Goal: Task Accomplishment & Management: Manage account settings

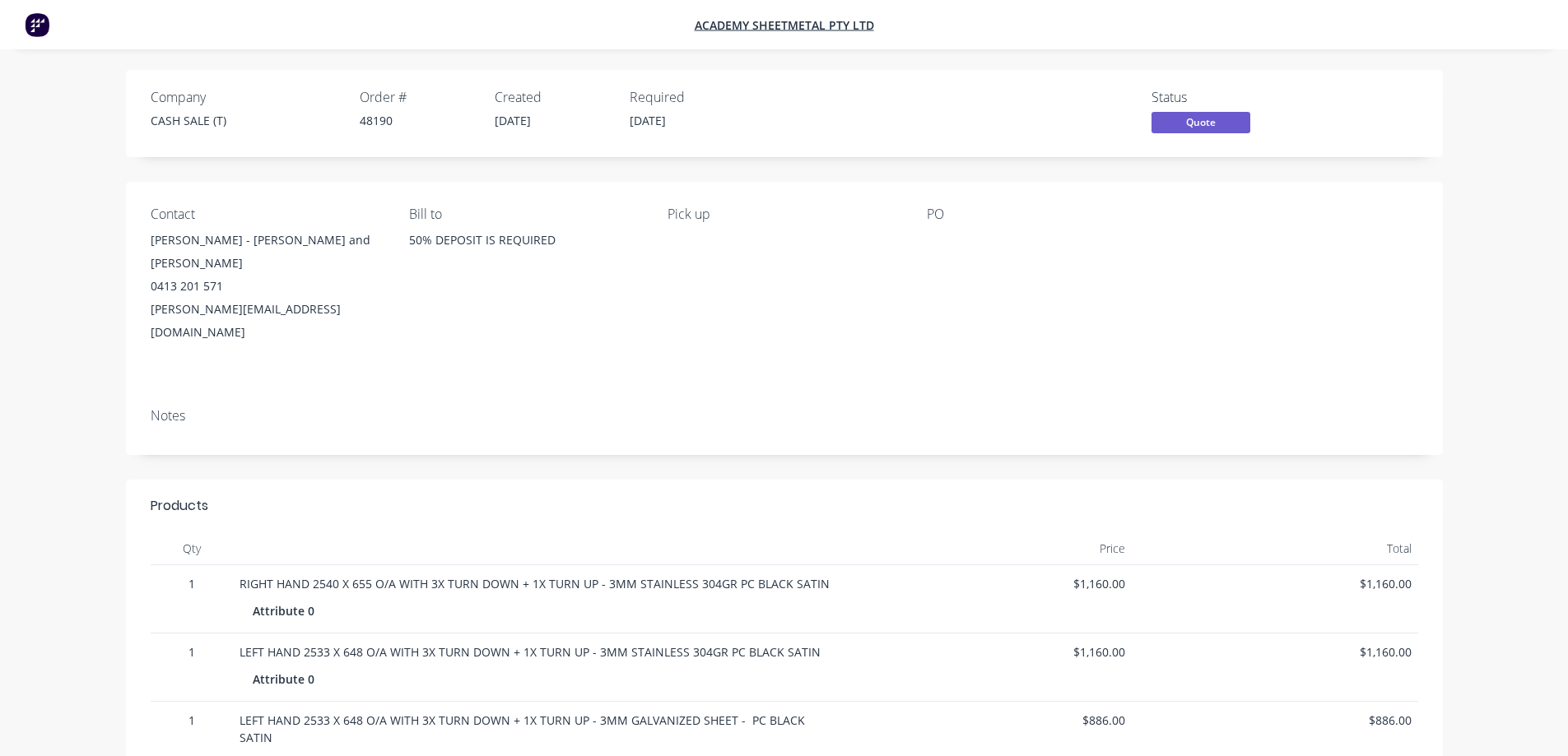
click at [376, 120] on div "48190" at bounding box center [417, 120] width 115 height 18
copy div "48190"
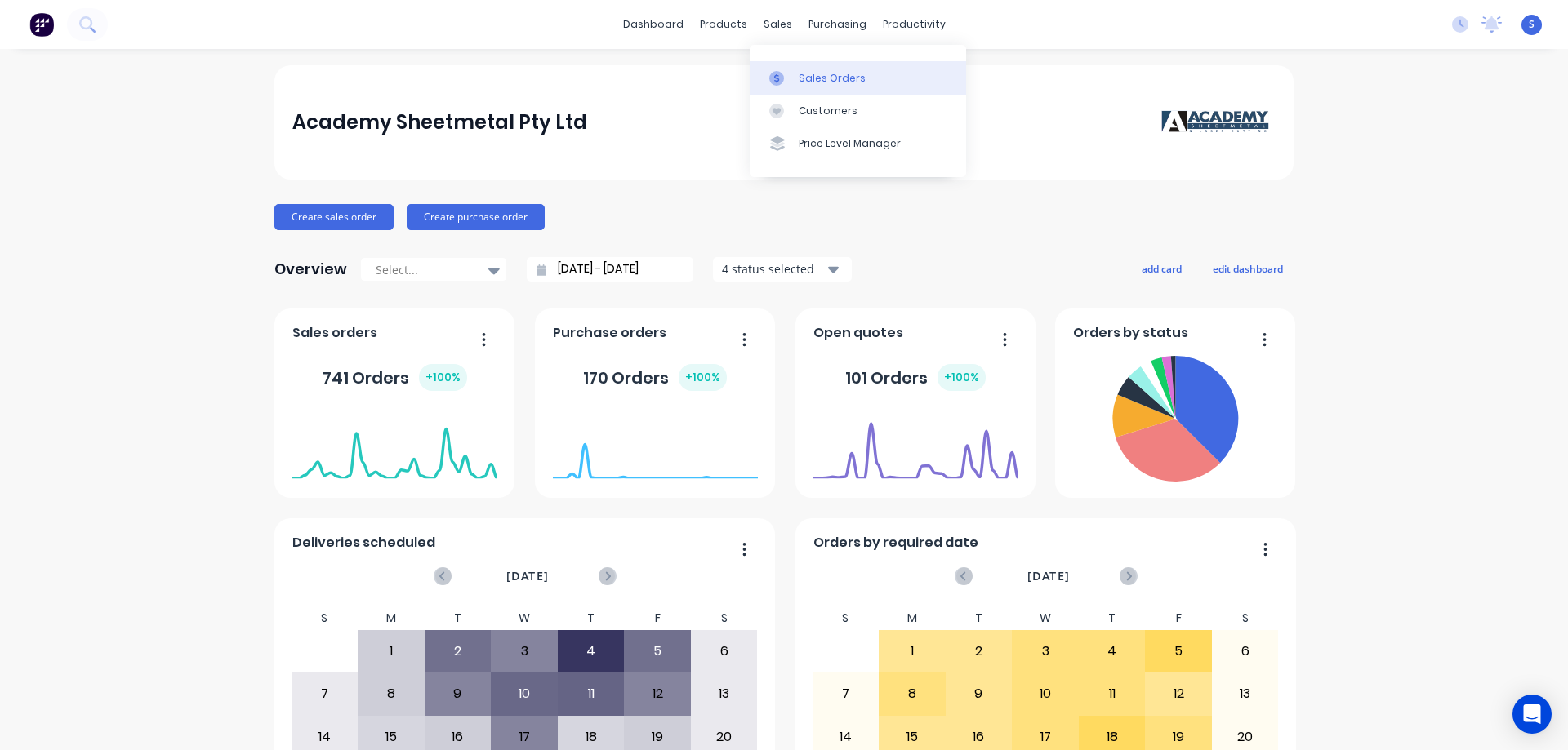
click at [827, 82] on div "Sales Orders" at bounding box center [832, 78] width 67 height 15
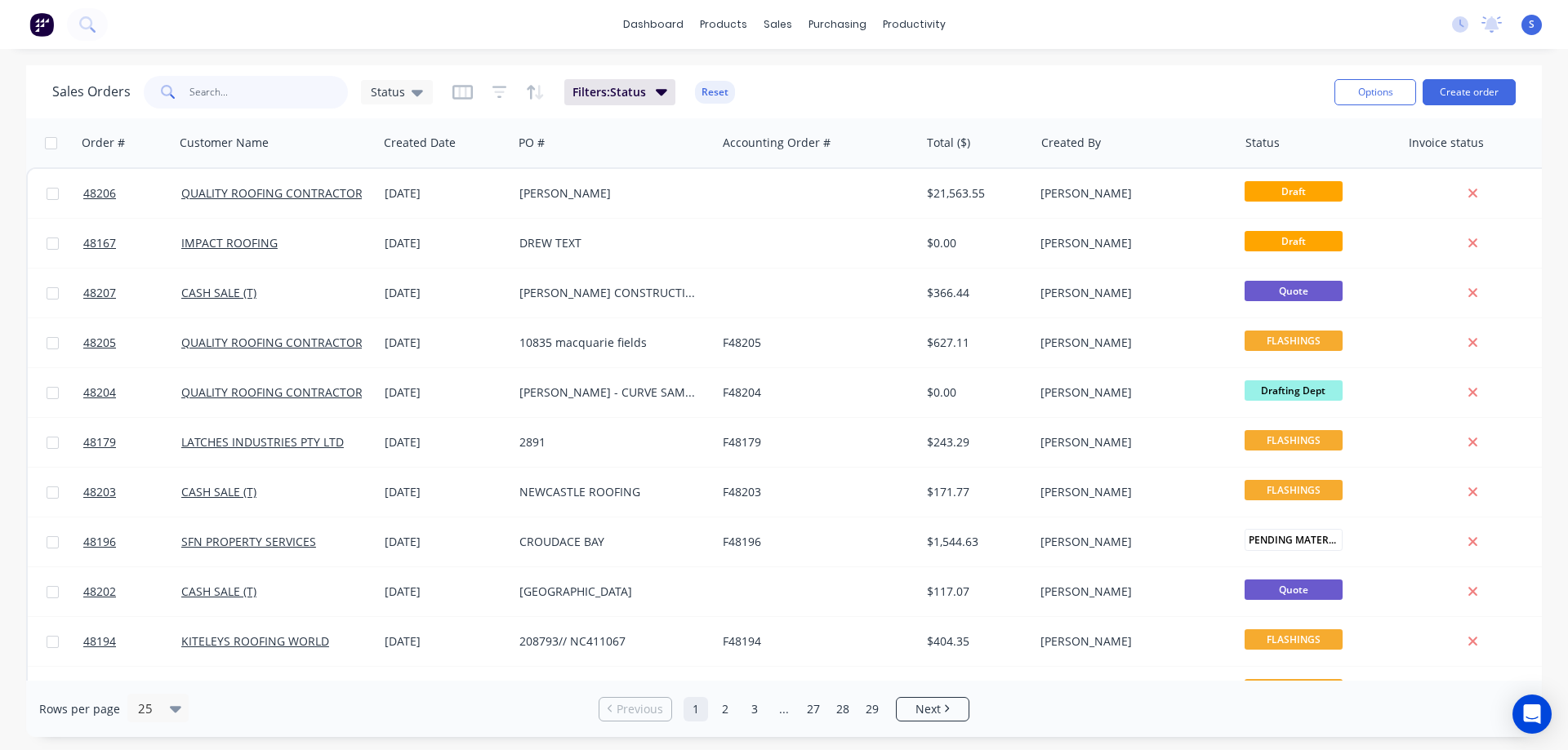
click at [293, 103] on input "text" at bounding box center [269, 92] width 159 height 32
paste input "48190"
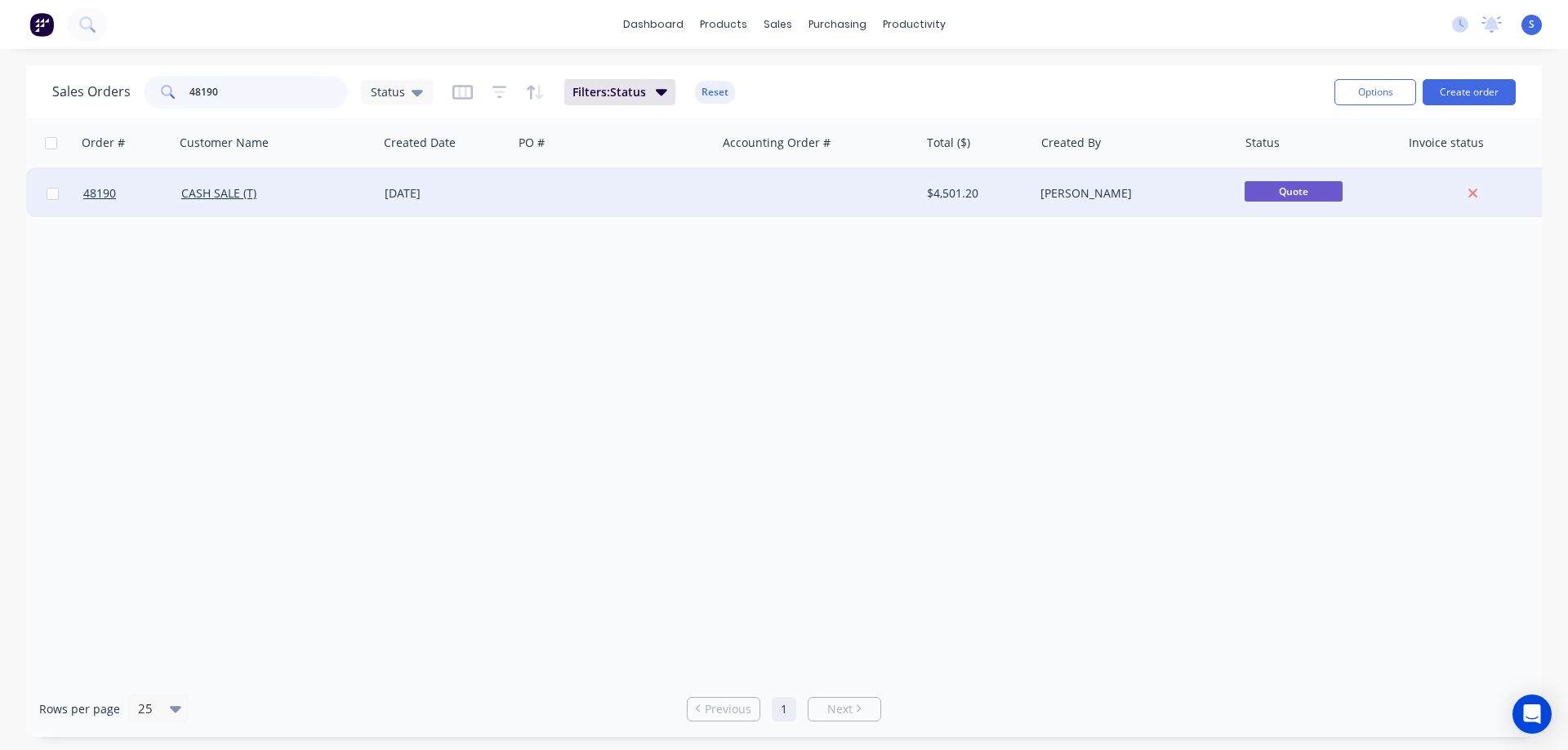
type input "48190"
click at [343, 182] on div "CASH SALE (T)" at bounding box center [276, 194] width 203 height 49
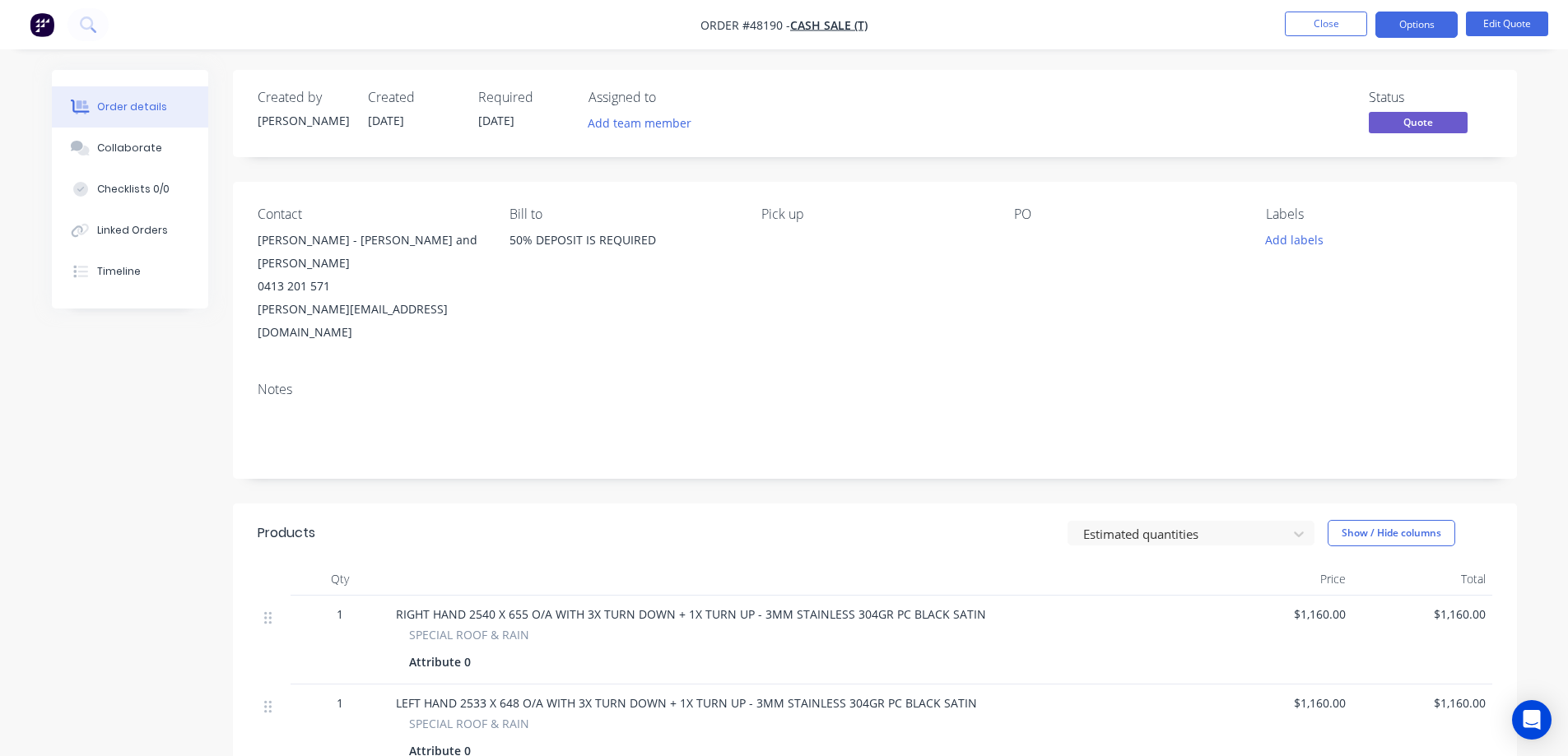
click at [1037, 255] on div "PO" at bounding box center [1127, 275] width 225 height 137
click at [1522, 11] on button "Edit Quote" at bounding box center [1507, 24] width 83 height 25
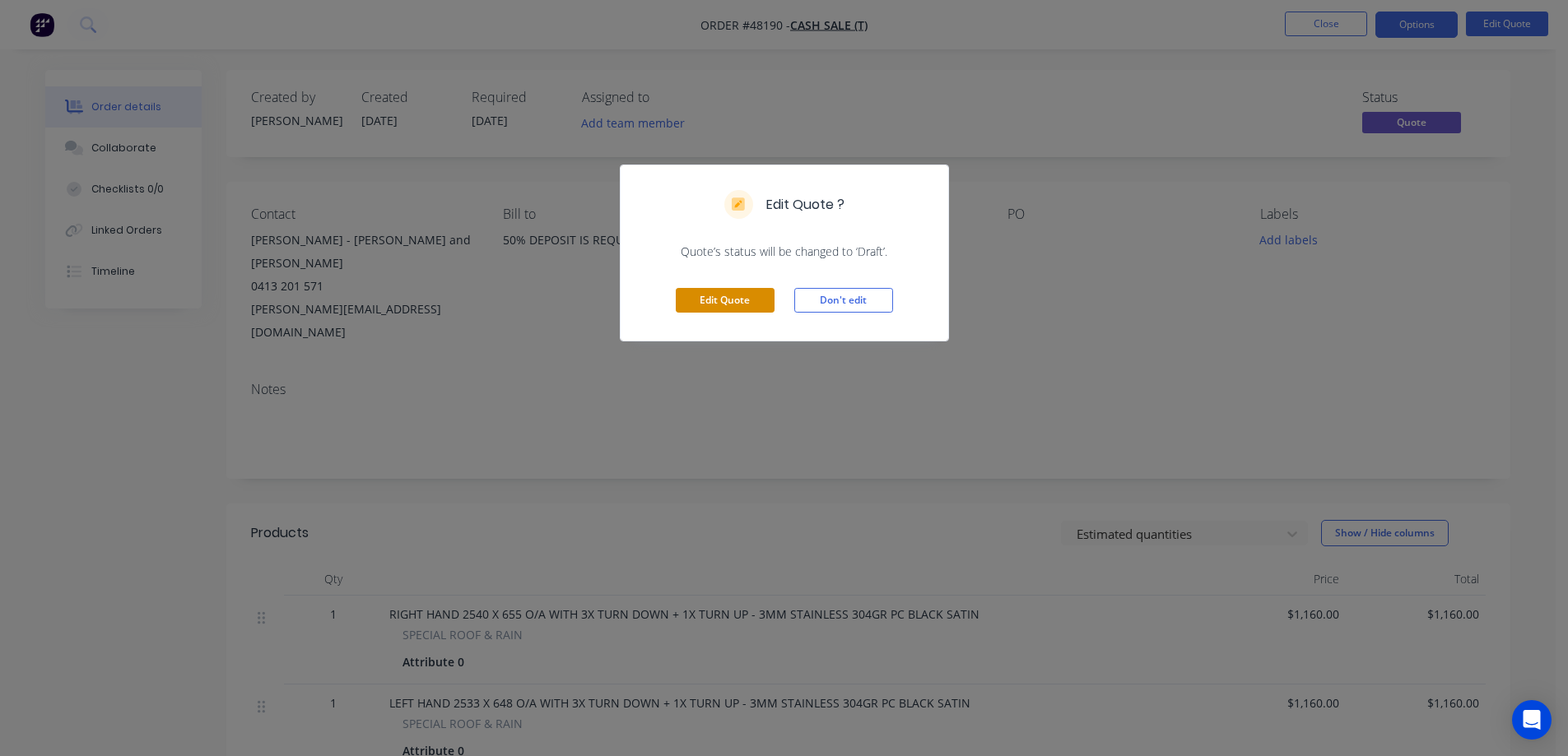
click at [734, 300] on button "Edit Quote" at bounding box center [725, 301] width 98 height 25
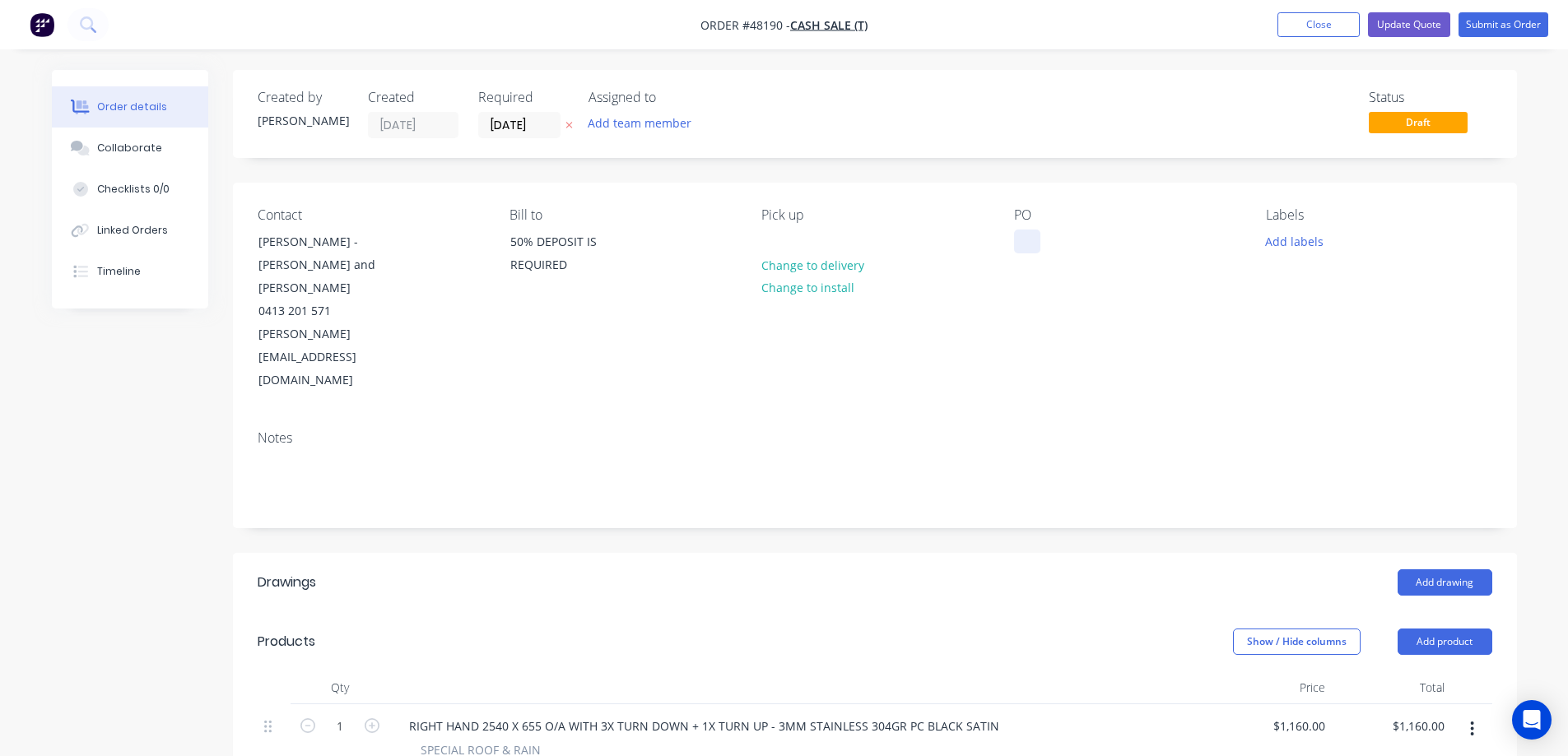
click at [1024, 244] on div at bounding box center [1027, 241] width 26 height 24
paste div
click at [1084, 244] on div "bishopandhart" at bounding box center [1068, 241] width 109 height 24
click at [1060, 242] on div "bishopand [PERSON_NAME]" at bounding box center [1105, 241] width 181 height 24
drag, startPoint x: 1013, startPoint y: 250, endPoint x: 967, endPoint y: 259, distance: 46.9
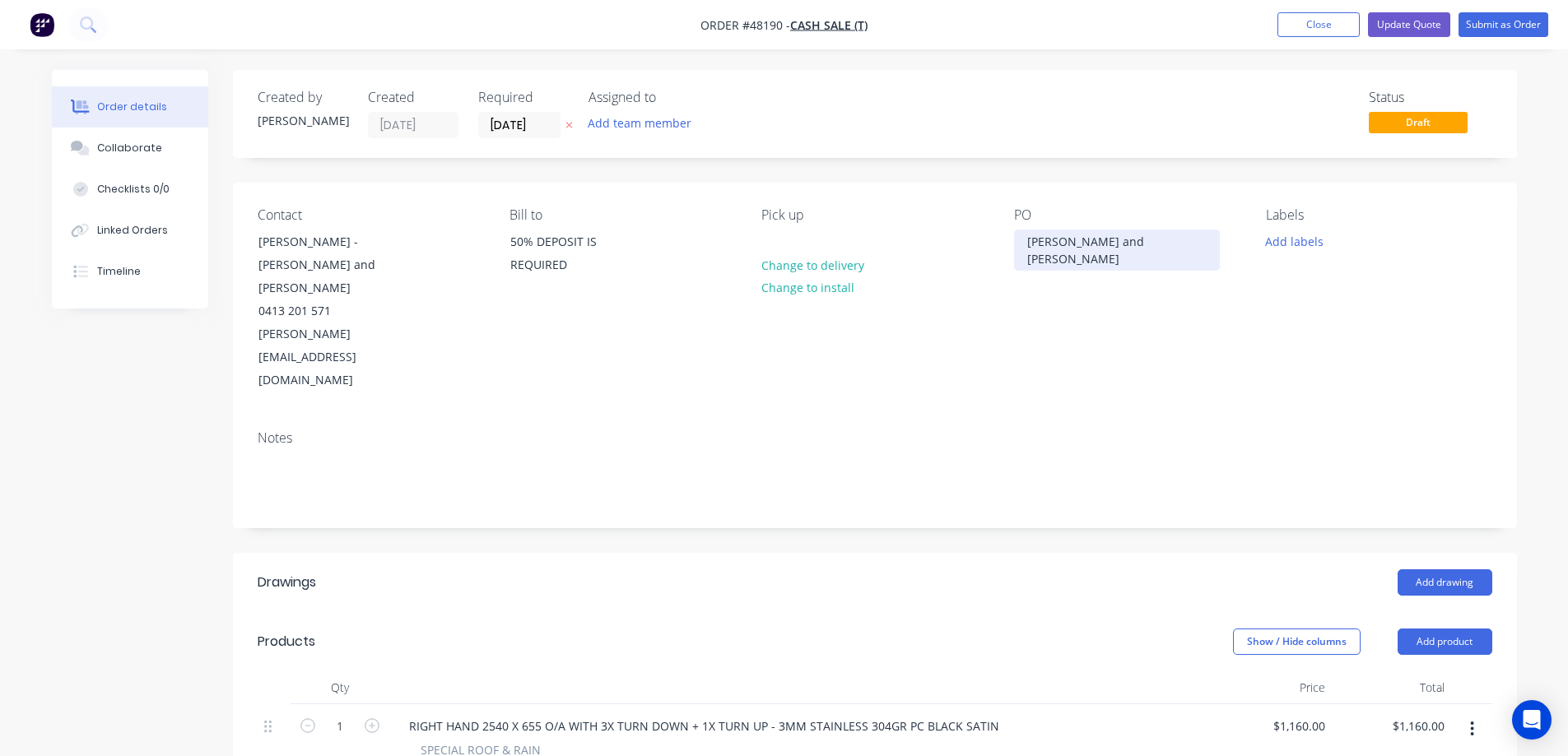
click at [1009, 251] on div "Contact [PERSON_NAME] - [PERSON_NAME] and [PERSON_NAME] 0413 201 571 [PERSON_NA…" at bounding box center [875, 300] width 1284 height 235
click at [566, 127] on icon "button" at bounding box center [568, 125] width 6 height 6
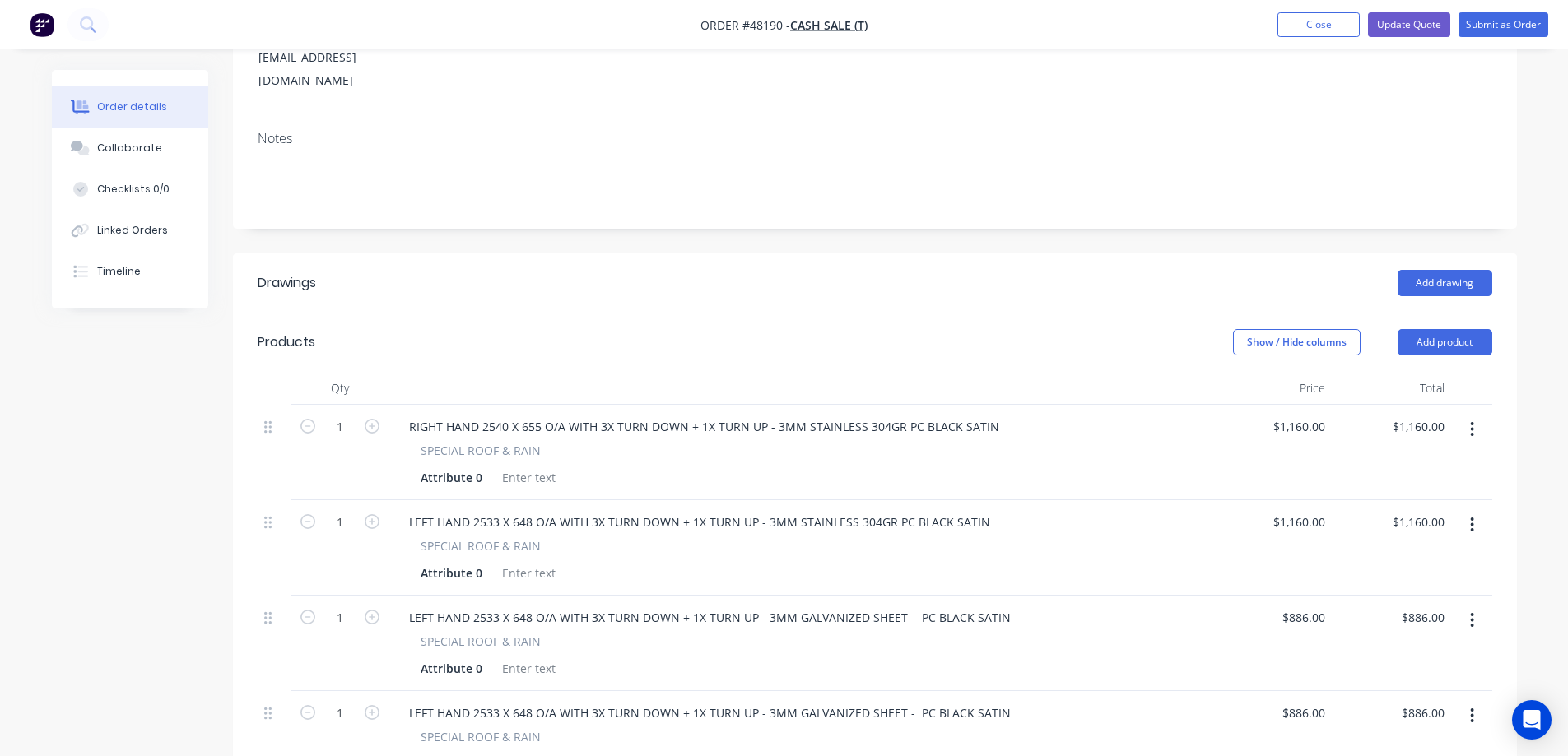
scroll to position [329, 0]
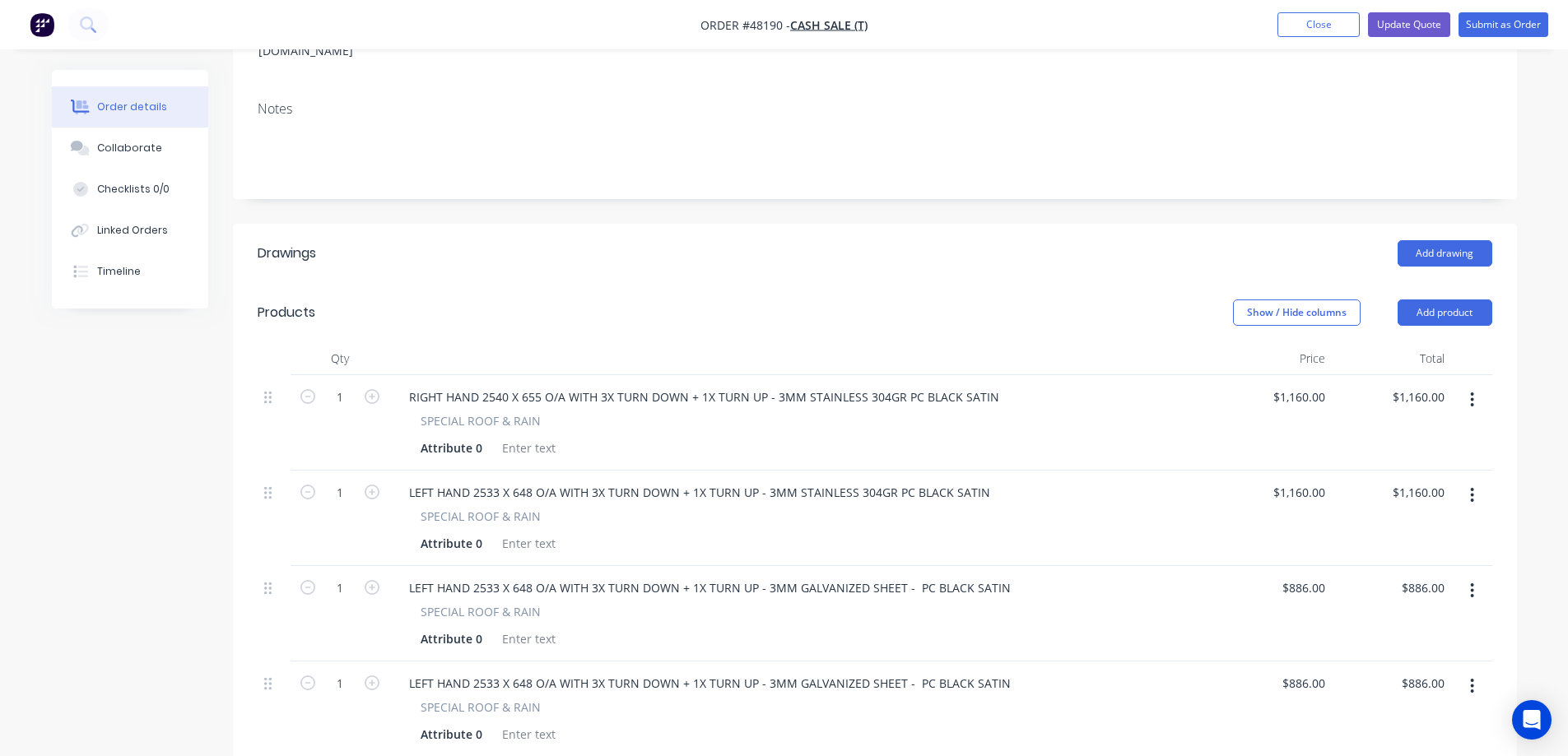
click at [1472, 582] on icon "button" at bounding box center [1471, 591] width 4 height 18
click at [1389, 721] on div "Delete" at bounding box center [1414, 732] width 127 height 24
click at [1469, 576] on button "button" at bounding box center [1472, 591] width 39 height 30
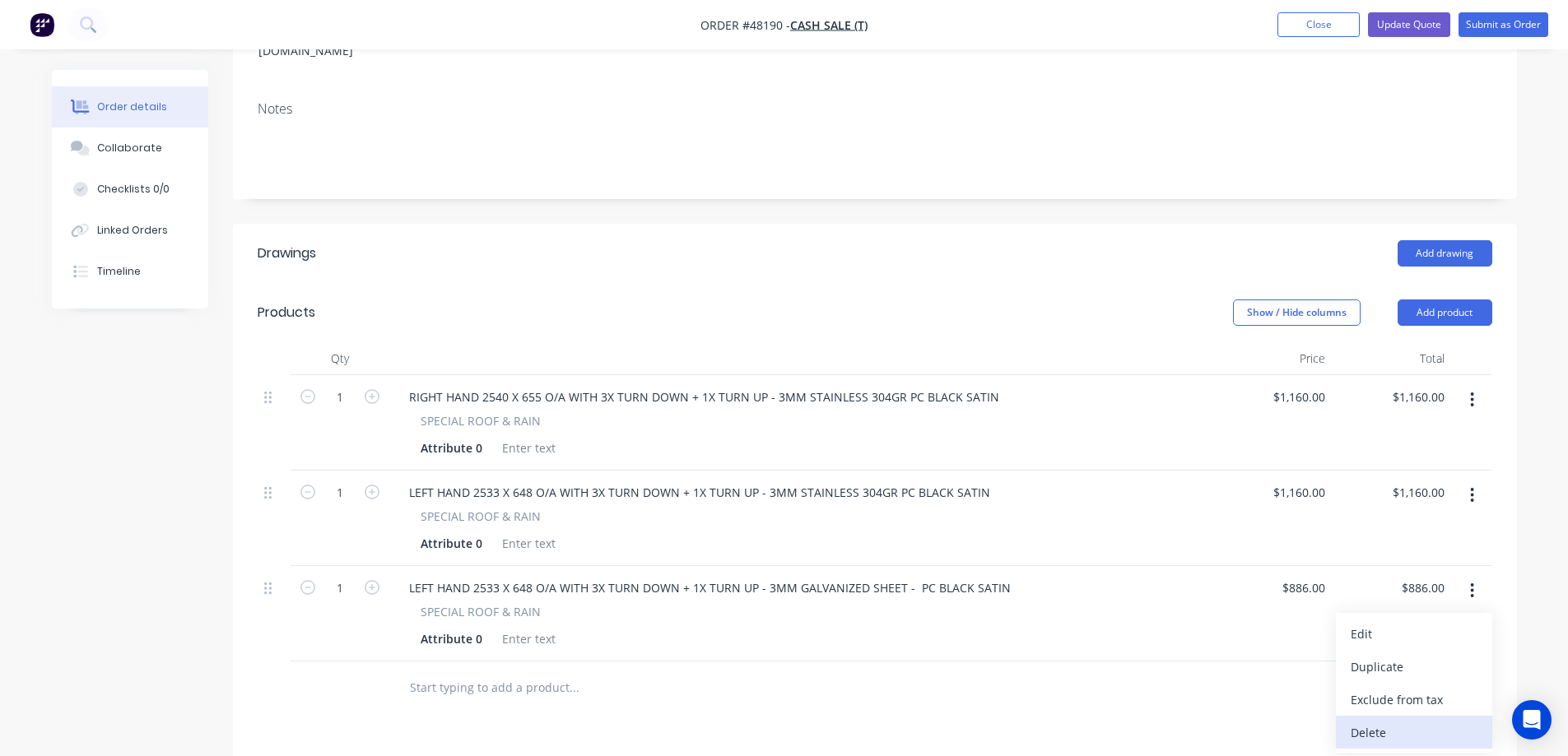
click at [1391, 721] on div "Delete" at bounding box center [1414, 732] width 127 height 24
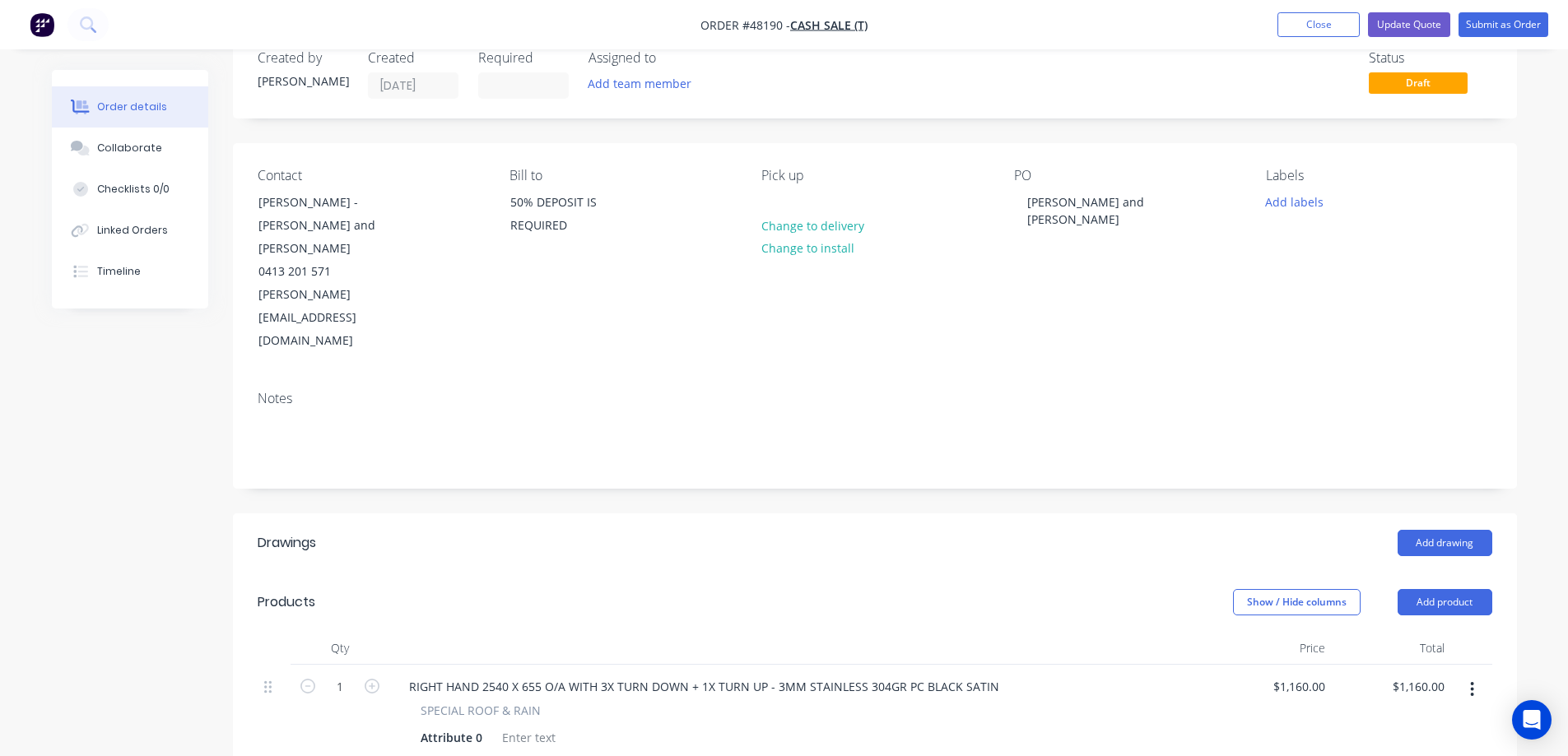
scroll to position [0, 0]
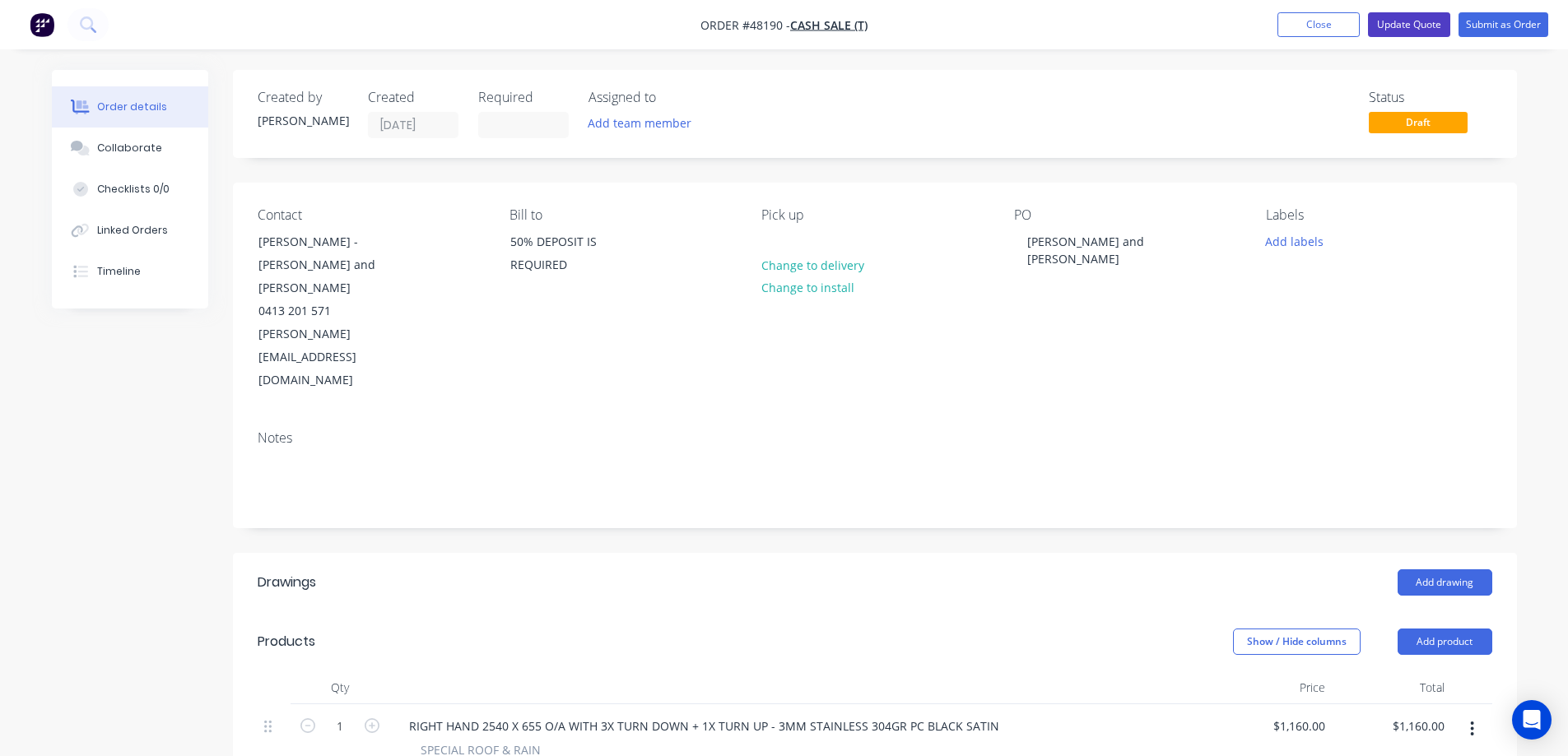
click at [1411, 20] on button "Update Quote" at bounding box center [1409, 25] width 83 height 25
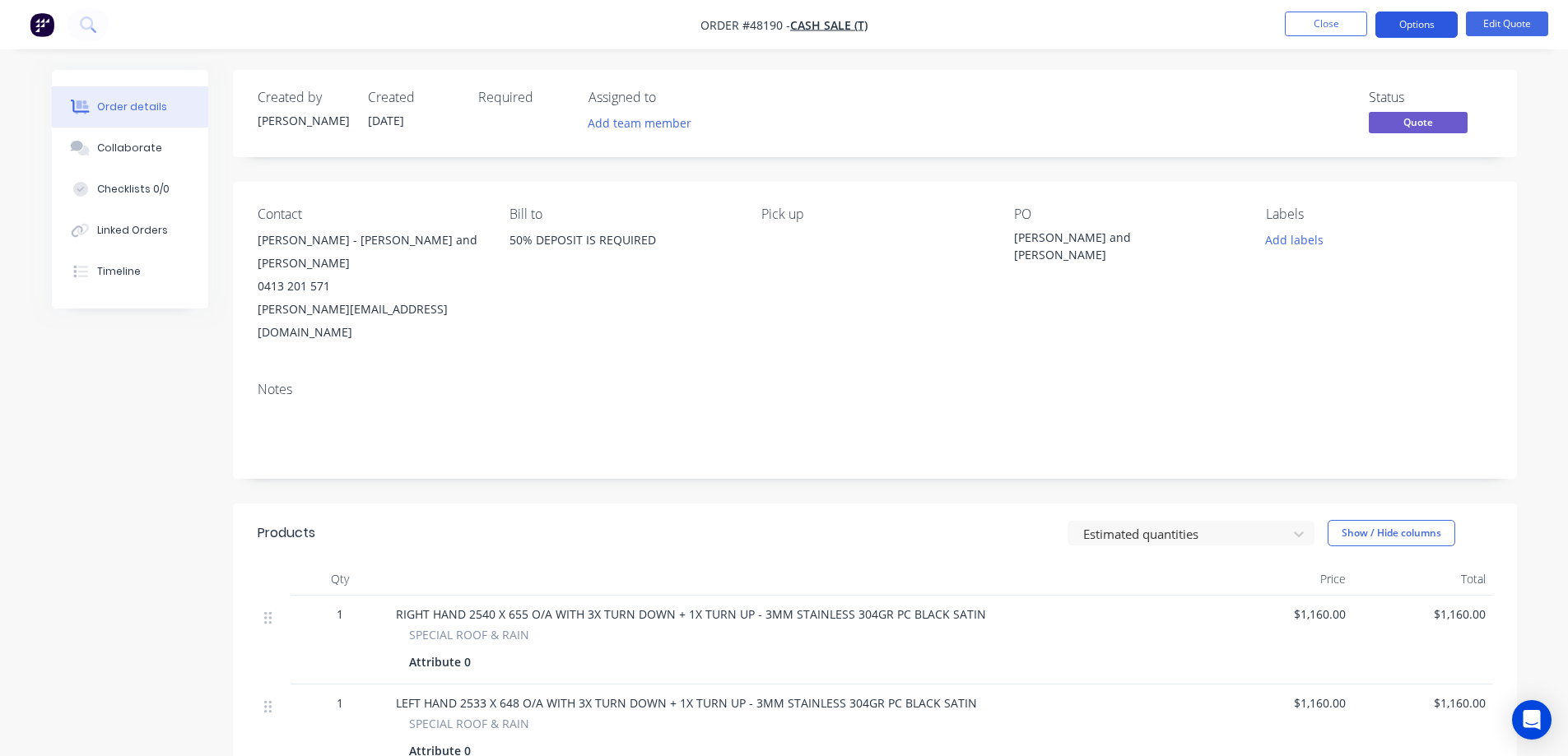
click at [1422, 25] on button "Options" at bounding box center [1417, 25] width 83 height 26
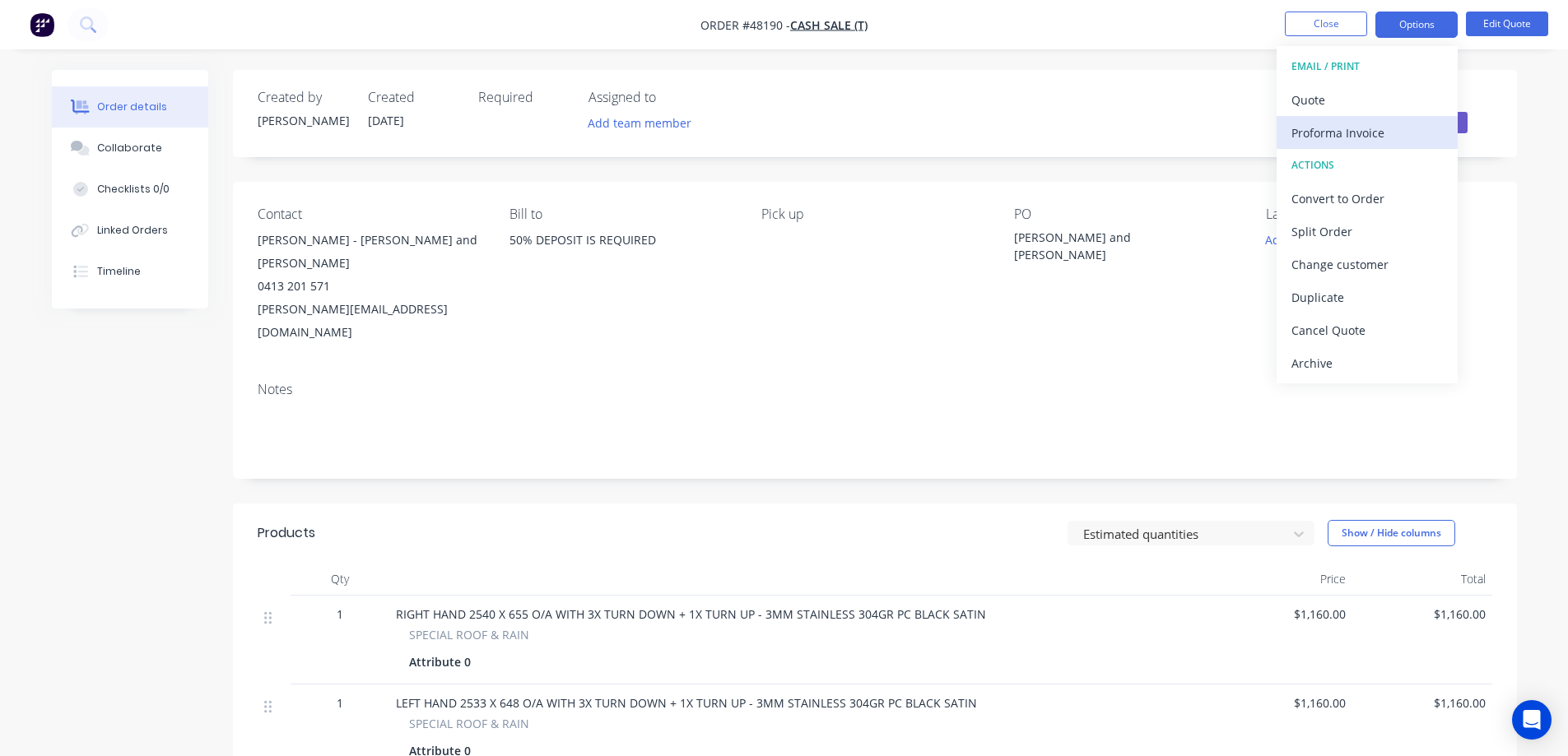
click at [1362, 136] on div "Proforma Invoice" at bounding box center [1367, 133] width 151 height 24
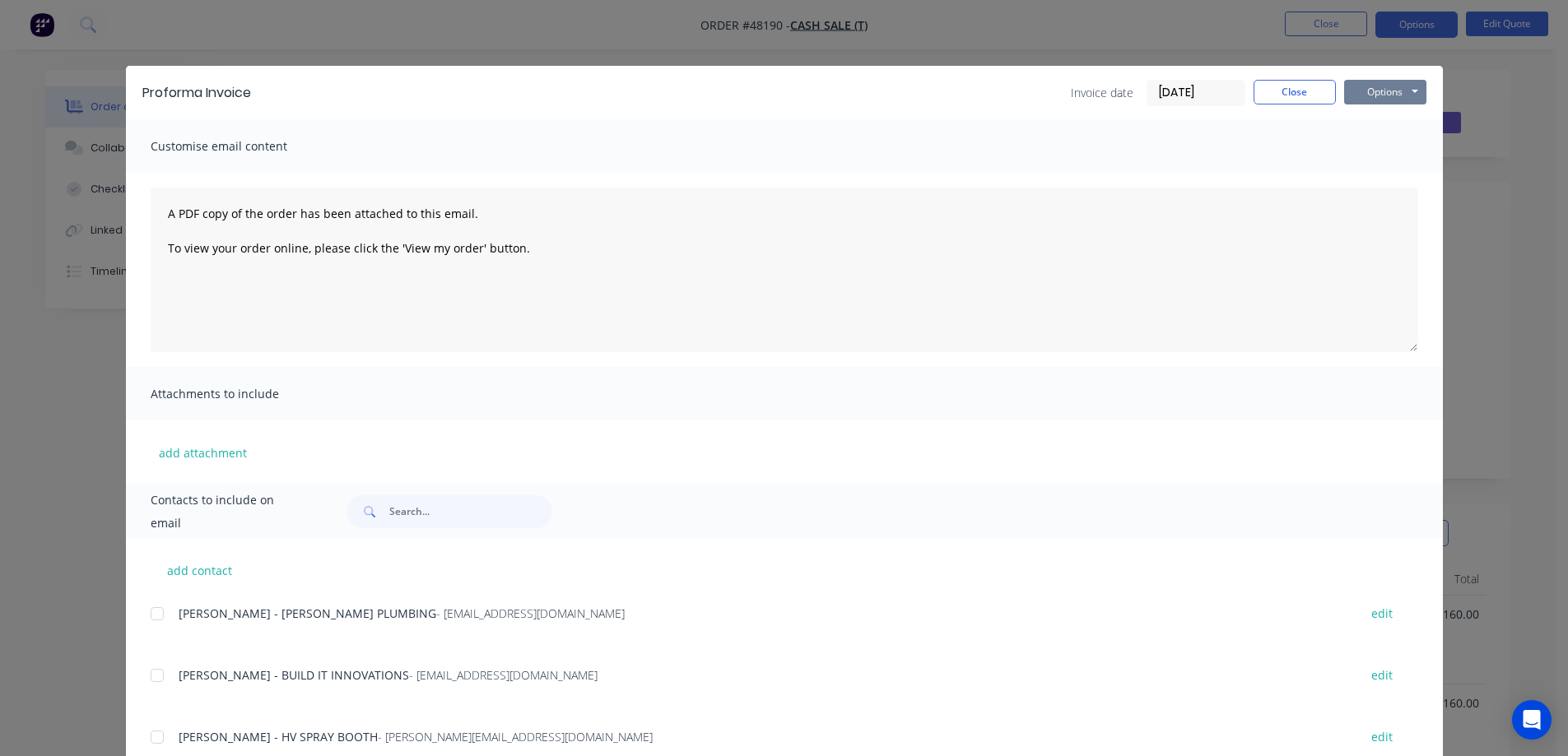
click at [1362, 92] on button "Options" at bounding box center [1385, 92] width 83 height 25
click at [1393, 148] on button "Print" at bounding box center [1397, 148] width 106 height 27
click at [1293, 95] on button "Close" at bounding box center [1295, 92] width 83 height 25
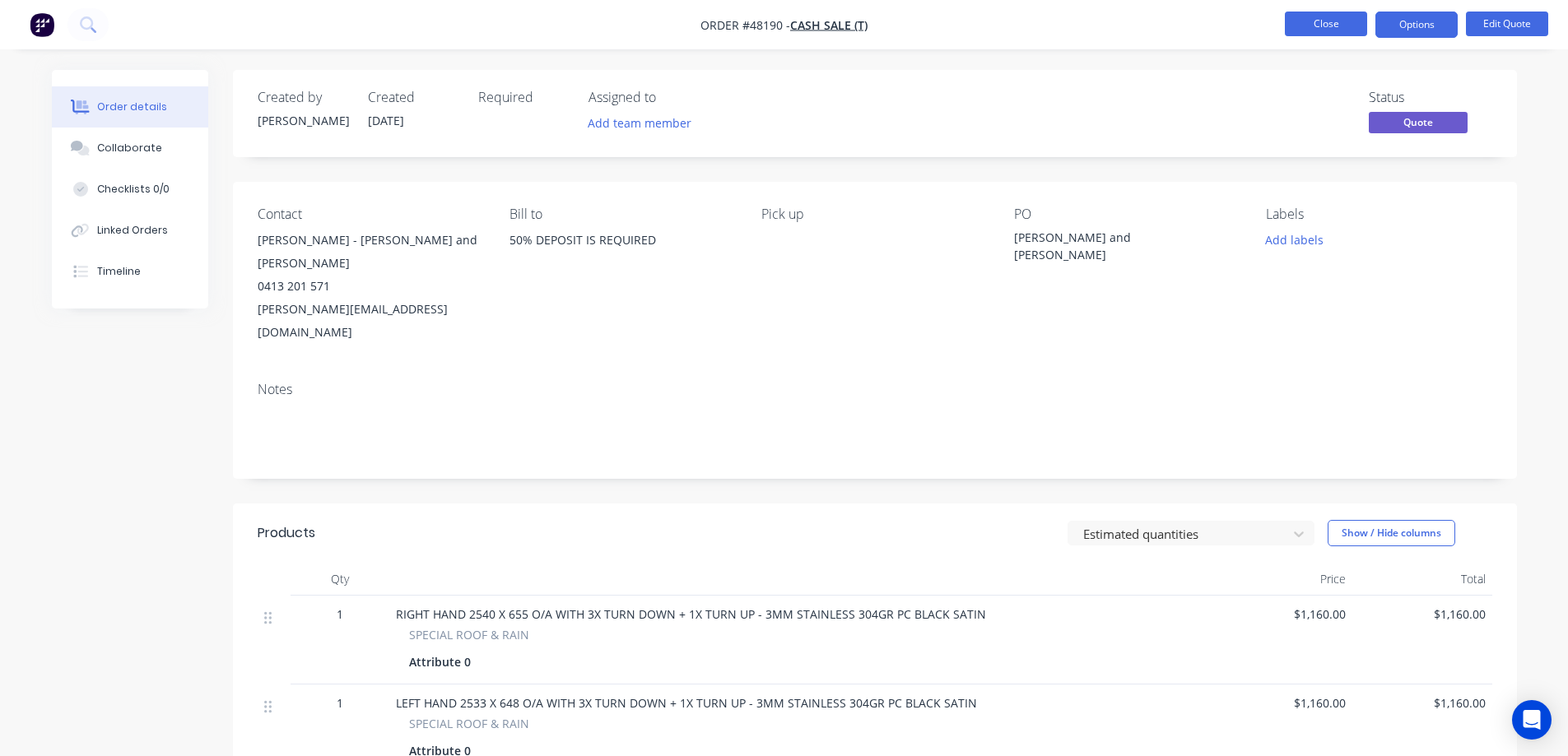
click at [1332, 33] on button "Close" at bounding box center [1326, 24] width 83 height 25
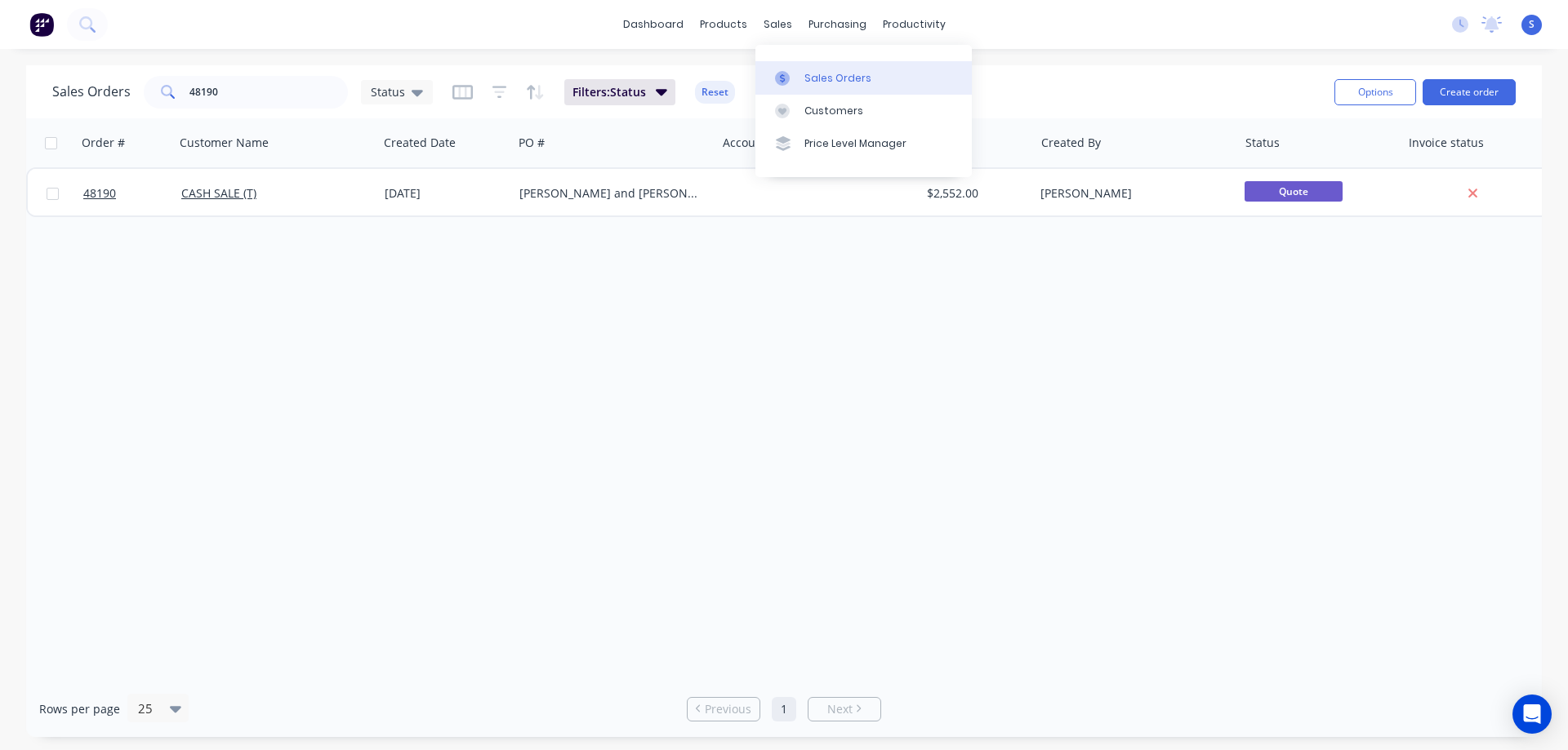
click at [810, 72] on div "Sales Orders" at bounding box center [838, 78] width 67 height 15
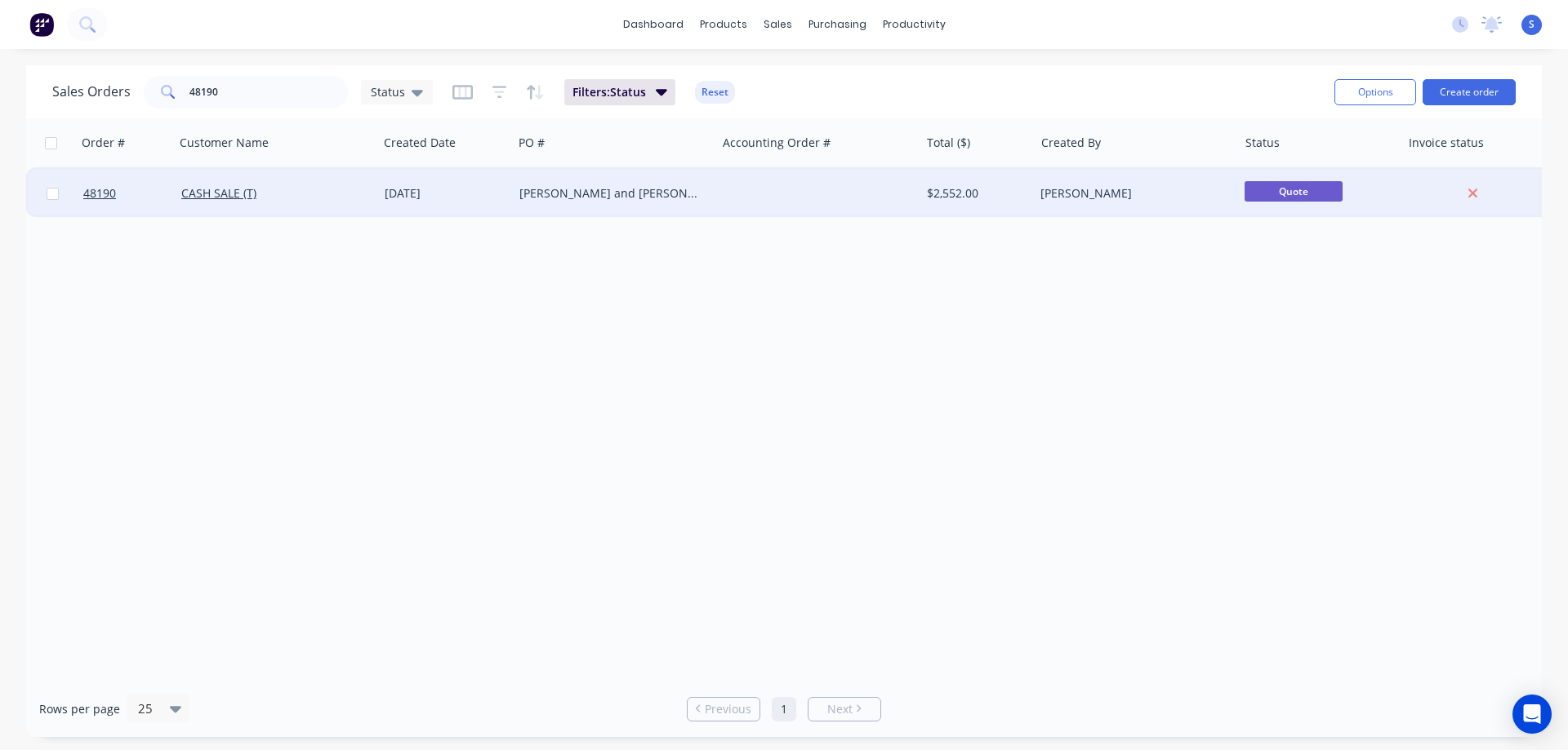
click at [698, 194] on div "[PERSON_NAME] and [PERSON_NAME]" at bounding box center [610, 193] width 181 height 17
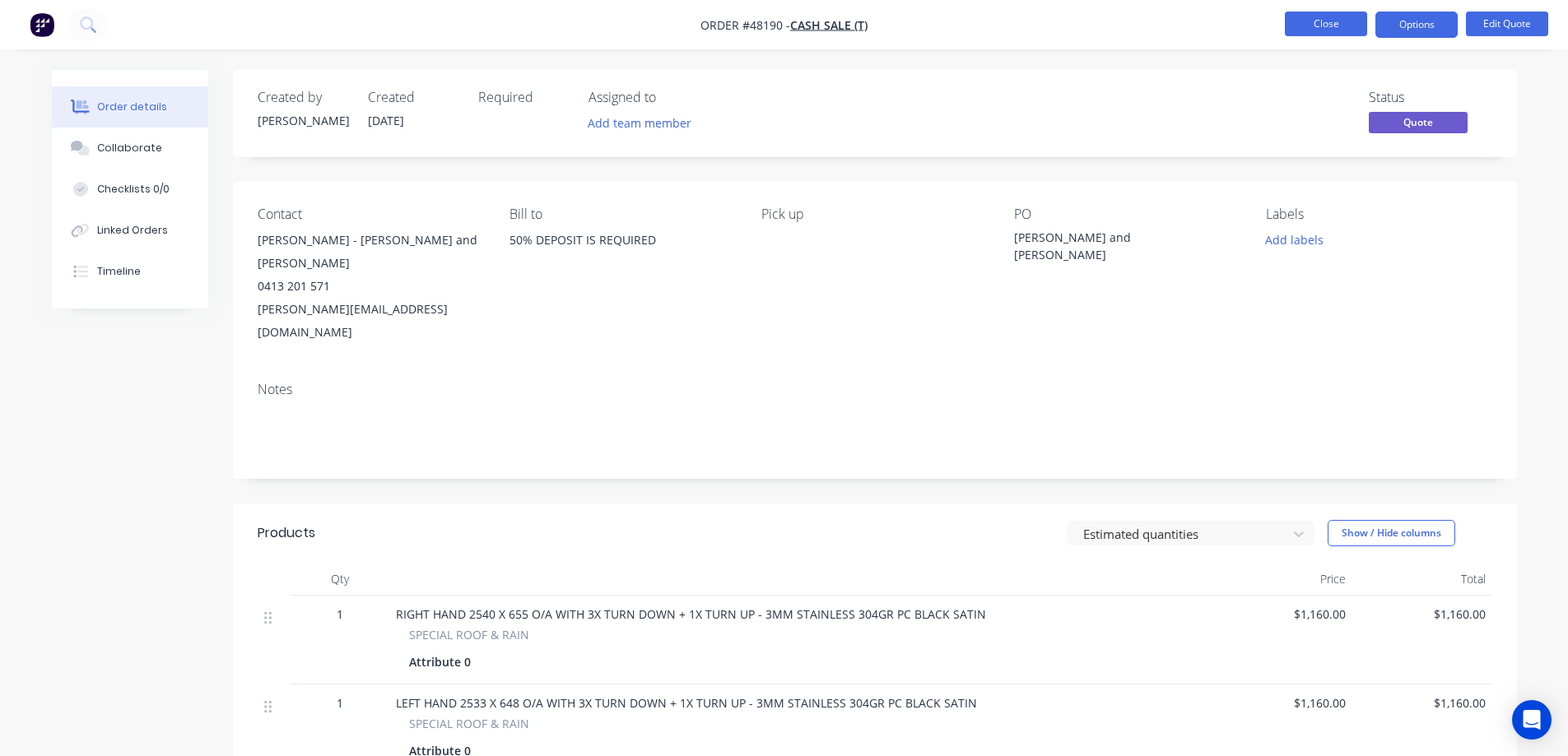
click at [1320, 26] on button "Close" at bounding box center [1326, 24] width 83 height 25
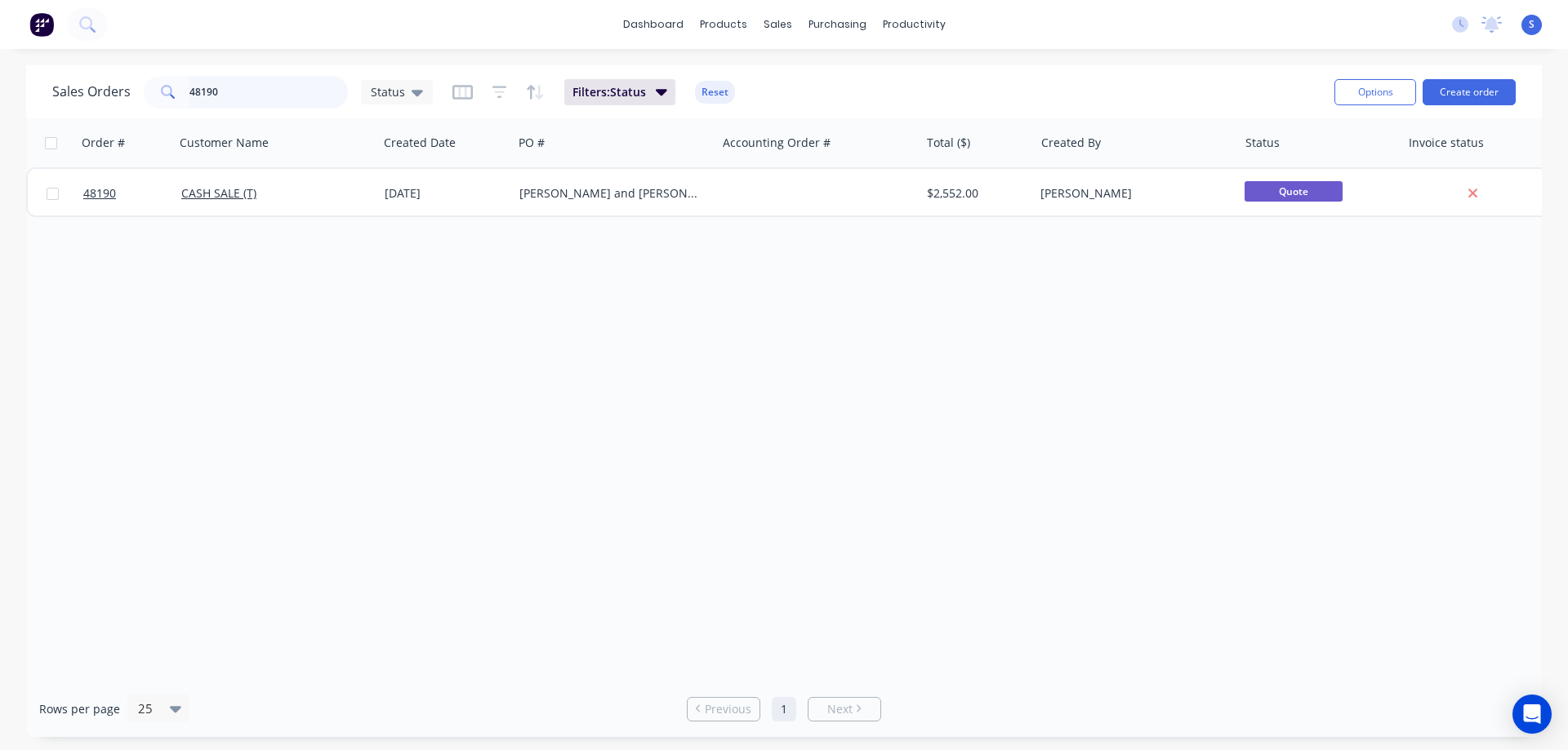
click at [250, 93] on input "48190" at bounding box center [269, 92] width 159 height 32
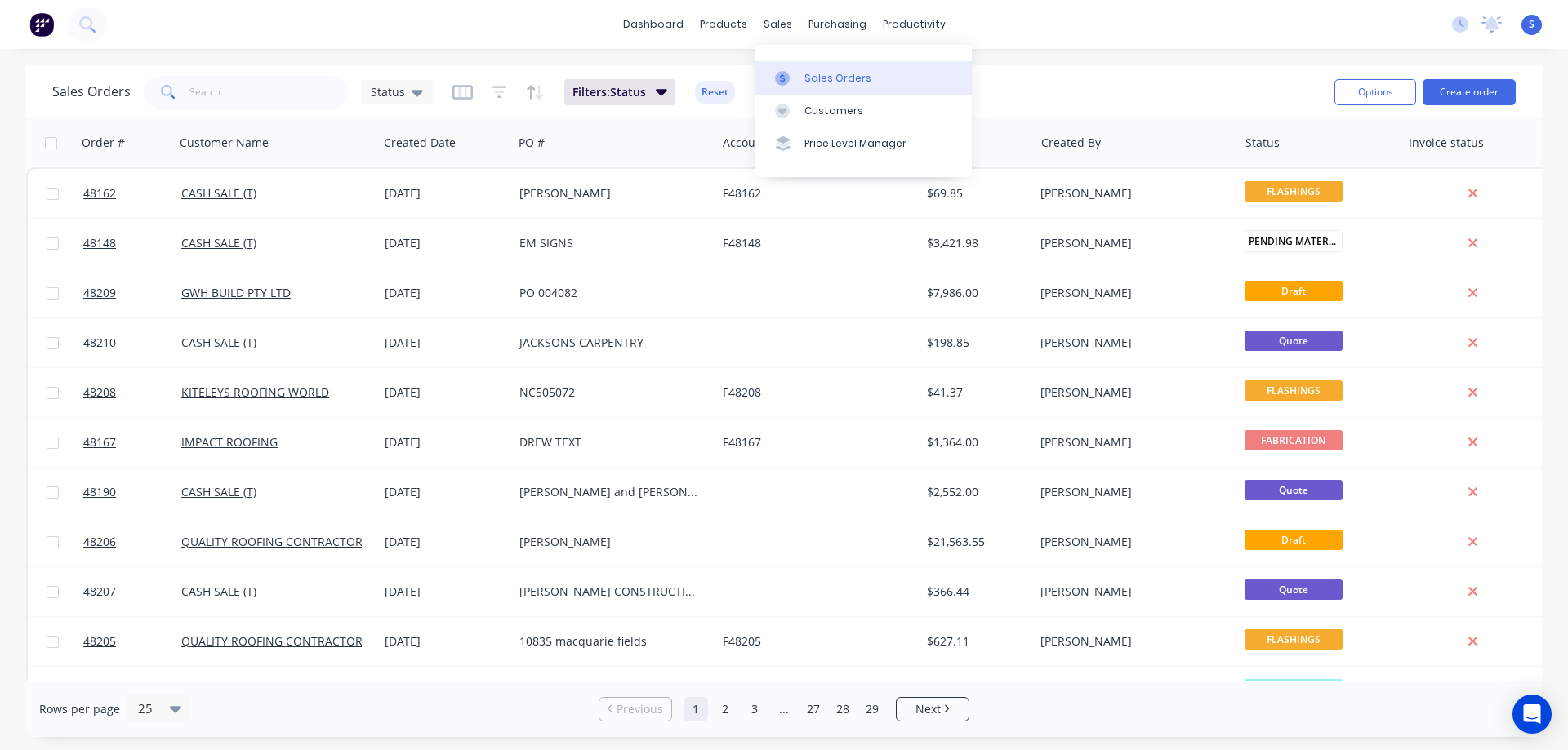
click at [829, 77] on div "Sales Orders" at bounding box center [838, 78] width 67 height 15
click at [1480, 87] on button "Create order" at bounding box center [1469, 92] width 93 height 26
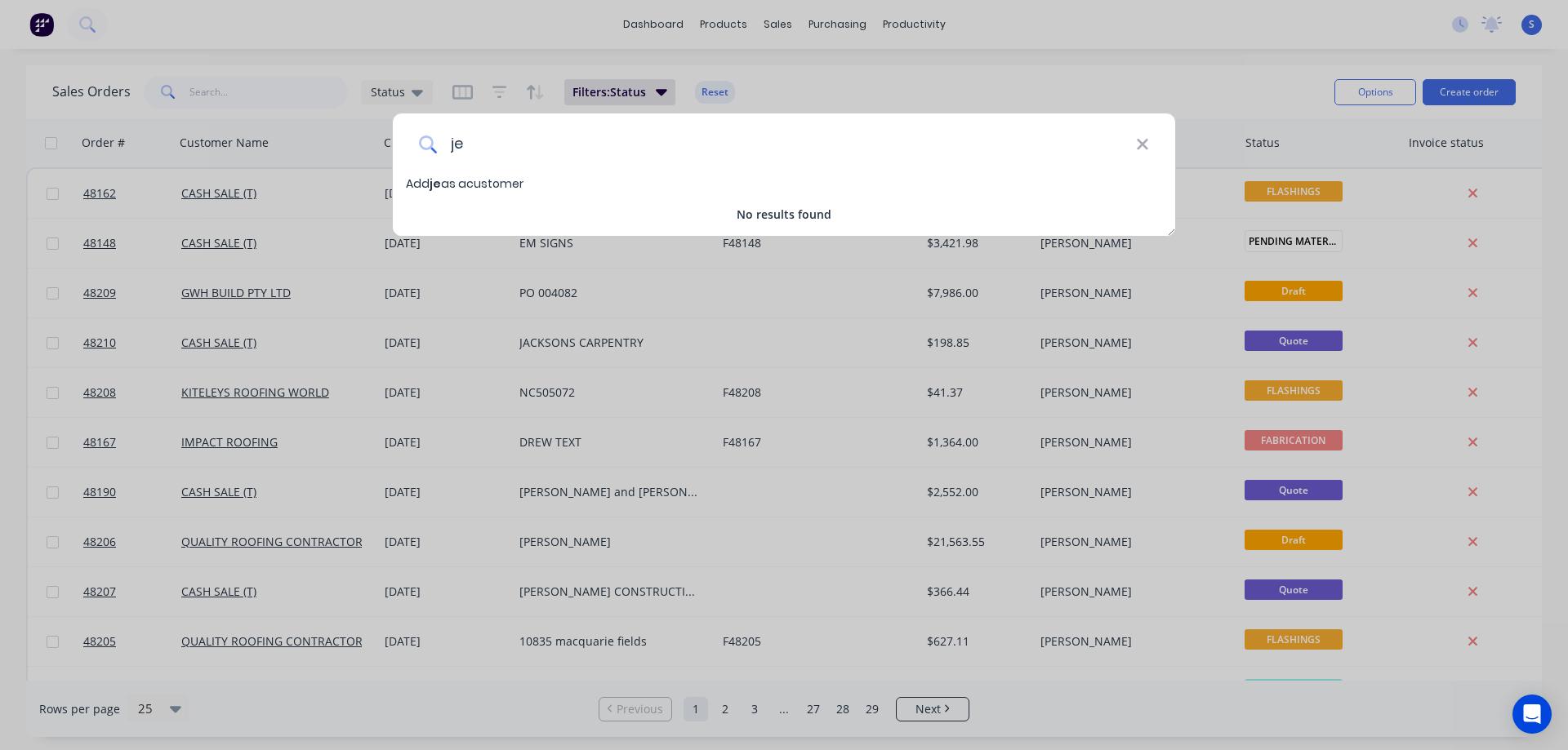
type input "j"
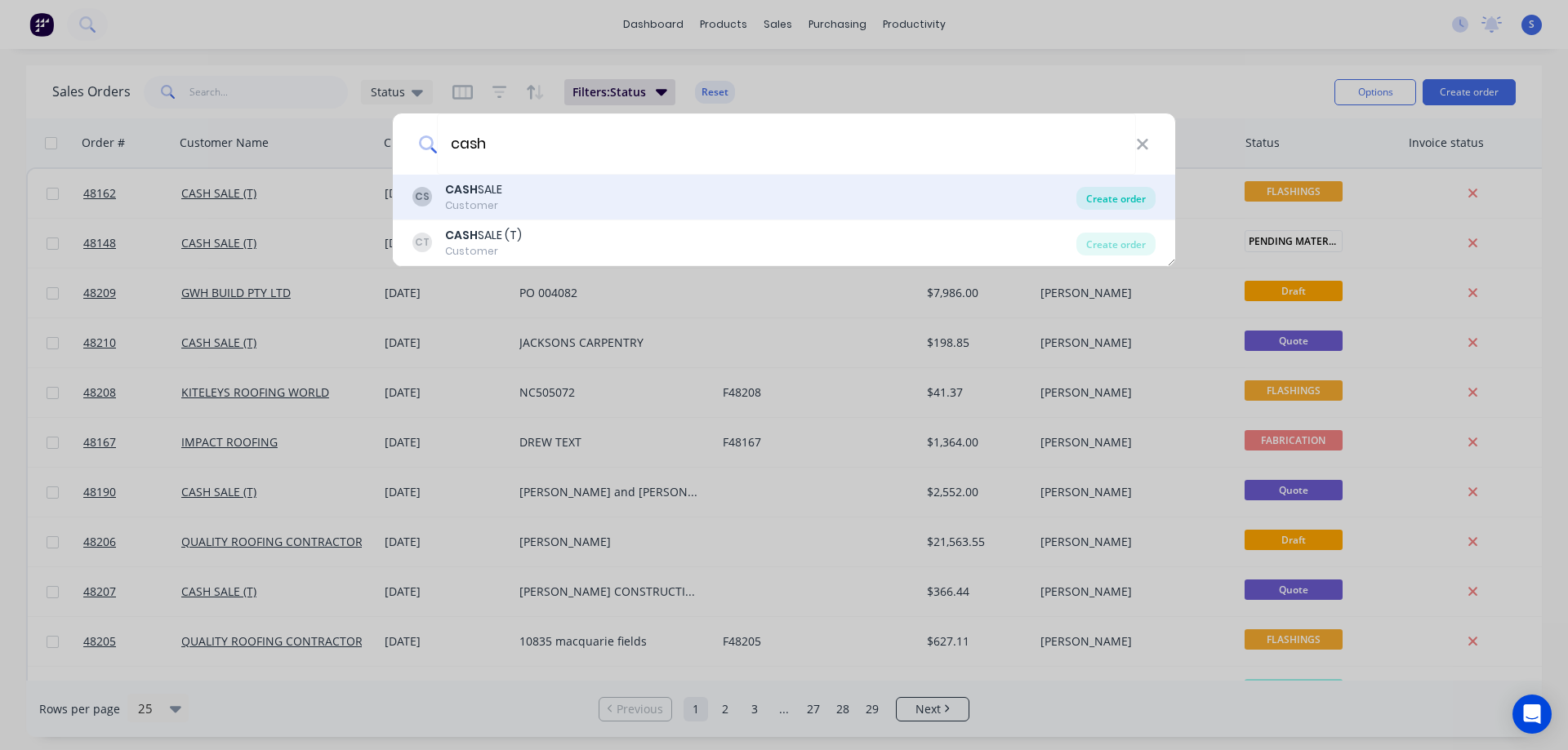
type input "cash"
click at [1105, 201] on div "Create order" at bounding box center [1115, 198] width 79 height 23
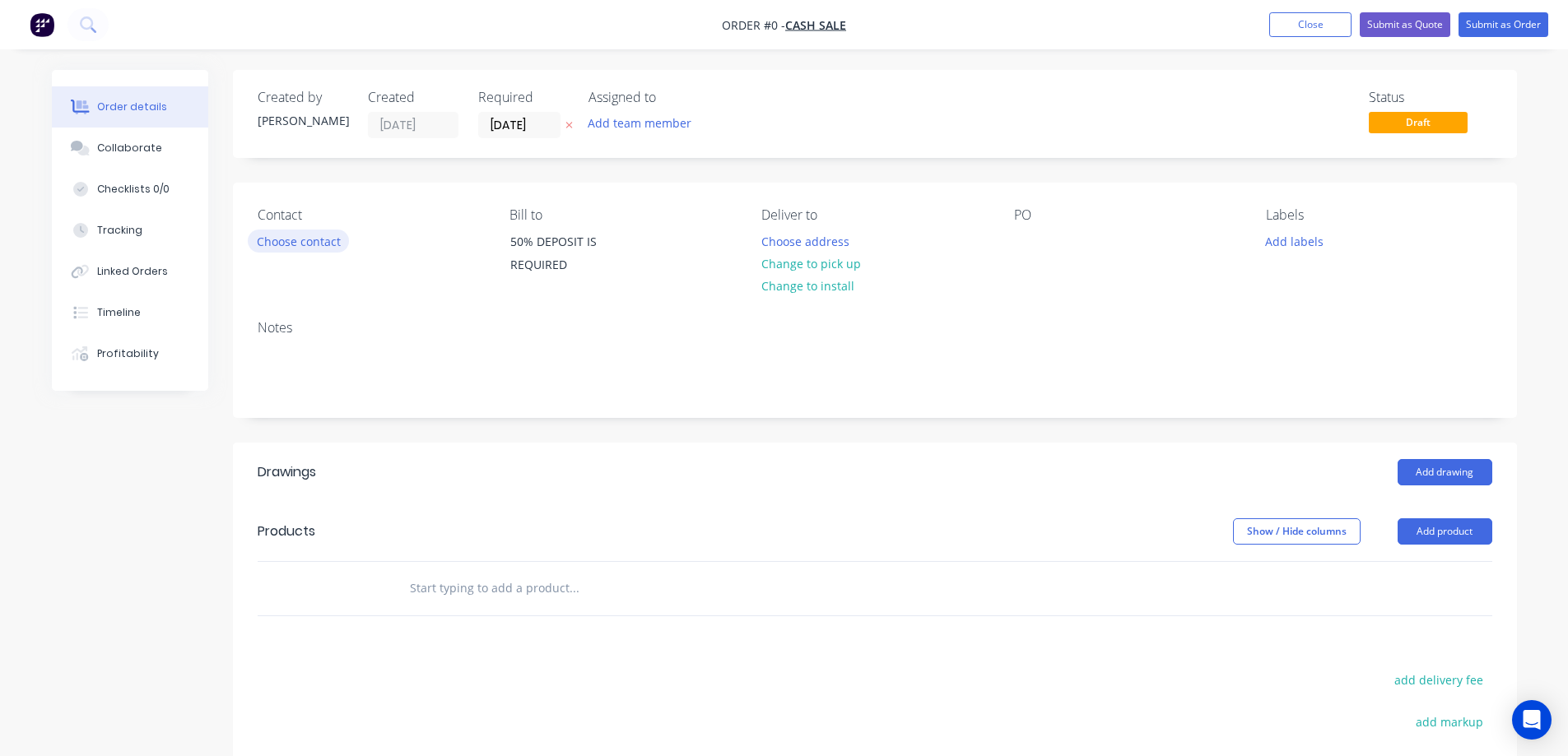
click at [295, 246] on button "Choose contact" at bounding box center [298, 240] width 101 height 22
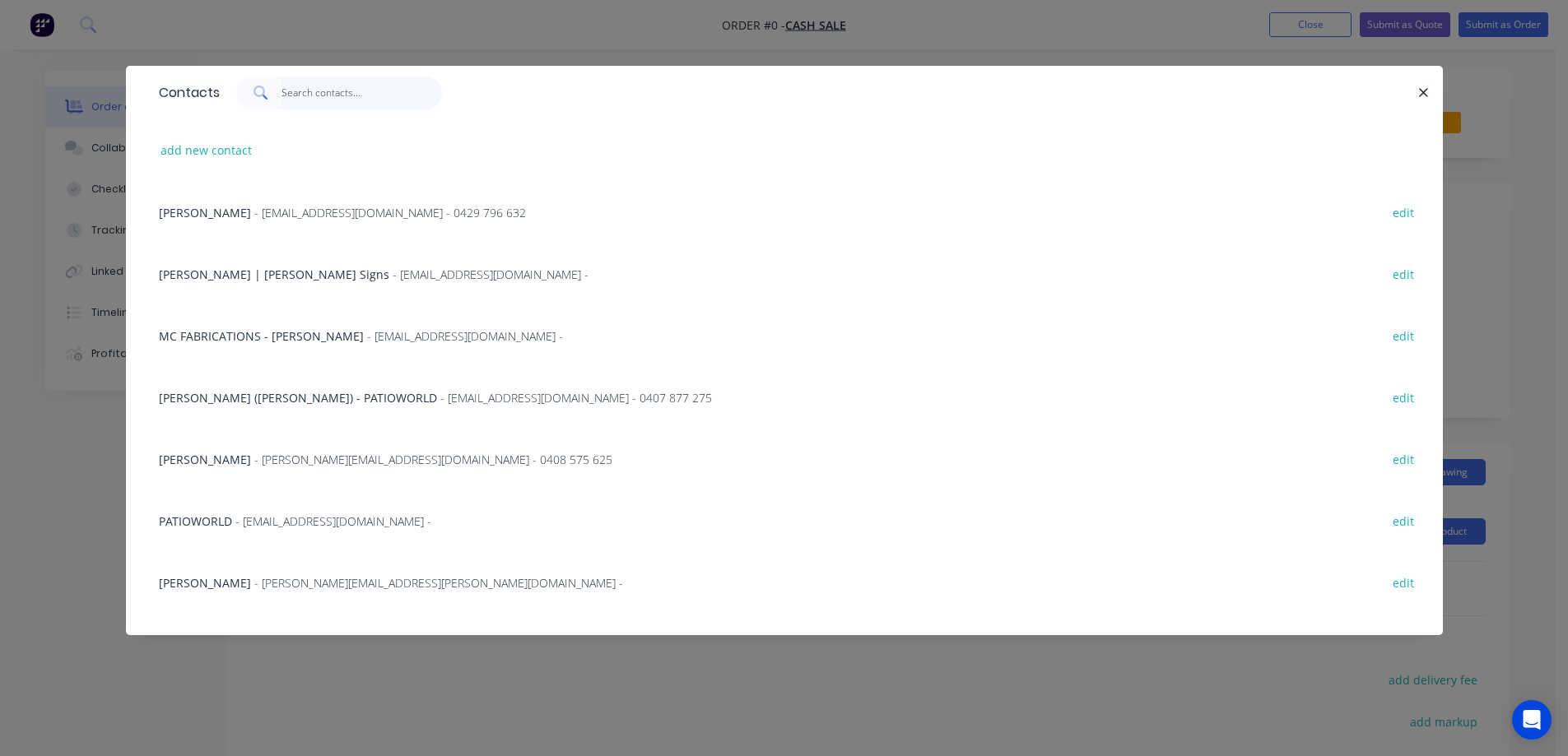
click at [336, 88] on input "text" at bounding box center [361, 92] width 160 height 33
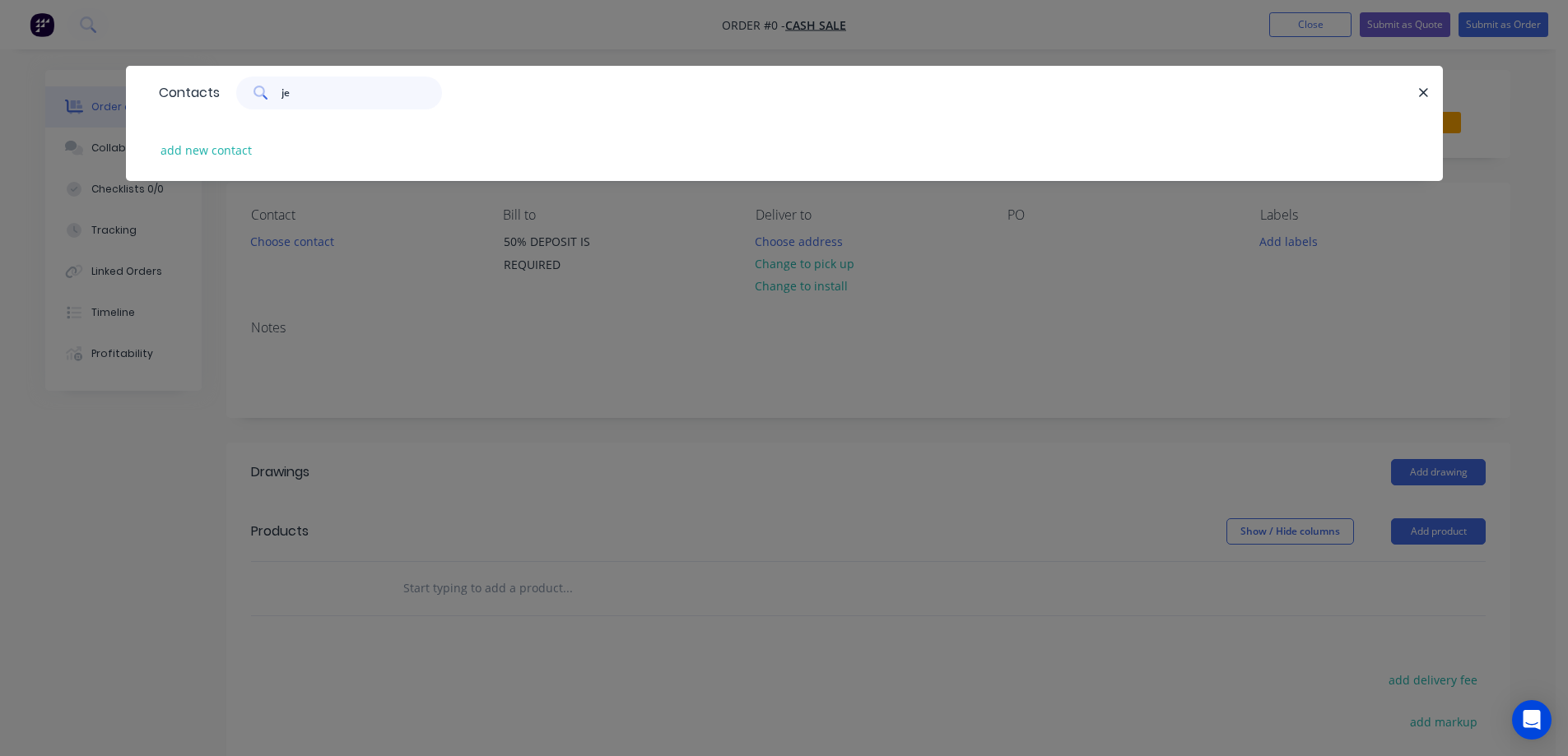
type input "j"
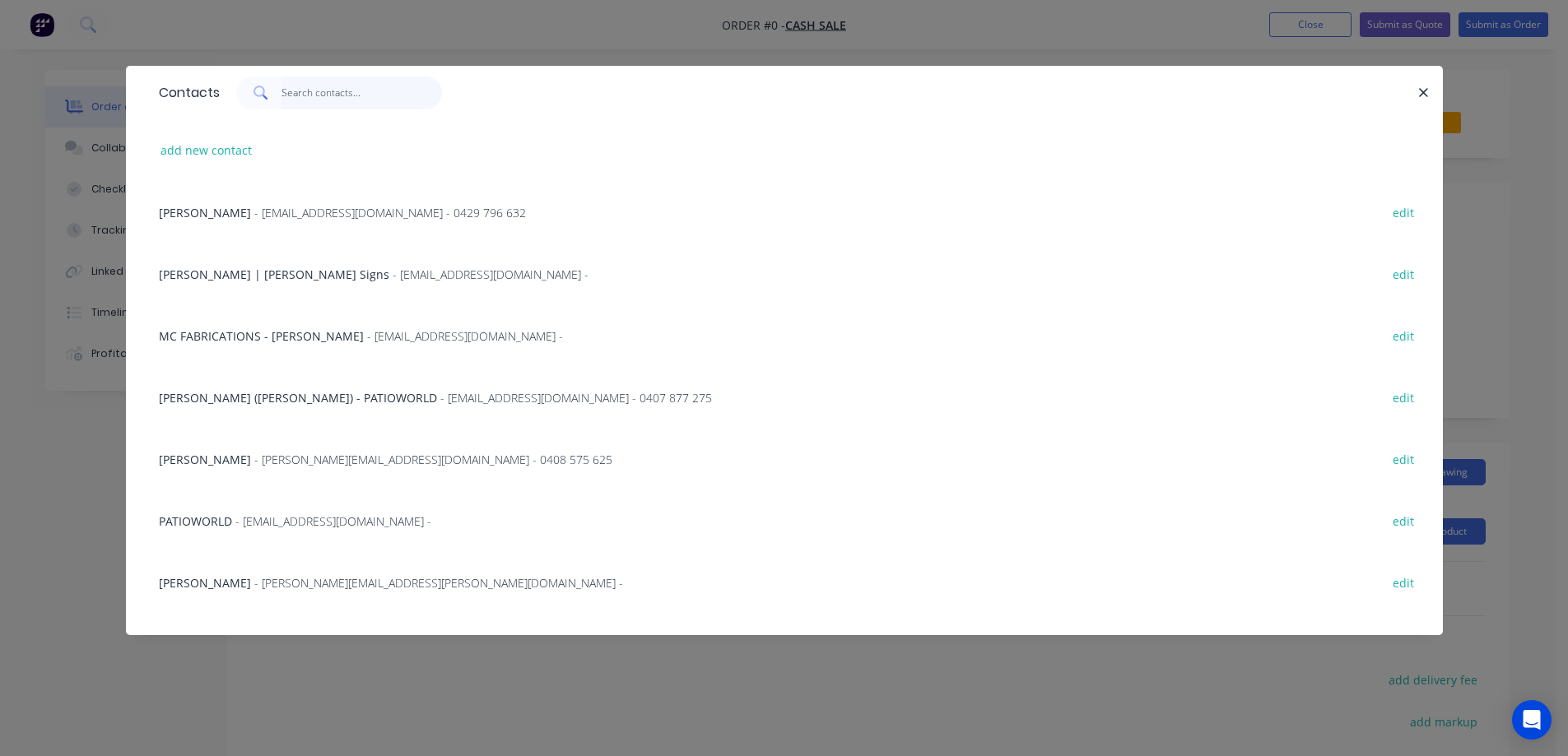
click at [318, 91] on input "text" at bounding box center [361, 92] width 160 height 33
click at [299, 95] on input "text" at bounding box center [361, 92] width 160 height 33
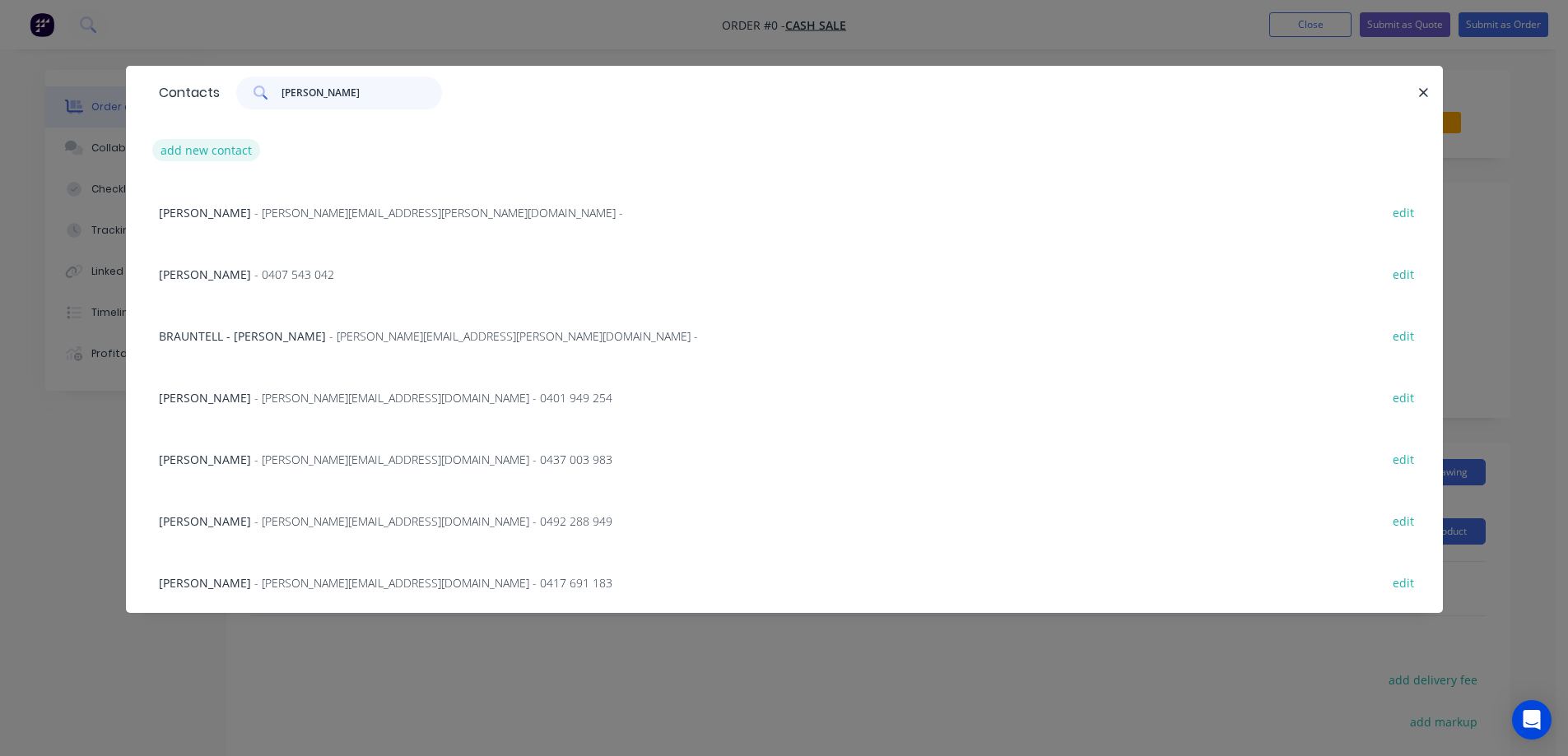
type input "[PERSON_NAME]"
click at [202, 144] on button "add new contact" at bounding box center [207, 149] width 109 height 22
select select "AU"
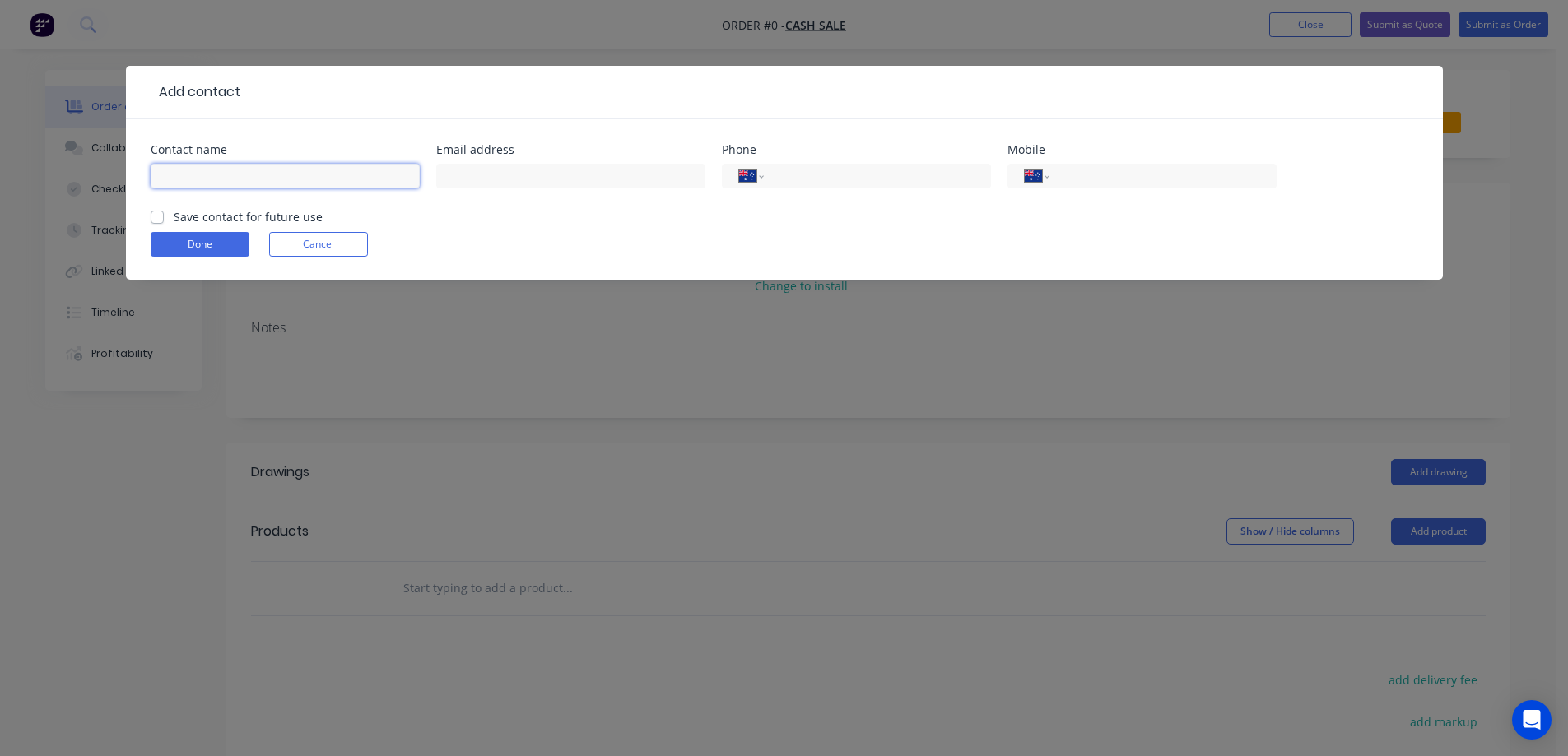
click at [209, 183] on input "text" at bounding box center [285, 176] width 269 height 25
type input "[PERSON_NAME]"
click at [537, 173] on input "text" at bounding box center [571, 176] width 269 height 25
paste input "[PERSON_NAME][EMAIL_ADDRESS][DOMAIN_NAME]"
type input "[PERSON_NAME][EMAIL_ADDRESS][DOMAIN_NAME]"
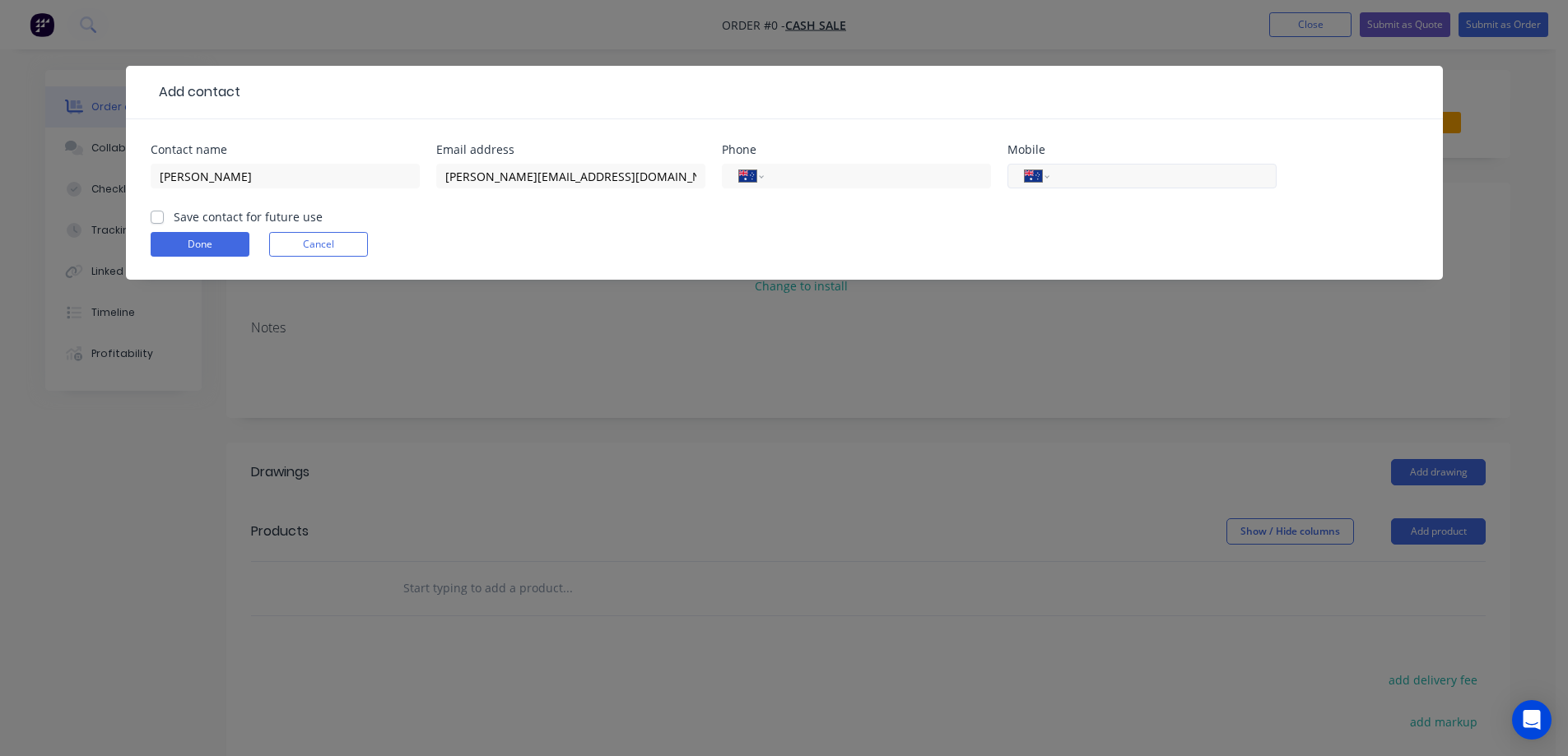
click at [1084, 172] on input "tel" at bounding box center [1159, 177] width 198 height 19
type input "0400 673 456"
click at [228, 222] on label "Save contact for future use" at bounding box center [247, 217] width 149 height 18
click at [173, 216] on label "Save contact for future use" at bounding box center [247, 217] width 149 height 18
click at [150, 216] on input "Save contact for future use" at bounding box center [157, 216] width 13 height 16
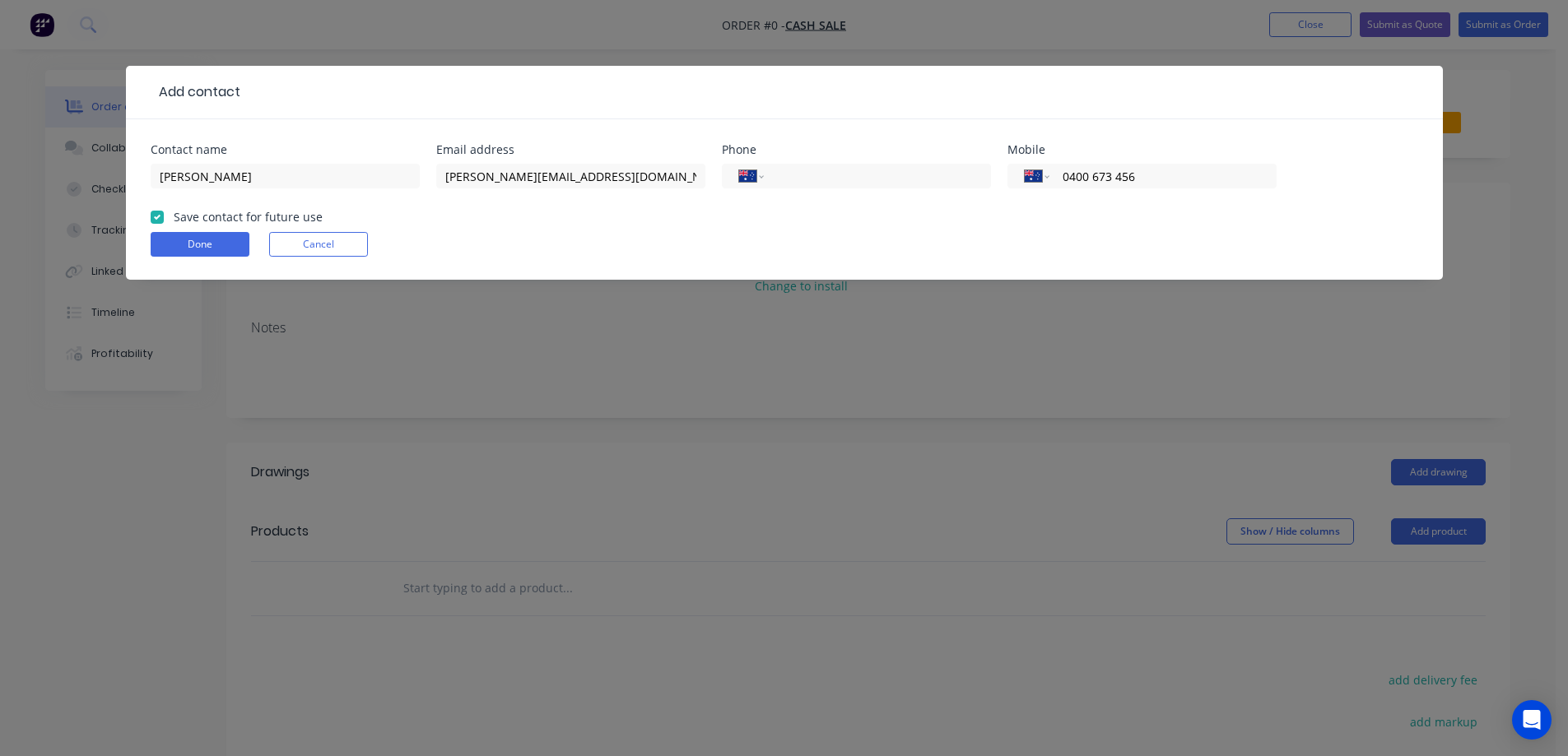
click at [173, 212] on label "Save contact for future use" at bounding box center [247, 217] width 149 height 18
click at [157, 212] on input "Save contact for future use" at bounding box center [157, 216] width 13 height 16
checkbox input "false"
click at [217, 250] on button "Done" at bounding box center [200, 244] width 98 height 25
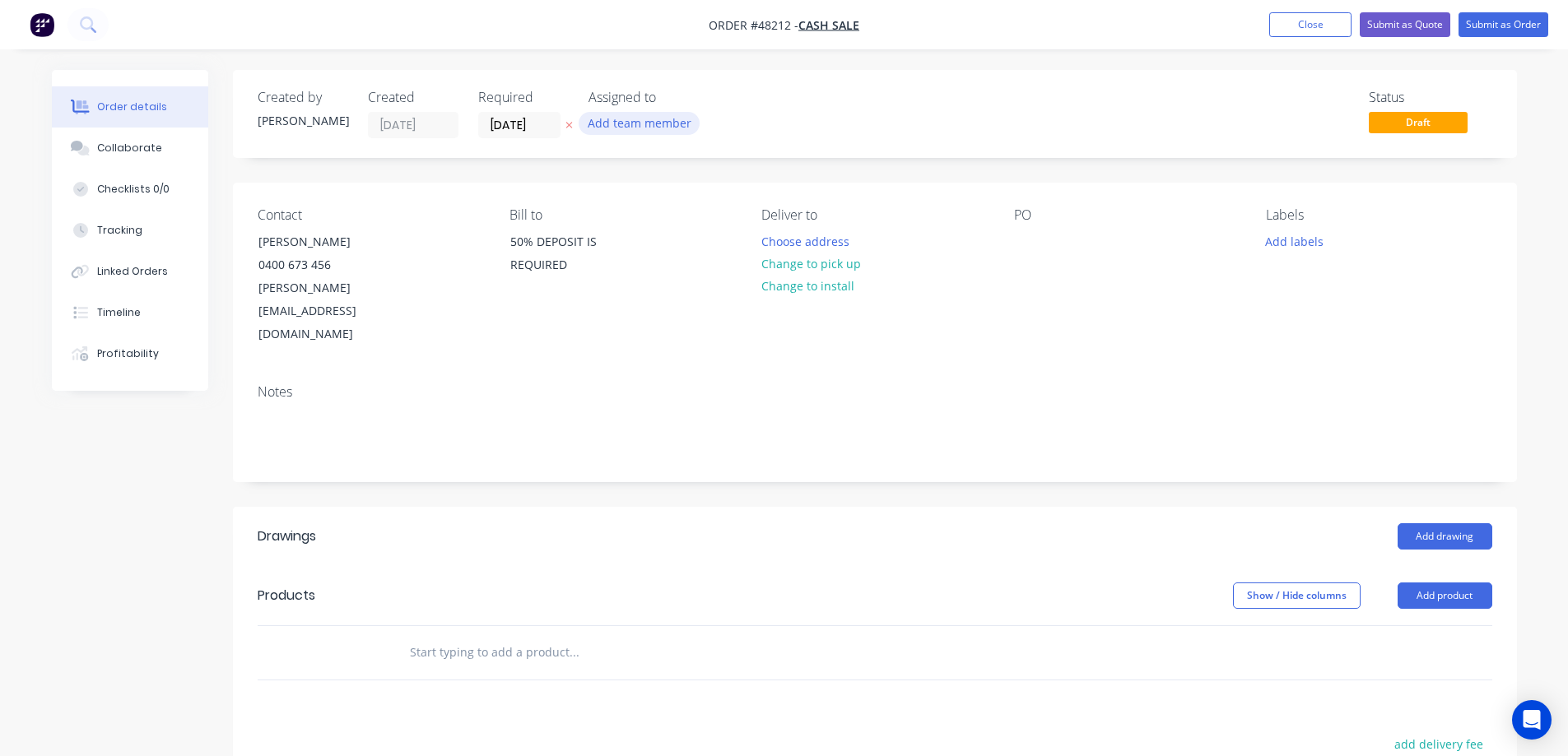
click at [637, 121] on button "Add team member" at bounding box center [639, 122] width 121 height 22
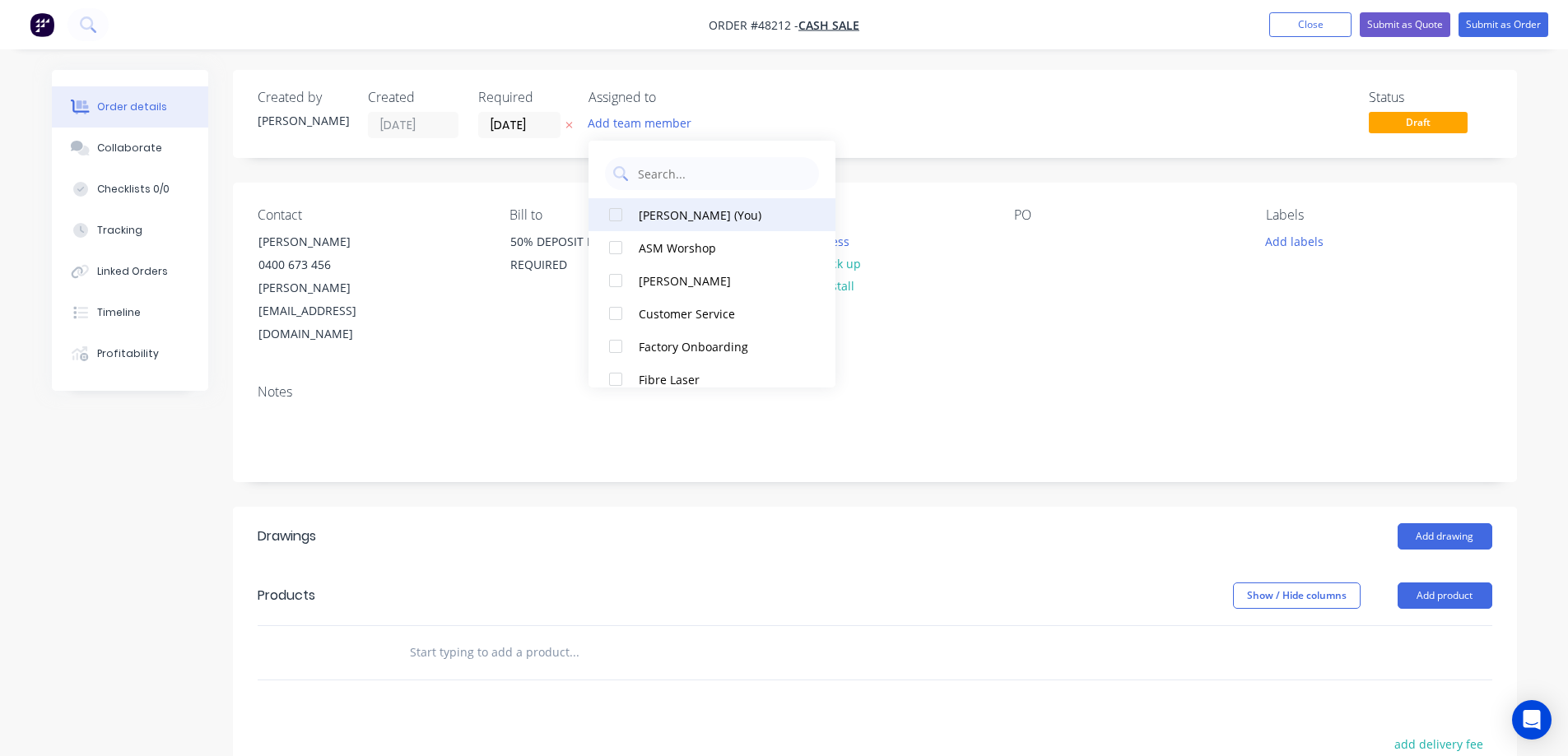
click at [616, 214] on div at bounding box center [615, 214] width 33 height 33
click at [566, 125] on icon "button" at bounding box center [569, 125] width 7 height 10
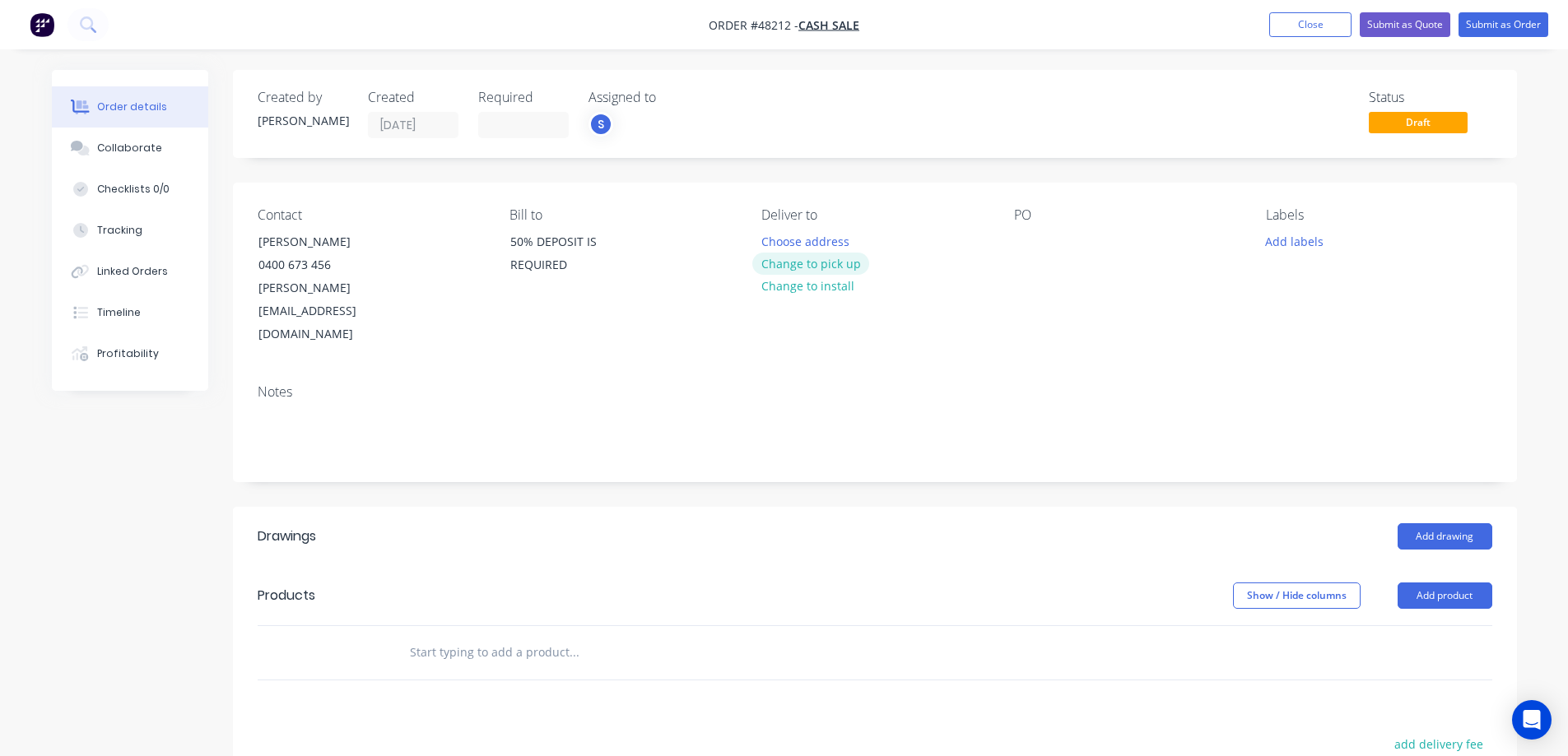
click at [826, 268] on button "Change to pick up" at bounding box center [810, 263] width 117 height 22
click at [1017, 240] on div at bounding box center [1027, 241] width 26 height 24
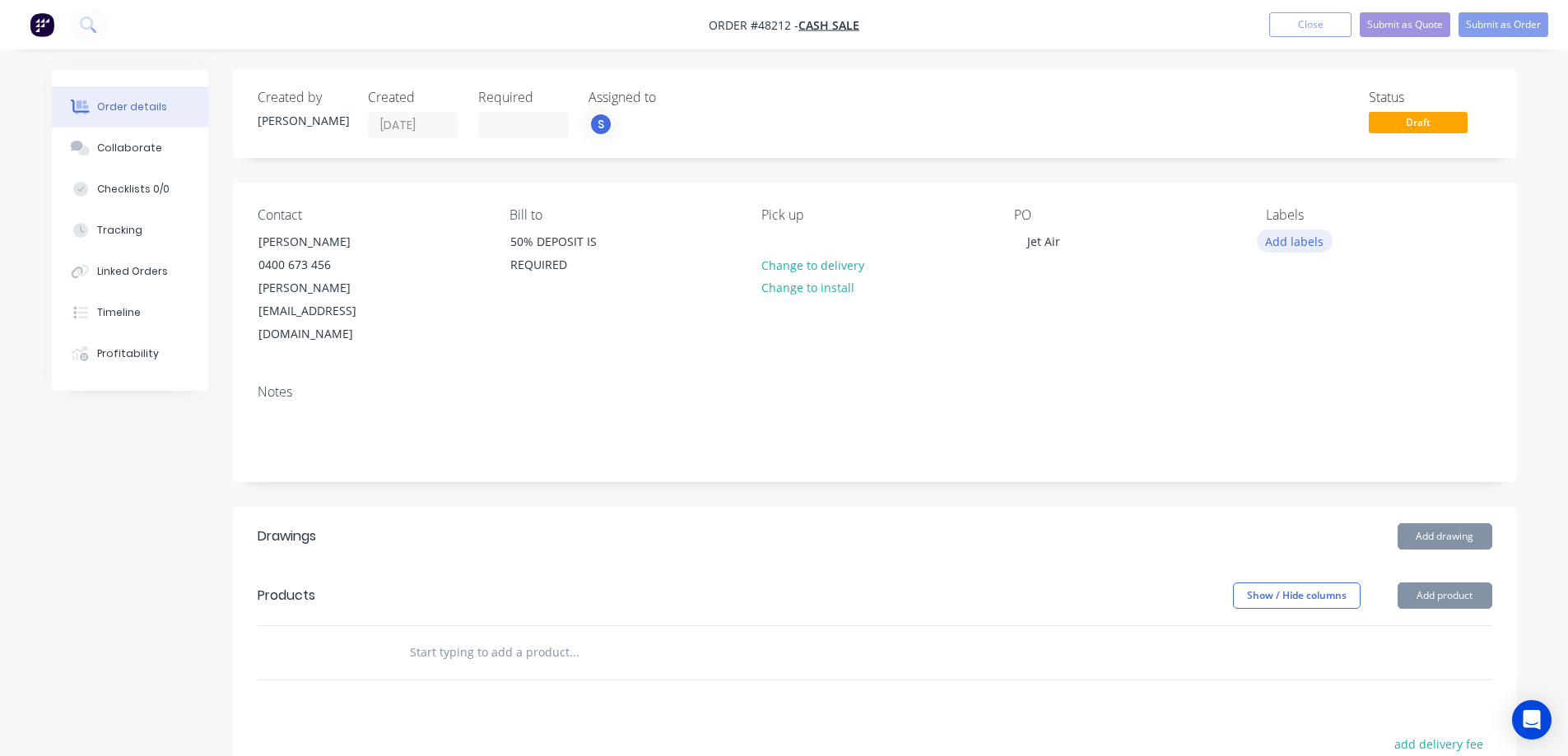
click at [1273, 240] on button "Add labels" at bounding box center [1295, 240] width 76 height 22
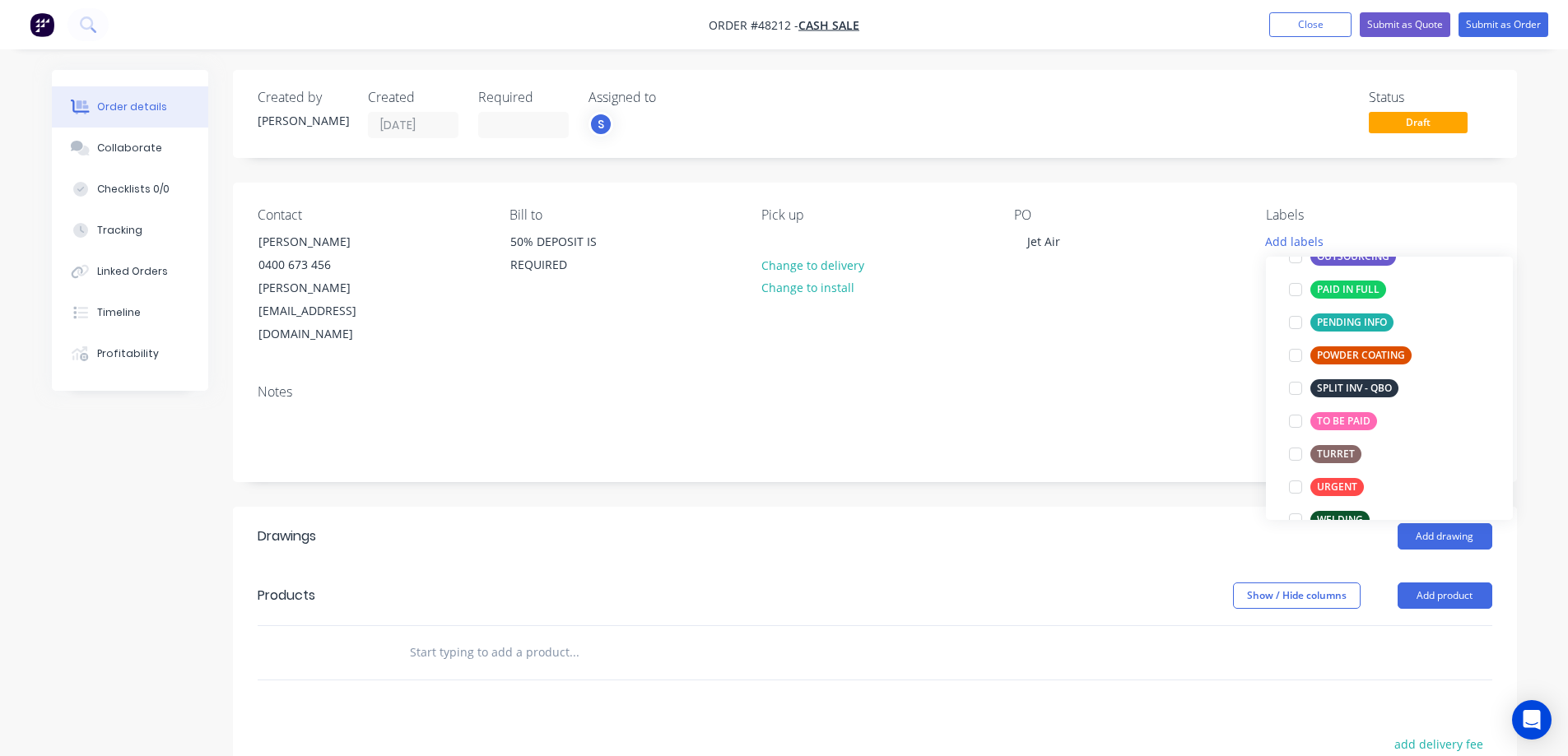
scroll to position [329, 0]
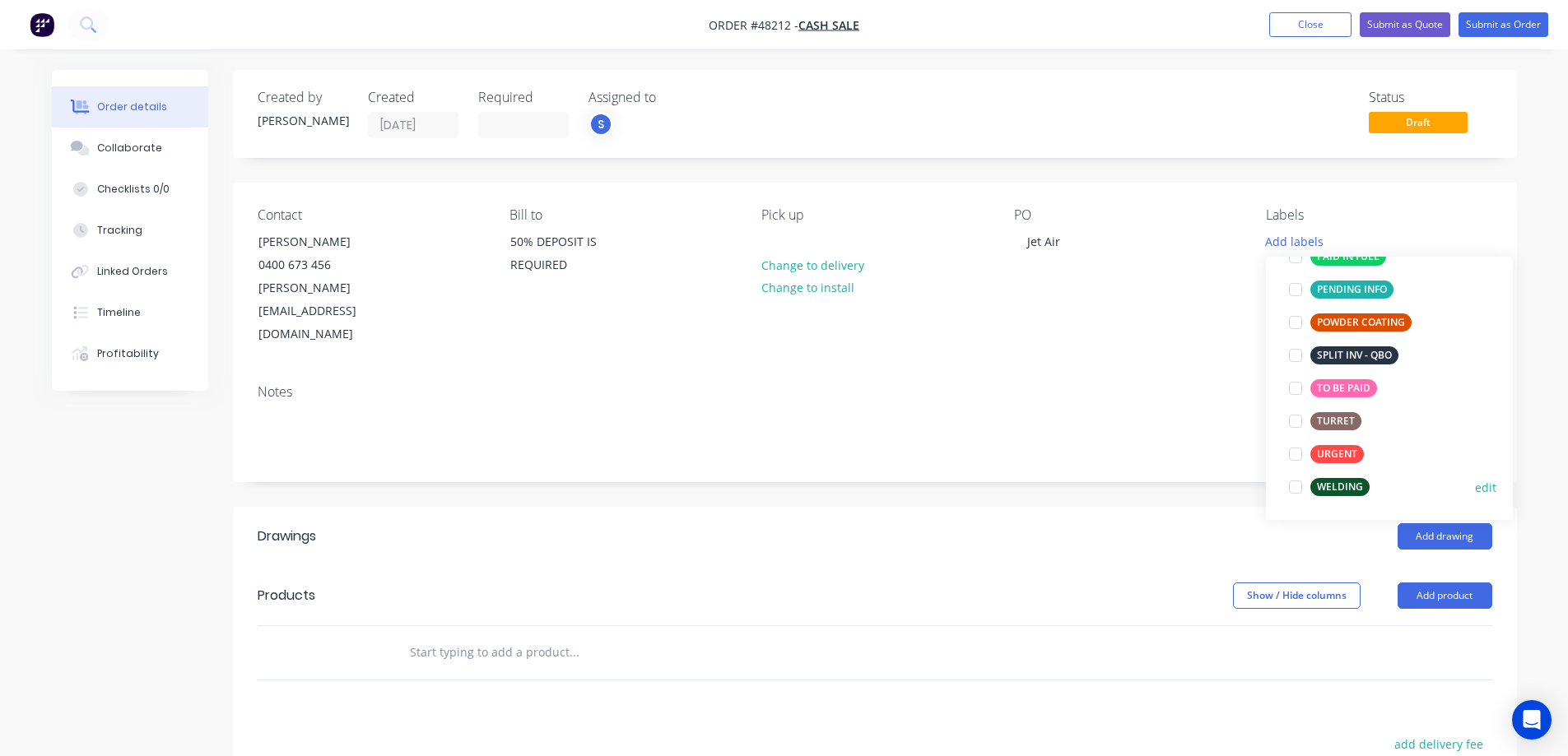
click at [1292, 486] on div at bounding box center [1295, 486] width 33 height 33
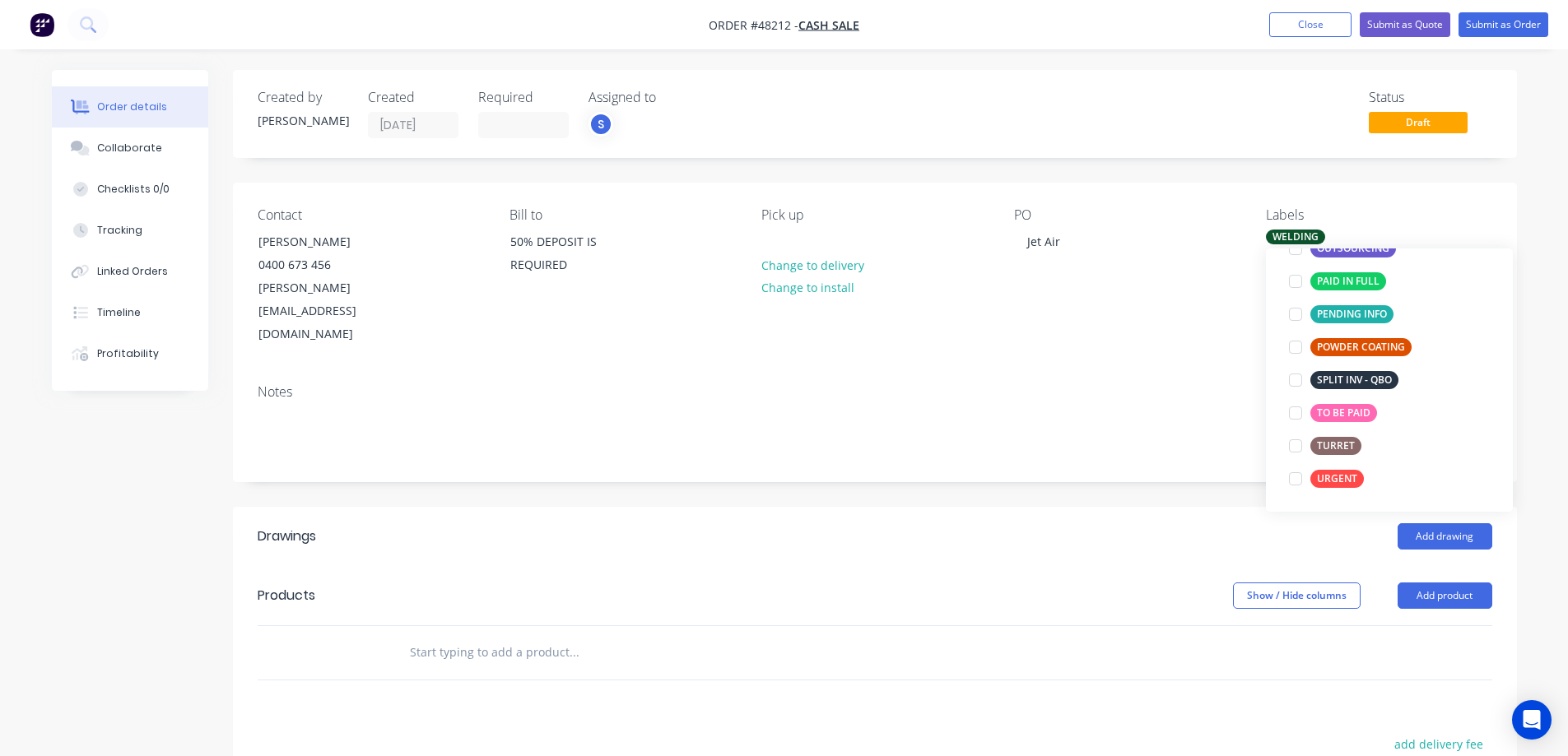
scroll to position [0, 0]
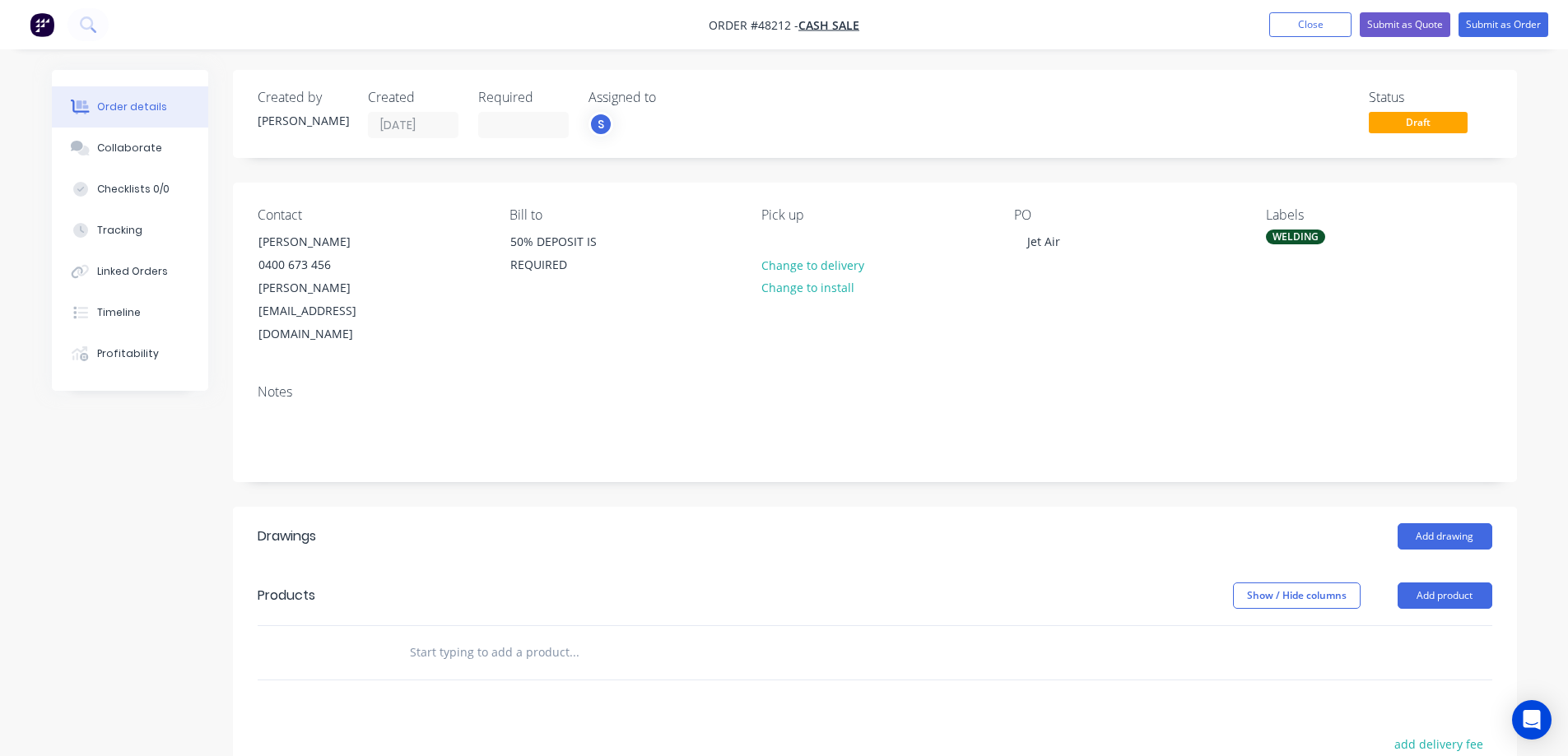
click at [1113, 454] on div "Created by [PERSON_NAME] Created [DATE] Required Assigned to S Status Draft Con…" at bounding box center [875, 555] width 1284 height 969
click at [1450, 583] on button "Add product" at bounding box center [1445, 596] width 95 height 26
click at [1413, 625] on div "Product catalogue" at bounding box center [1414, 636] width 127 height 24
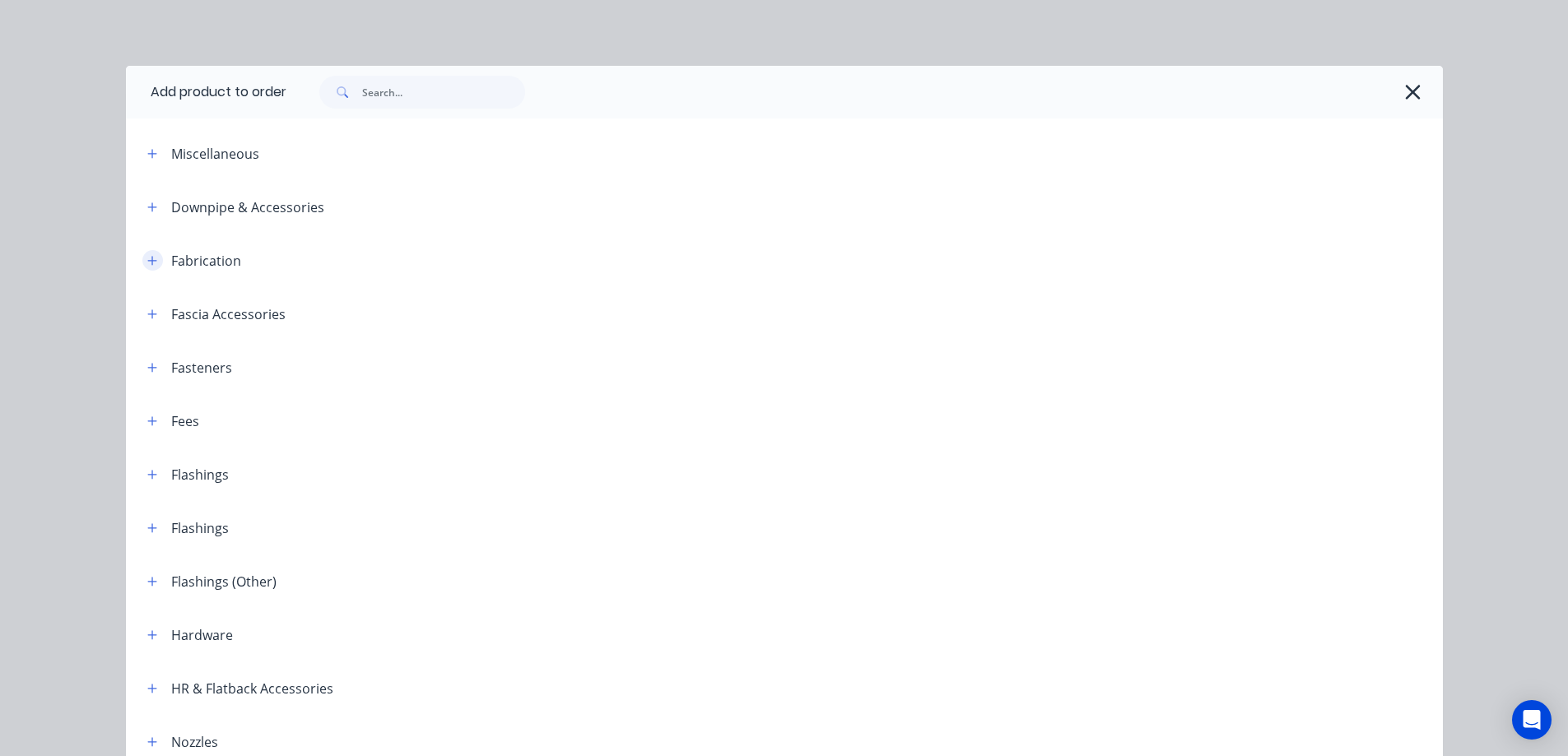
click at [148, 264] on icon "button" at bounding box center [152, 260] width 10 height 11
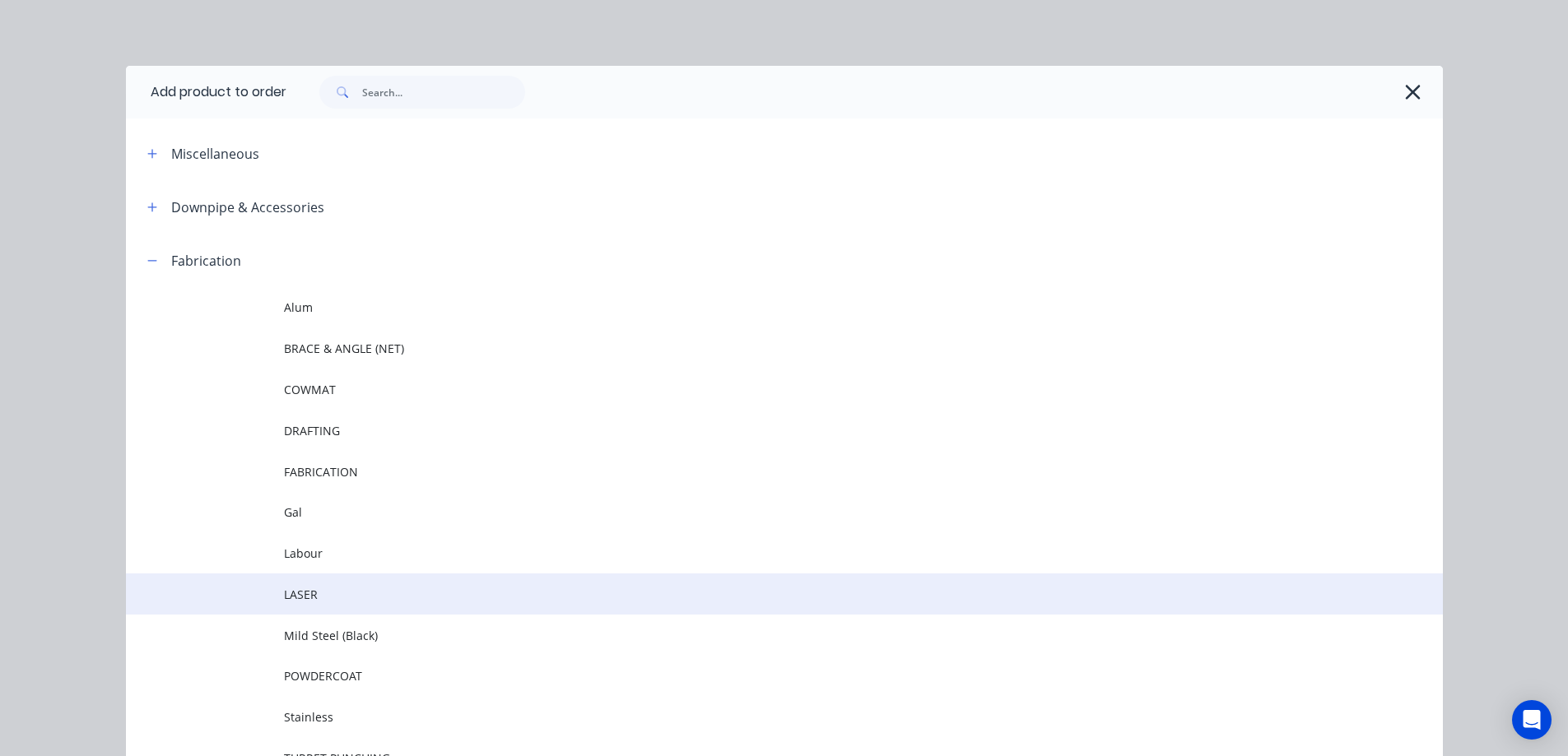
click at [299, 605] on td "LASER" at bounding box center [864, 593] width 1159 height 41
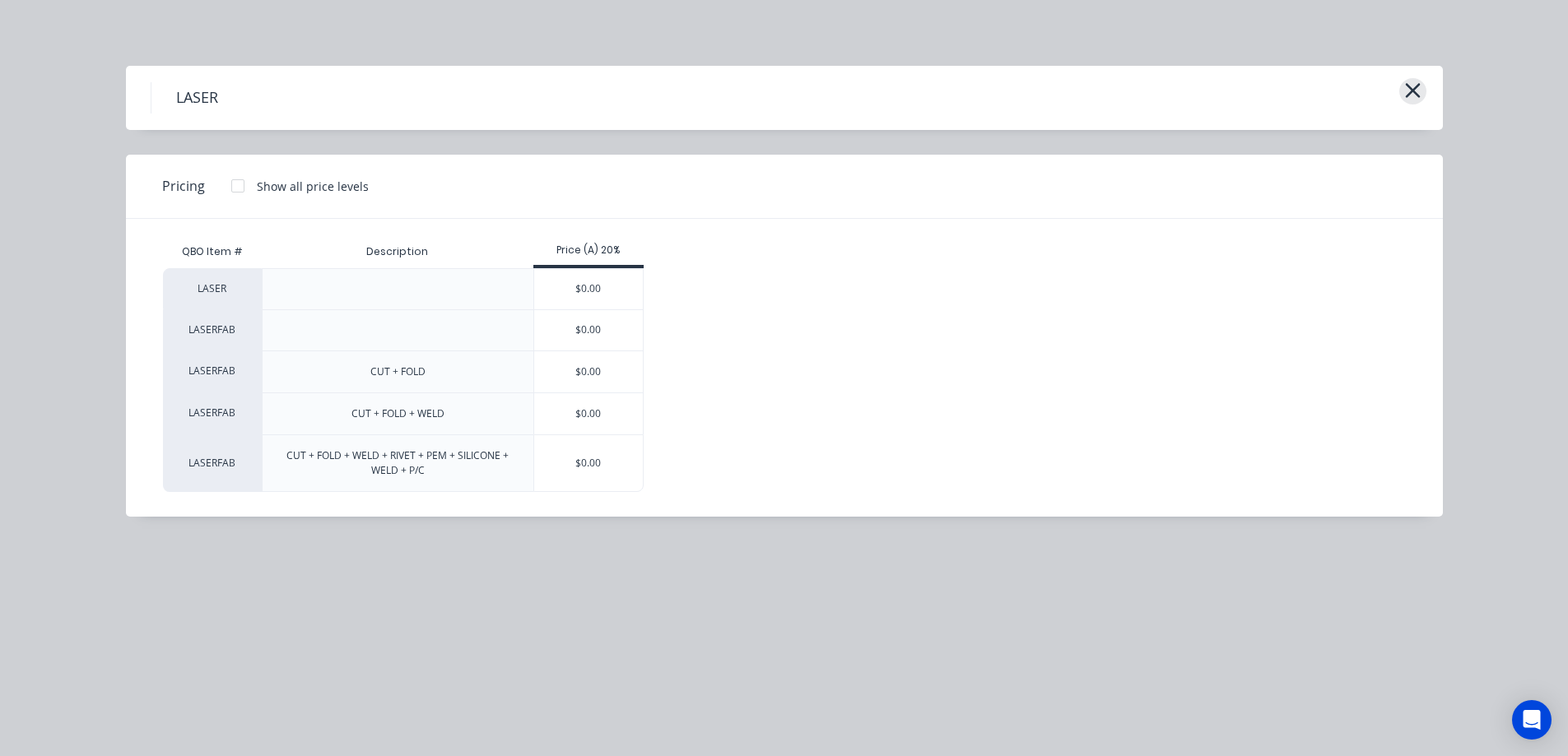
click at [1410, 85] on icon "button" at bounding box center [1412, 91] width 18 height 23
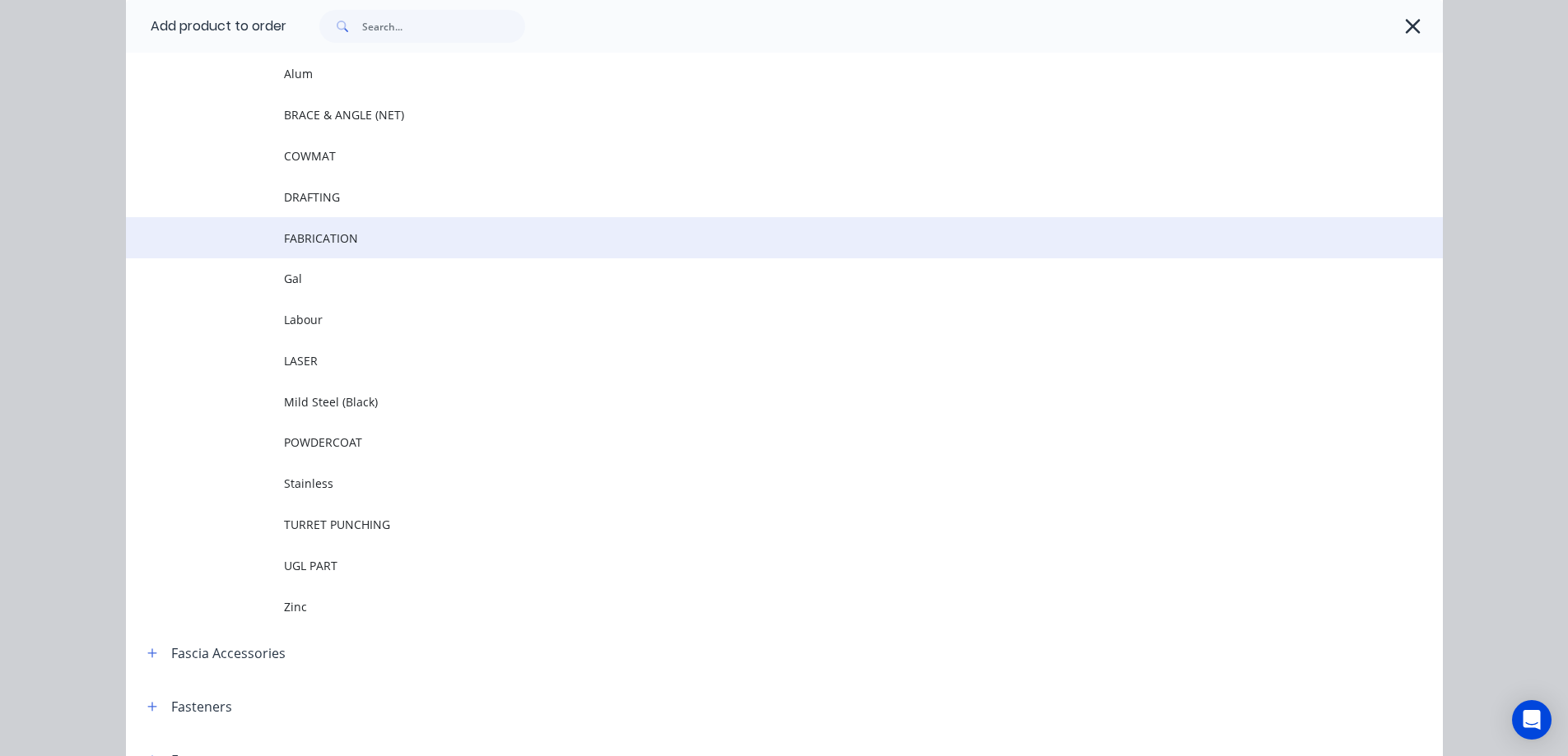
click at [397, 242] on span "FABRICATION" at bounding box center [748, 238] width 927 height 18
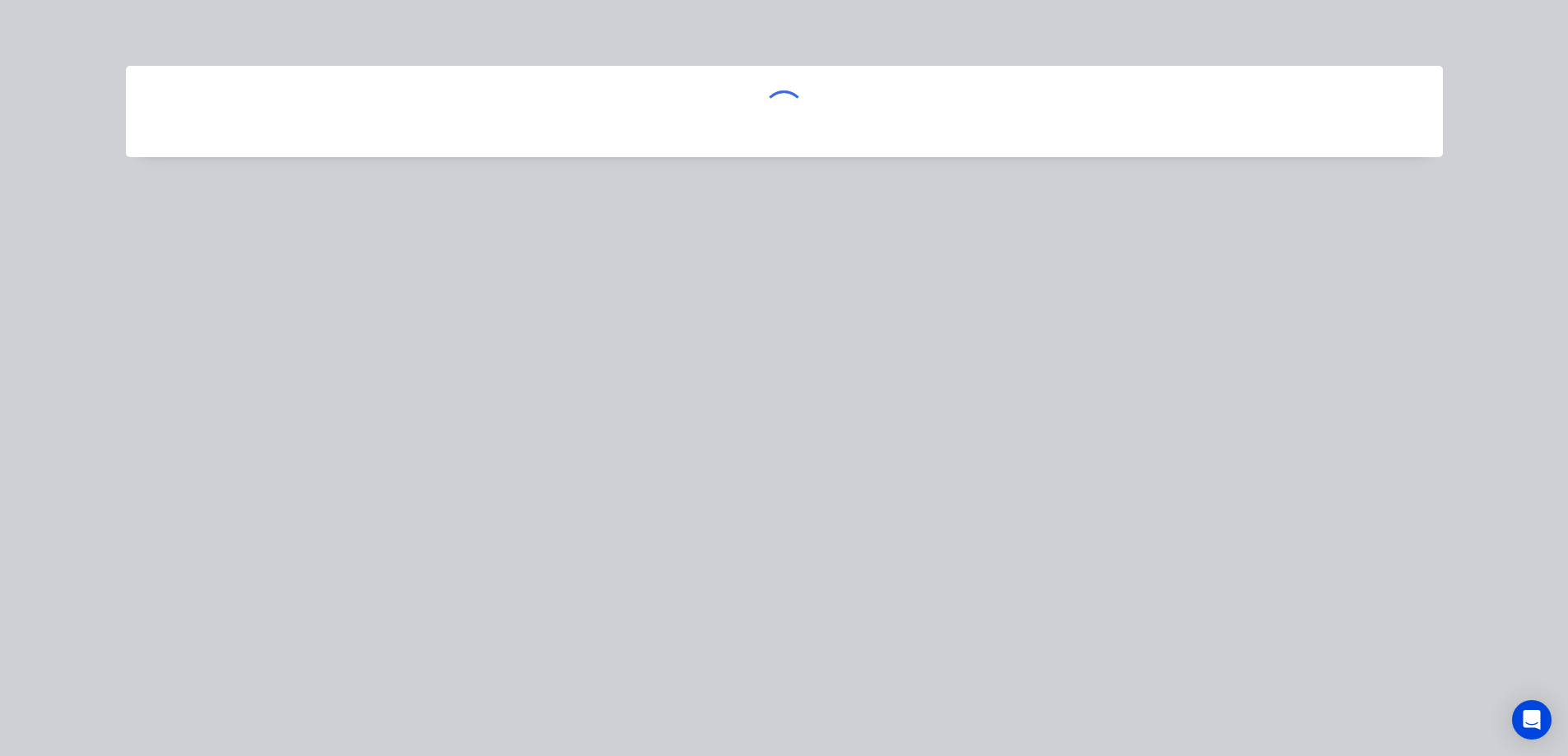
scroll to position [0, 0]
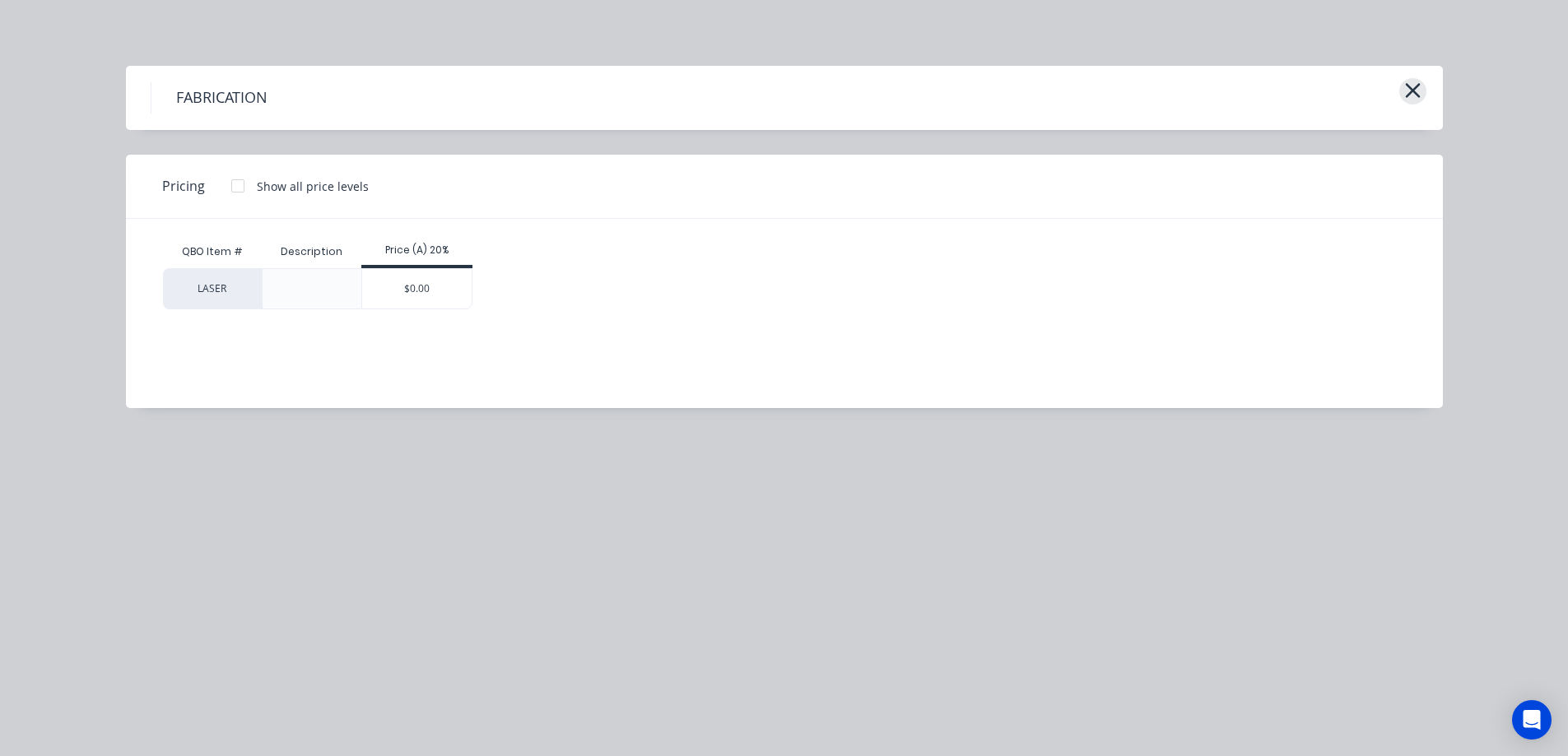
click at [1411, 95] on icon "button" at bounding box center [1412, 91] width 18 height 23
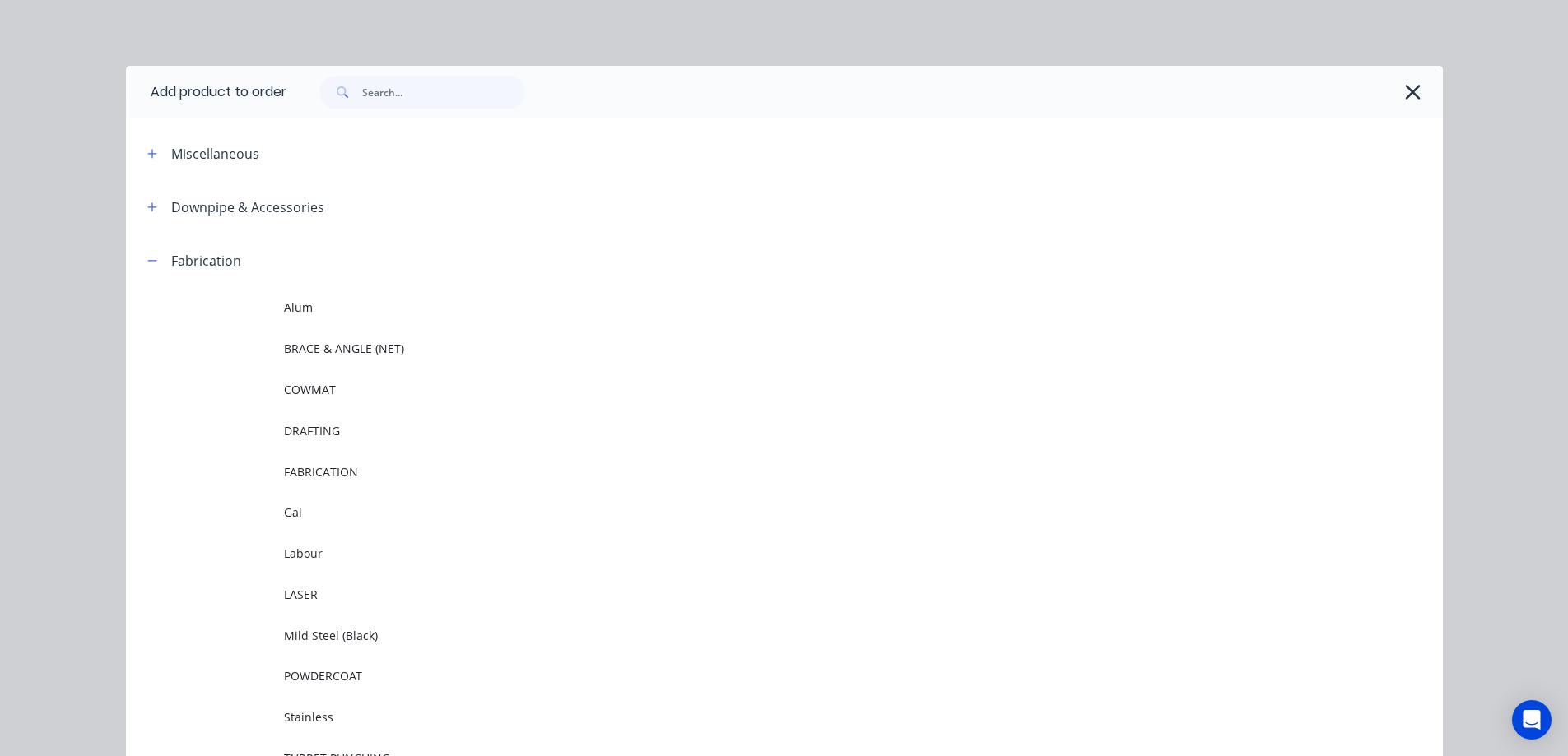
scroll to position [234, 0]
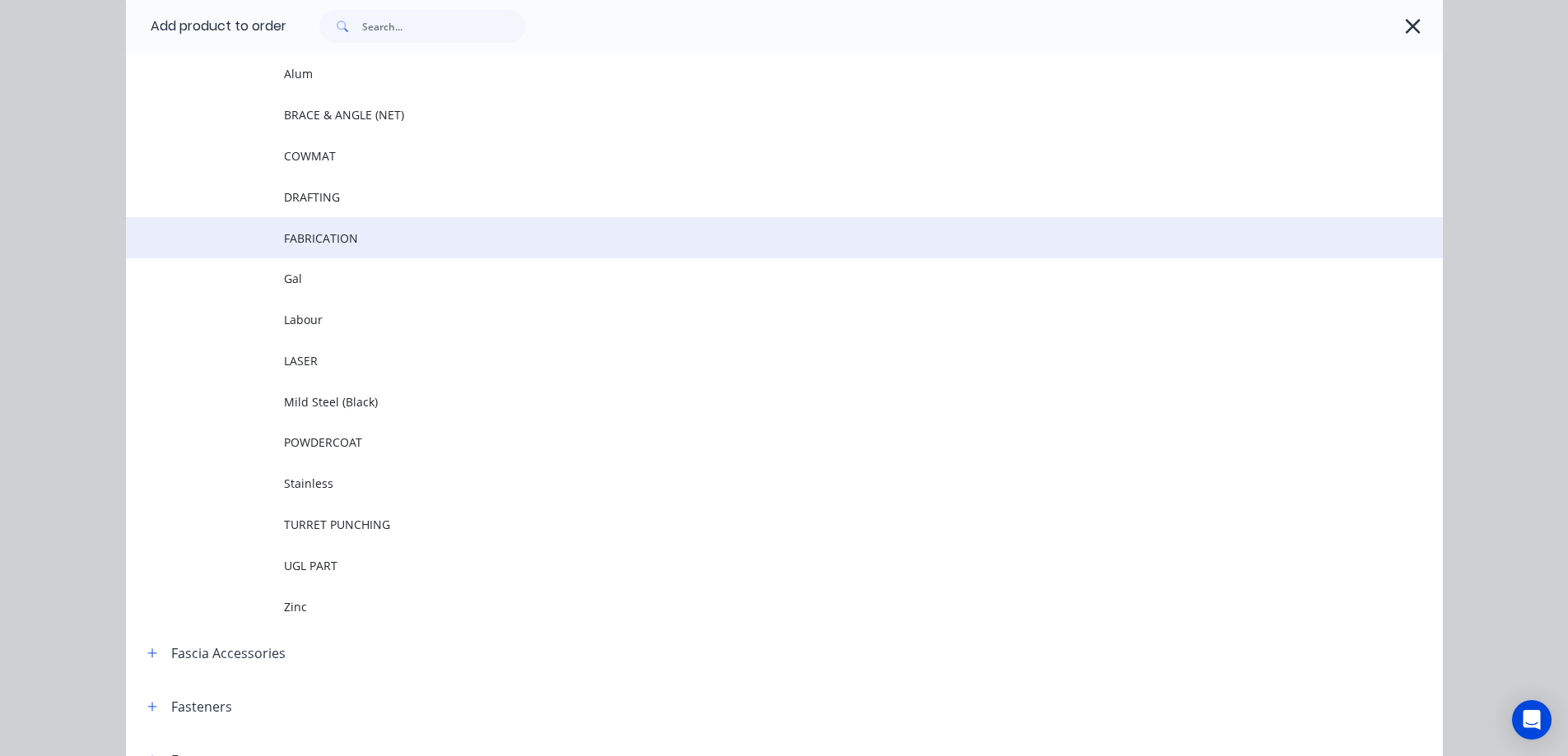
click at [329, 239] on span "FABRICATION" at bounding box center [748, 238] width 927 height 18
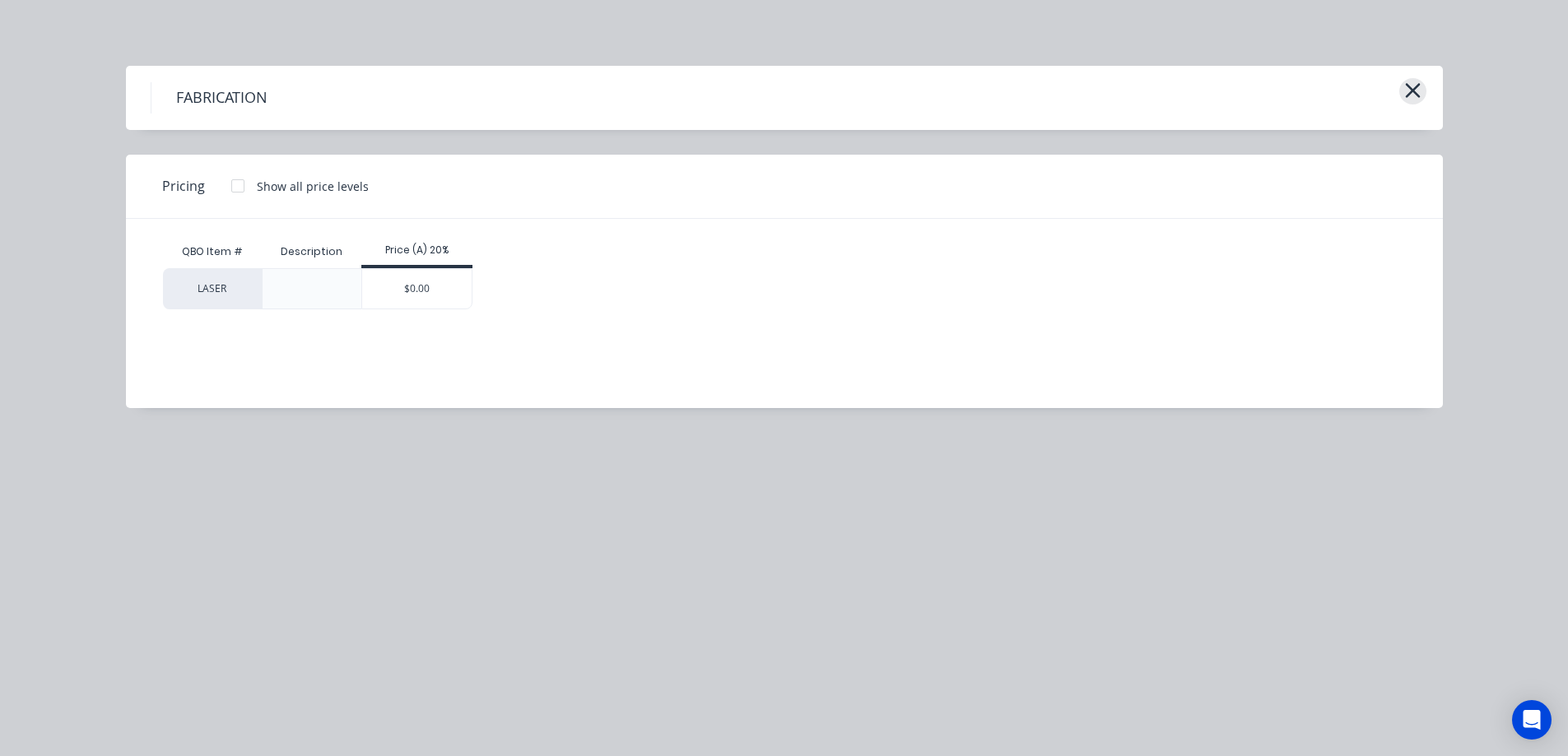
click at [1418, 91] on icon "button" at bounding box center [1412, 91] width 18 height 23
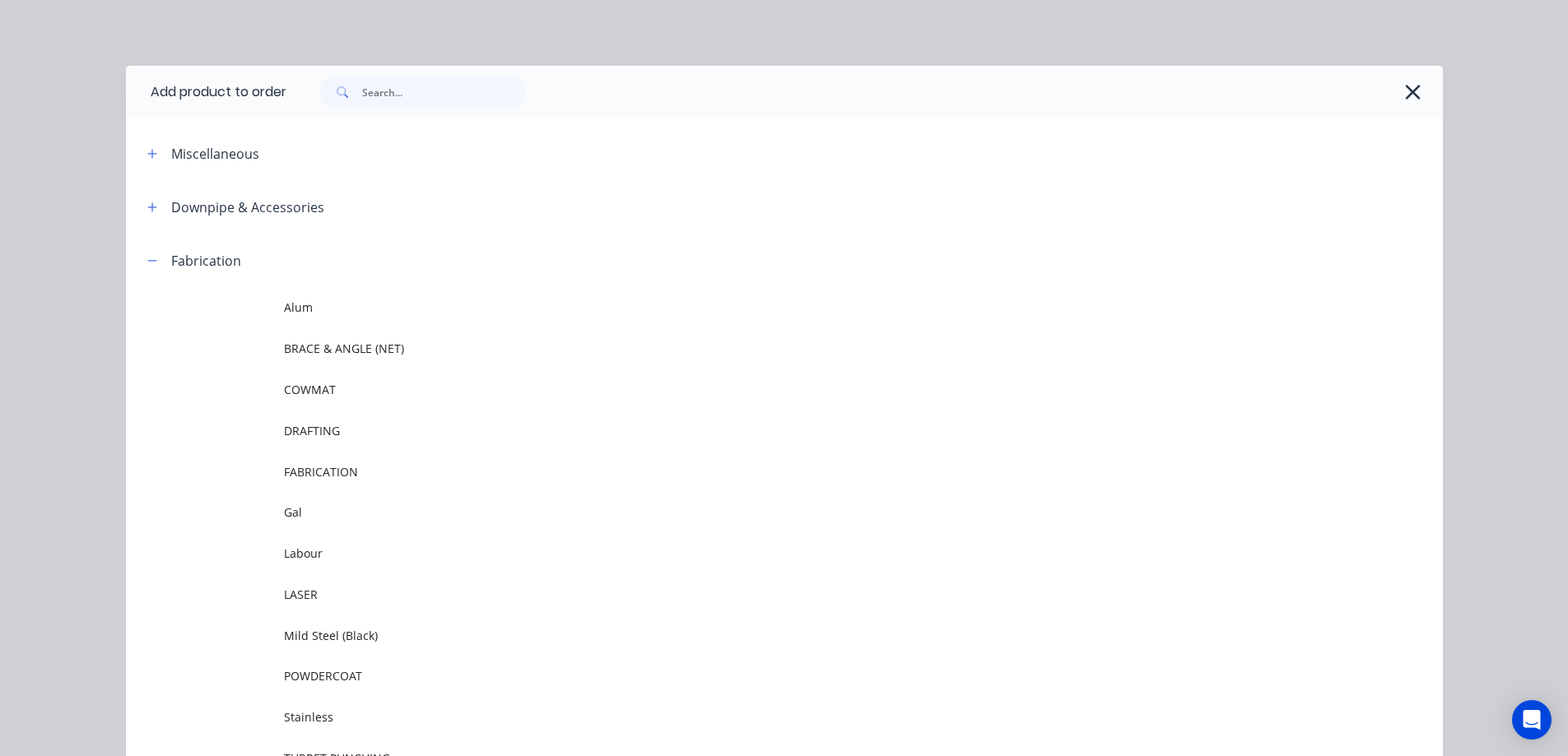
scroll to position [234, 0]
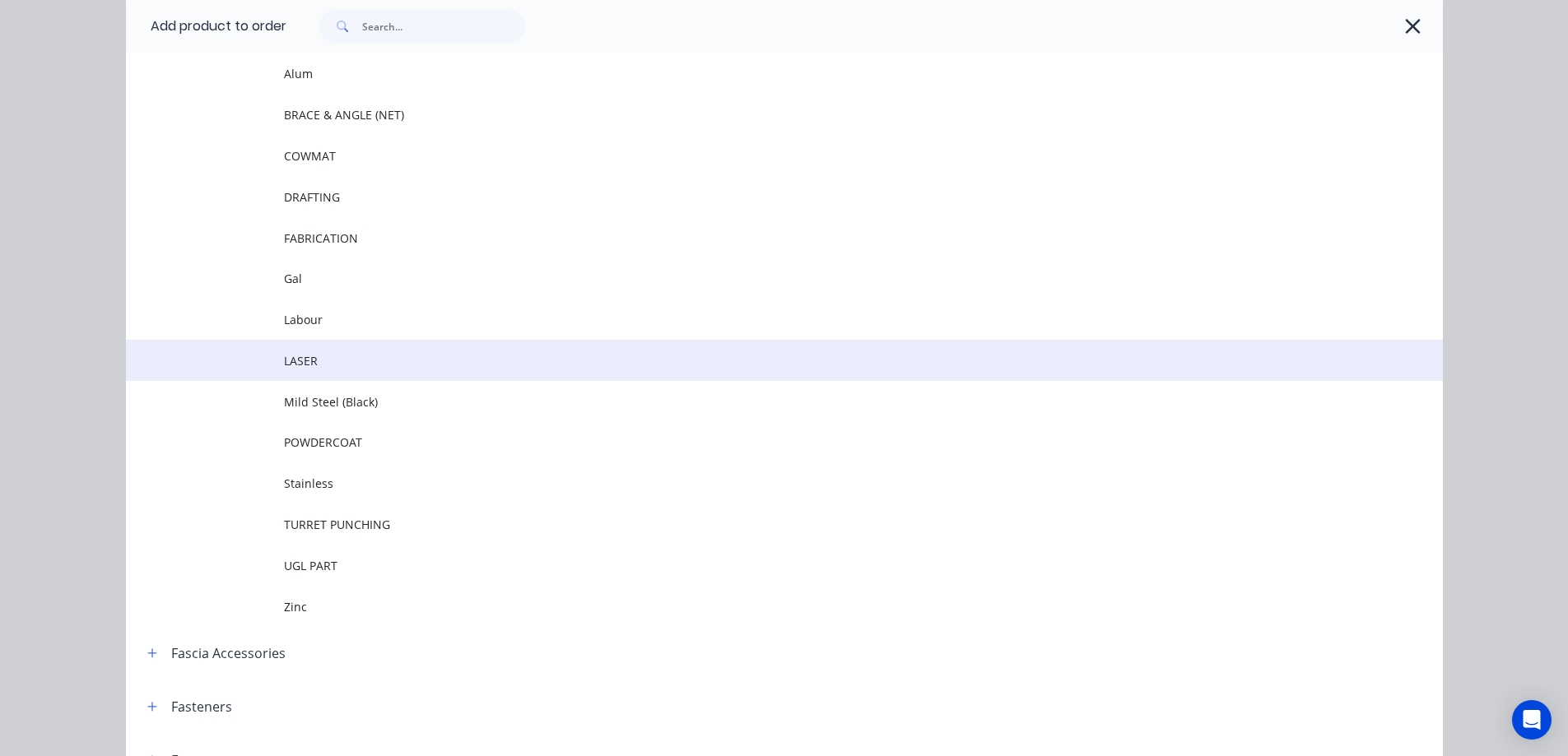
click at [366, 358] on span "LASER" at bounding box center [748, 361] width 927 height 18
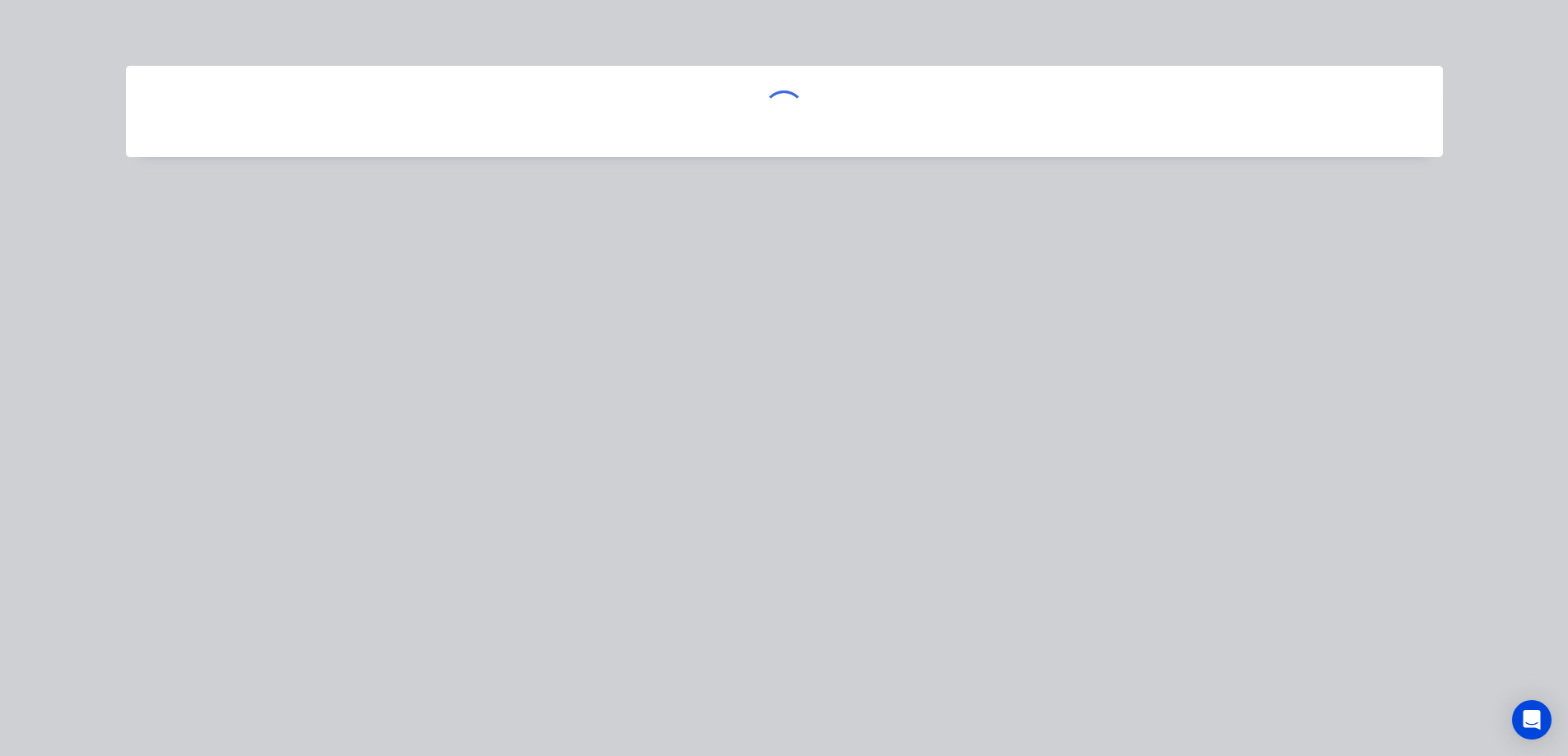
scroll to position [0, 0]
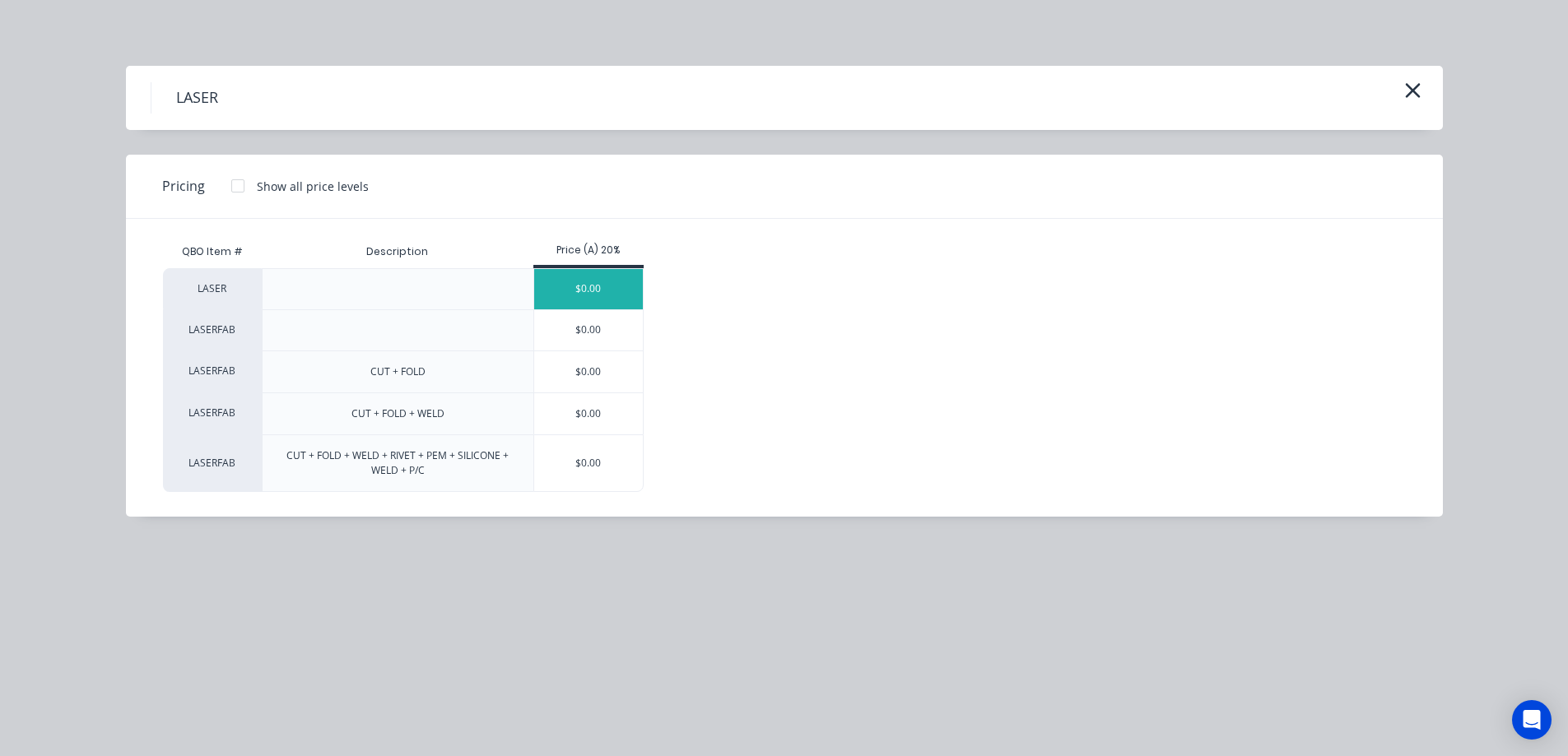
click at [608, 297] on div "$0.00" at bounding box center [588, 289] width 109 height 40
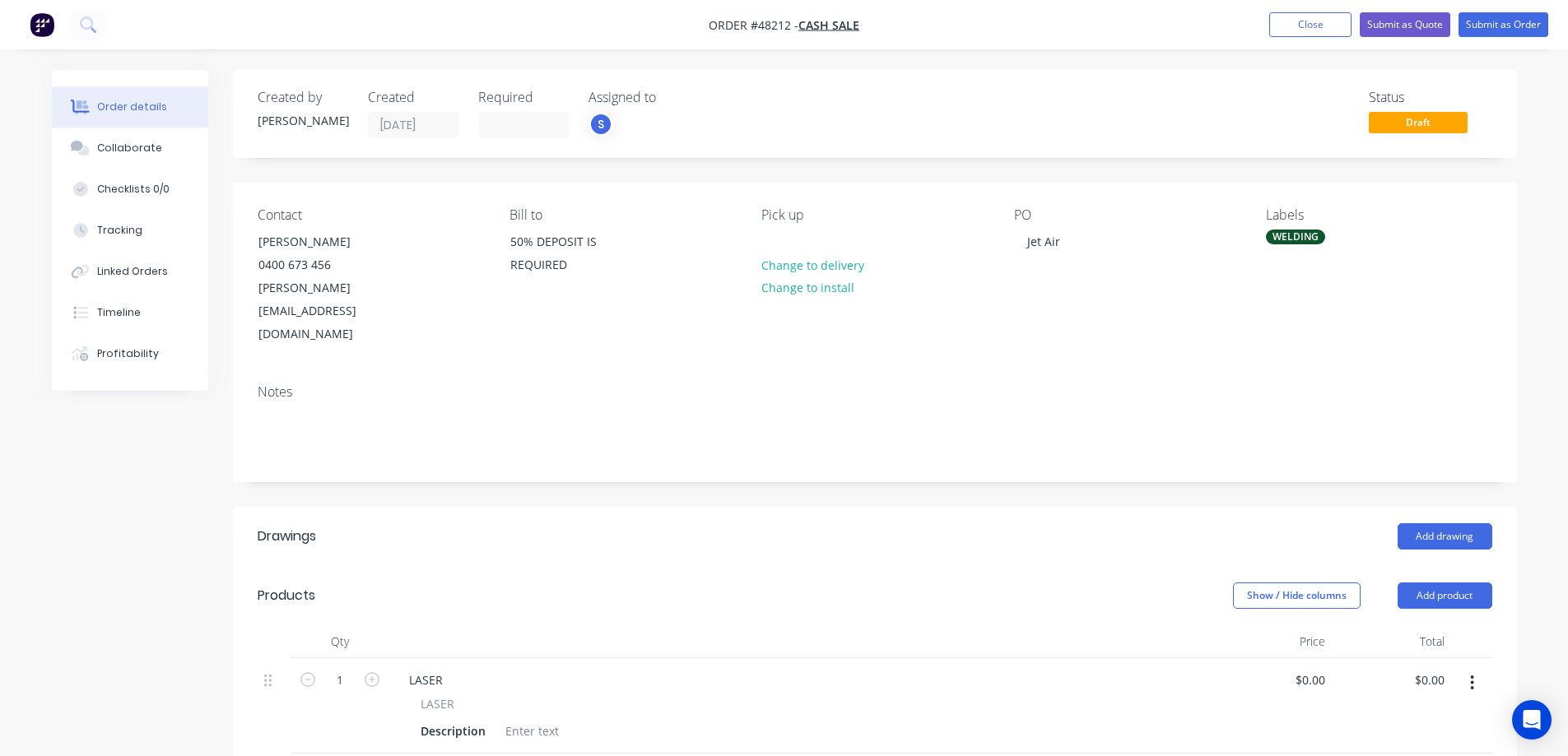
click at [441, 695] on span "LASER" at bounding box center [437, 704] width 33 height 18
click at [434, 668] on div "LASER" at bounding box center [426, 680] width 60 height 24
click at [441, 719] on div "Description" at bounding box center [453, 731] width 78 height 24
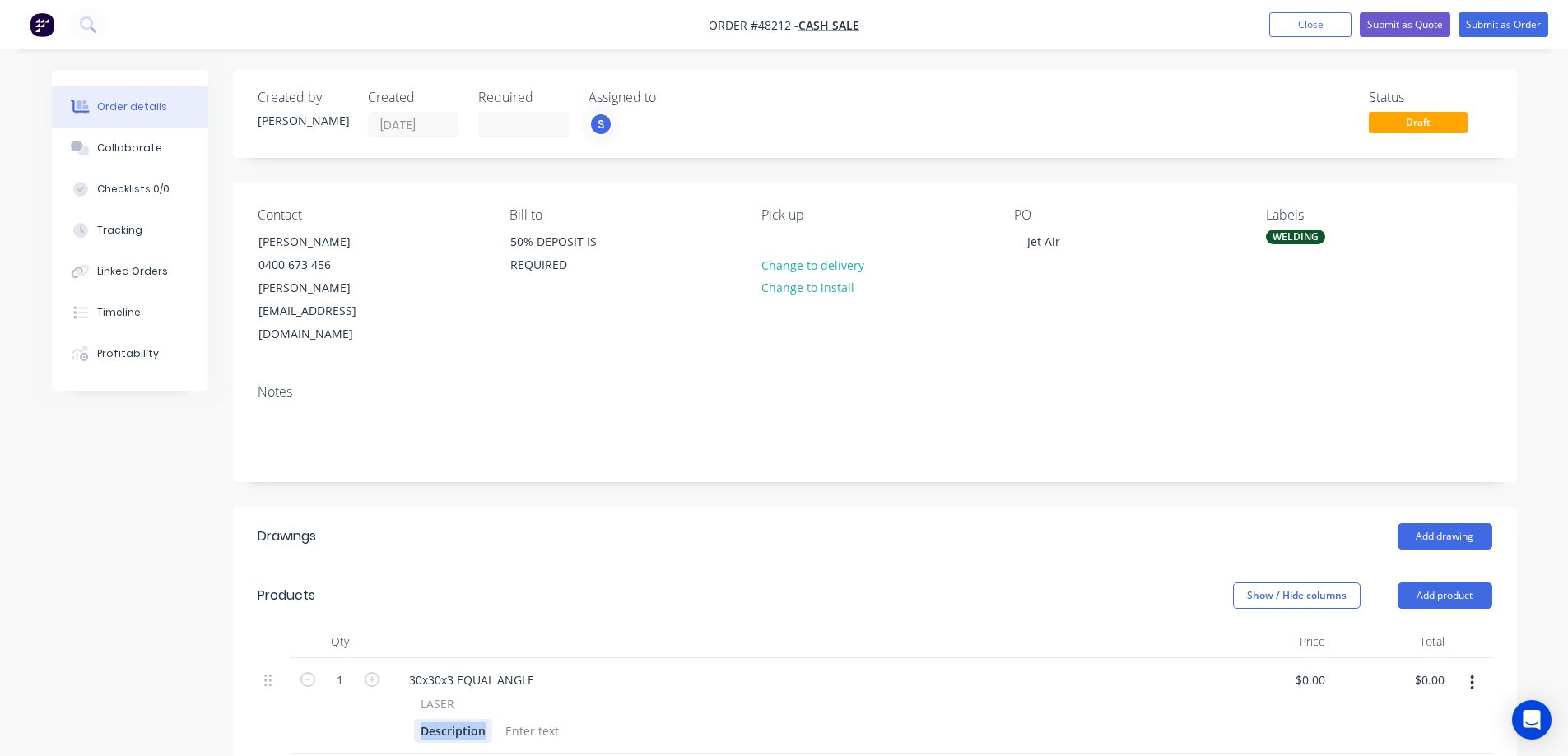
click at [441, 719] on div "Description" at bounding box center [453, 731] width 78 height 24
click at [478, 719] on div "Description" at bounding box center [453, 731] width 78 height 24
click at [602, 719] on div at bounding box center [609, 731] width 67 height 24
click at [673, 719] on div "1300x280x350 | CUT + WELD" at bounding box center [660, 731] width 171 height 24
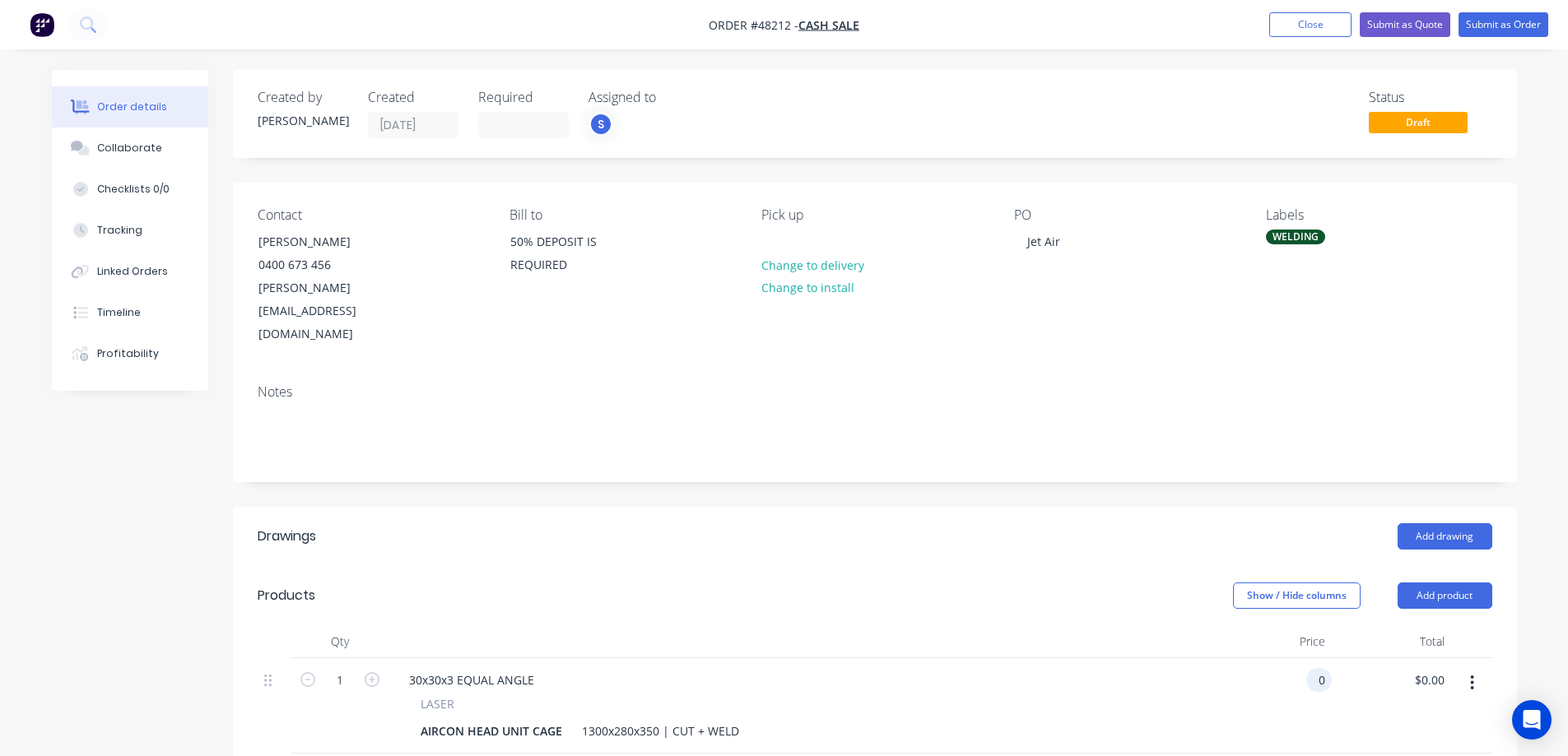
click at [1313, 668] on input "0" at bounding box center [1323, 680] width 19 height 24
type input "$498.11"
click at [878, 506] on header "Drawings Add drawing" at bounding box center [875, 535] width 1284 height 59
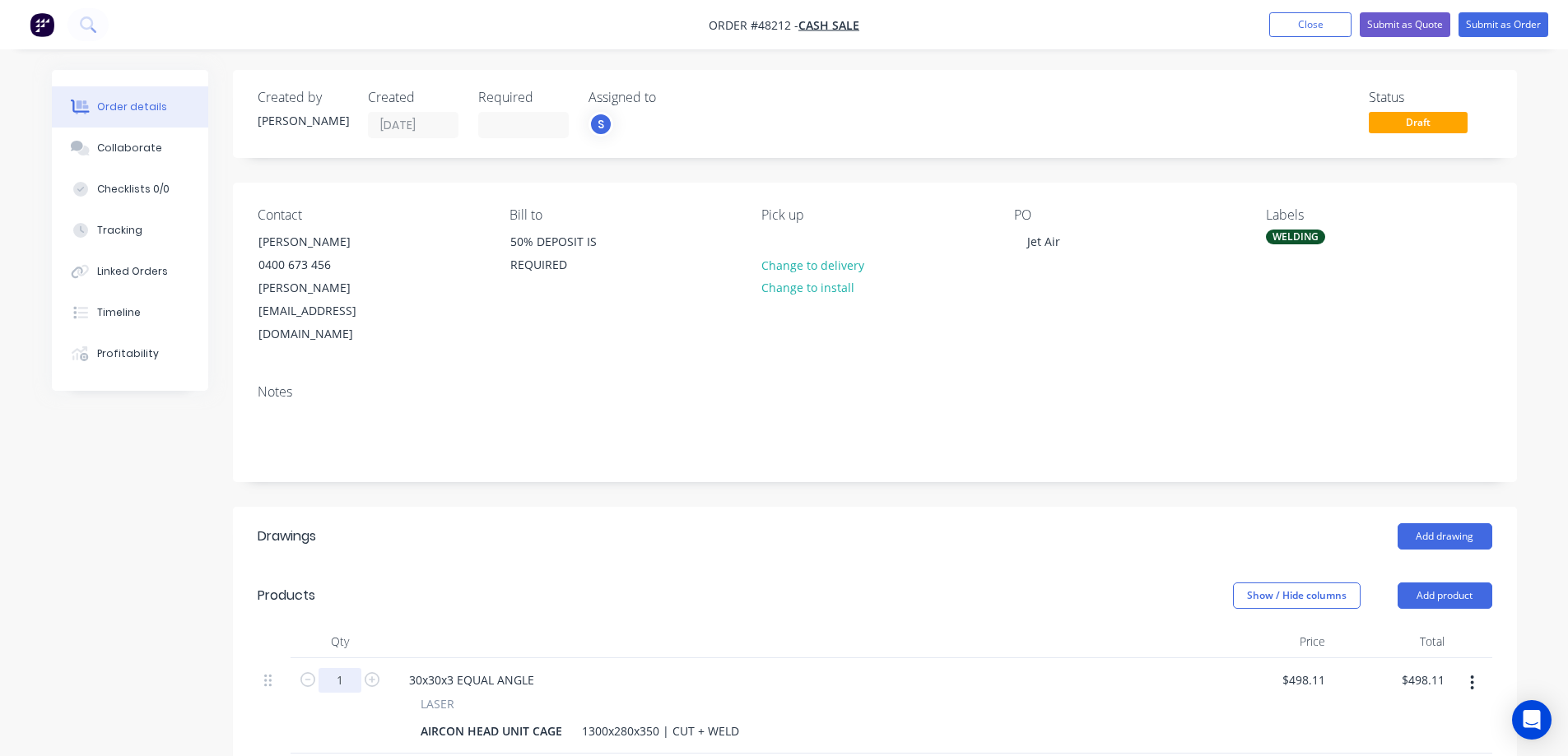
click at [344, 668] on input "1" at bounding box center [339, 680] width 43 height 25
type input "6"
type input "$2,988.66"
click at [818, 506] on header "Drawings Add drawing" at bounding box center [875, 535] width 1284 height 59
click at [1400, 28] on button "Submit as Quote" at bounding box center [1404, 25] width 91 height 25
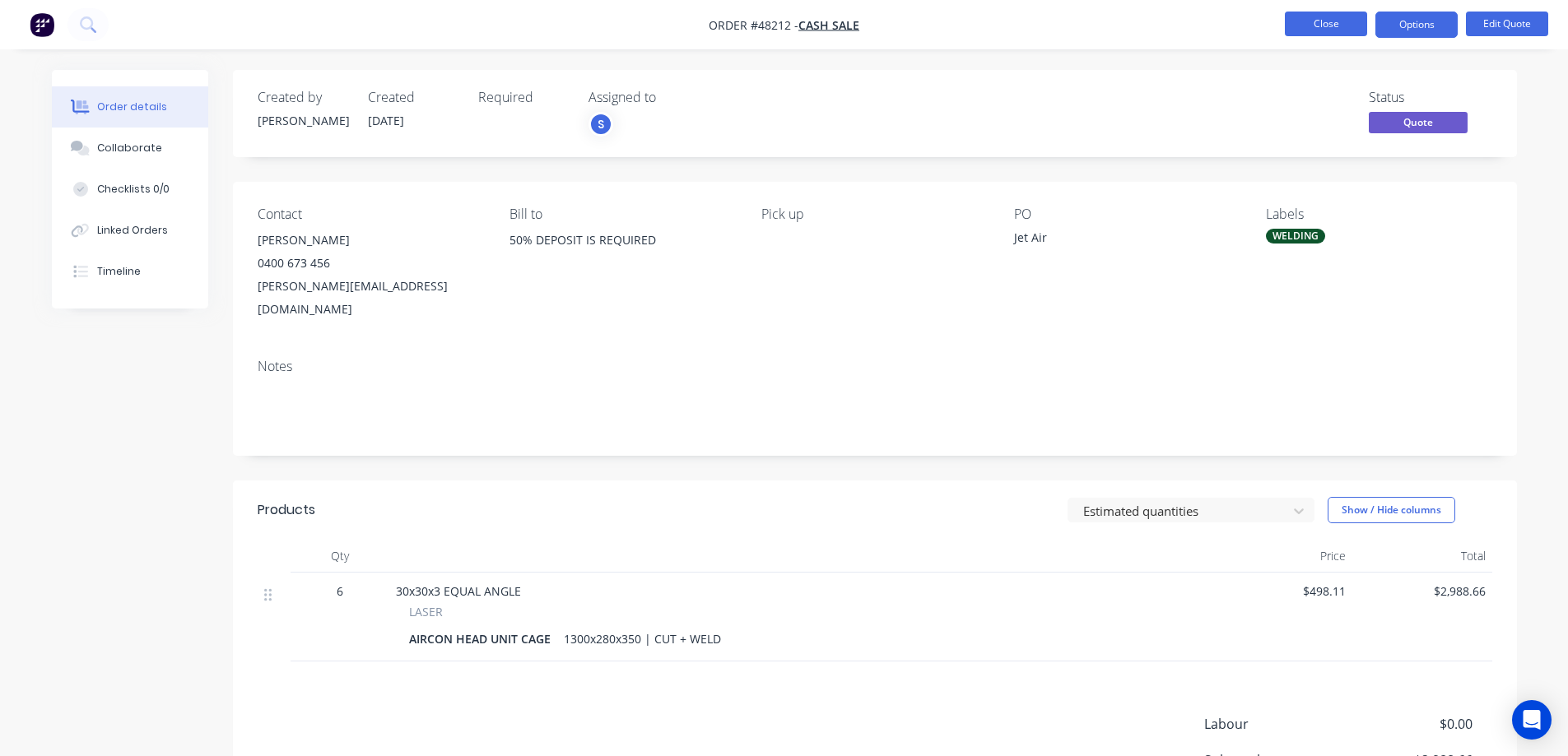
click at [1319, 31] on button "Close" at bounding box center [1326, 24] width 83 height 25
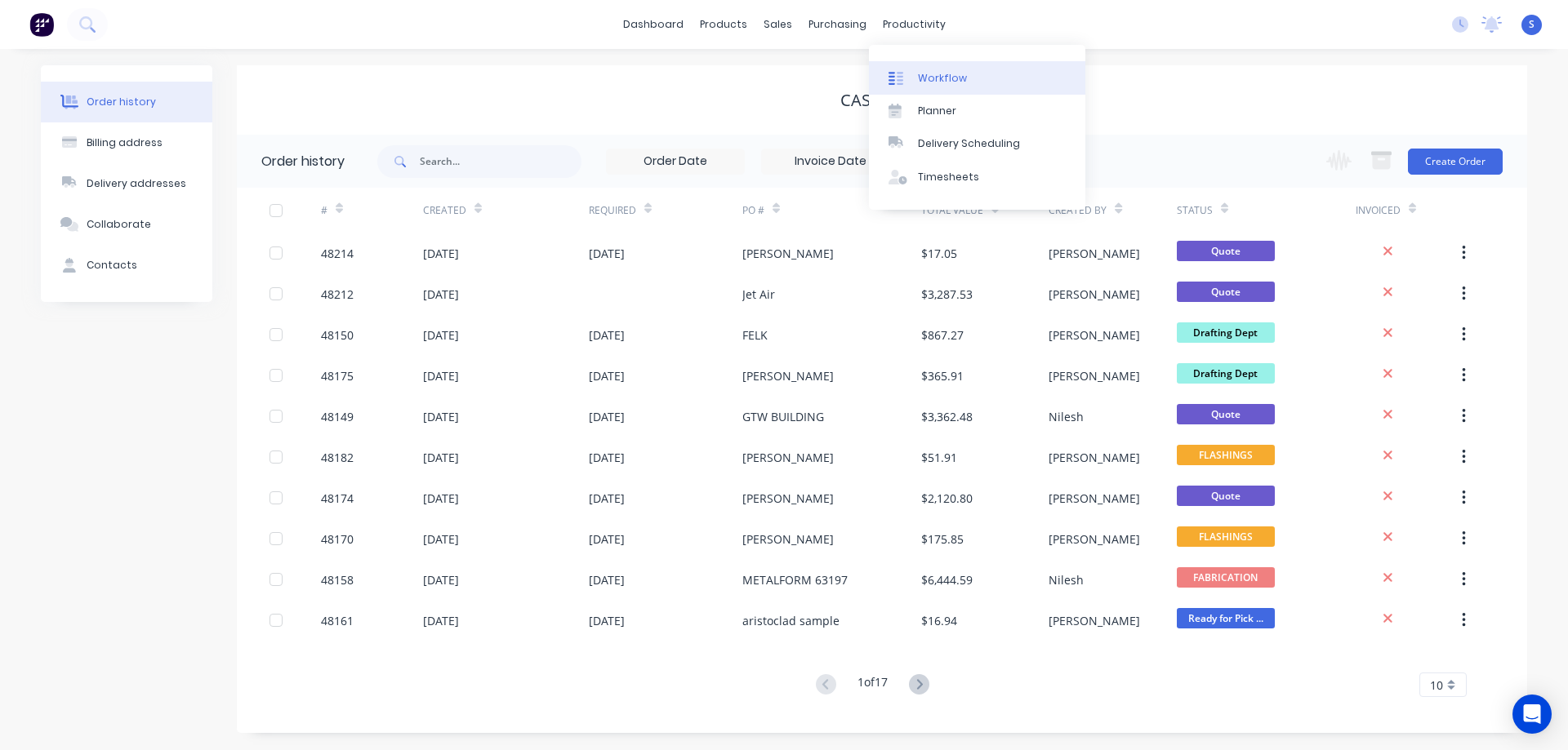
click at [947, 76] on div "Workflow" at bounding box center [942, 78] width 49 height 15
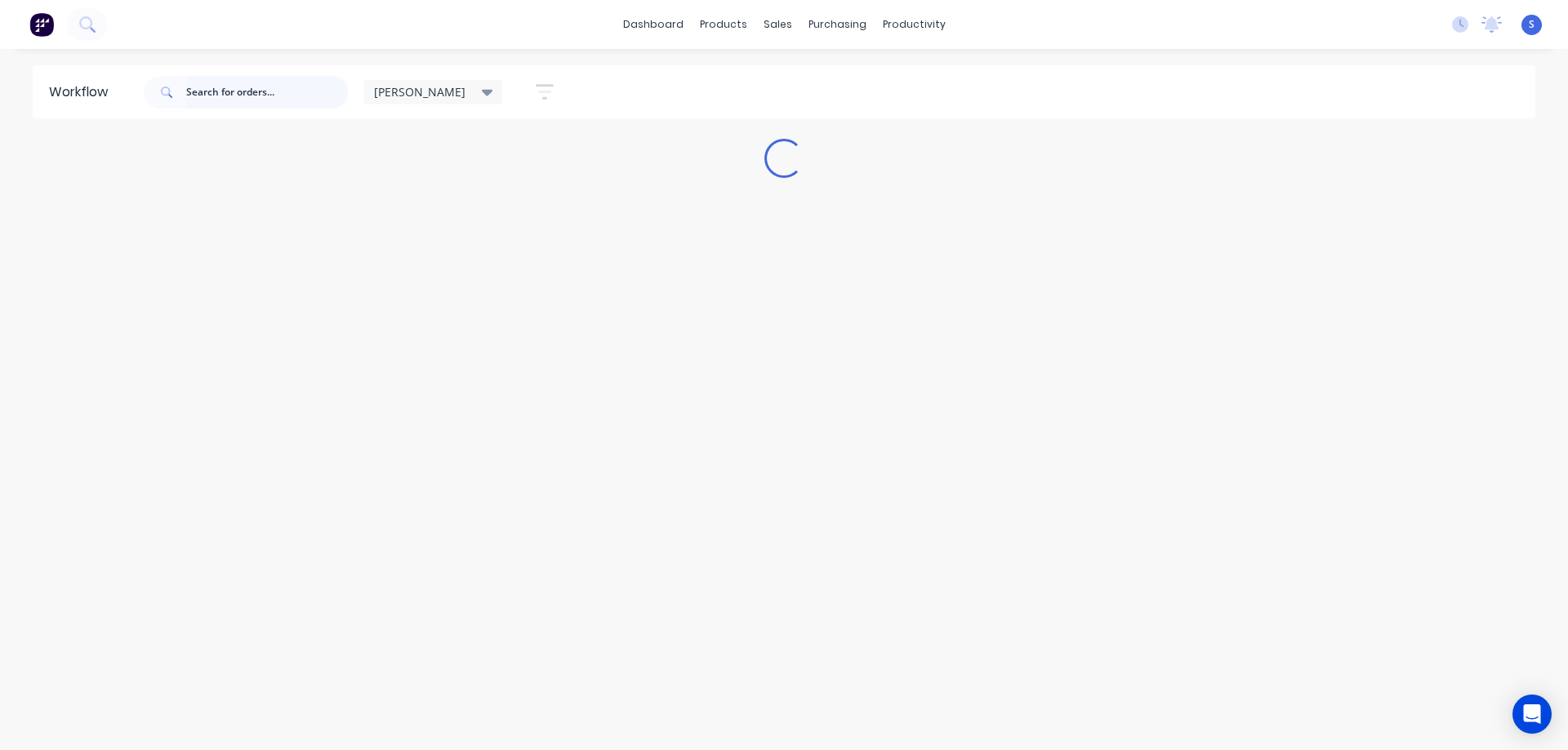
click at [246, 95] on input "text" at bounding box center [266, 92] width 161 height 32
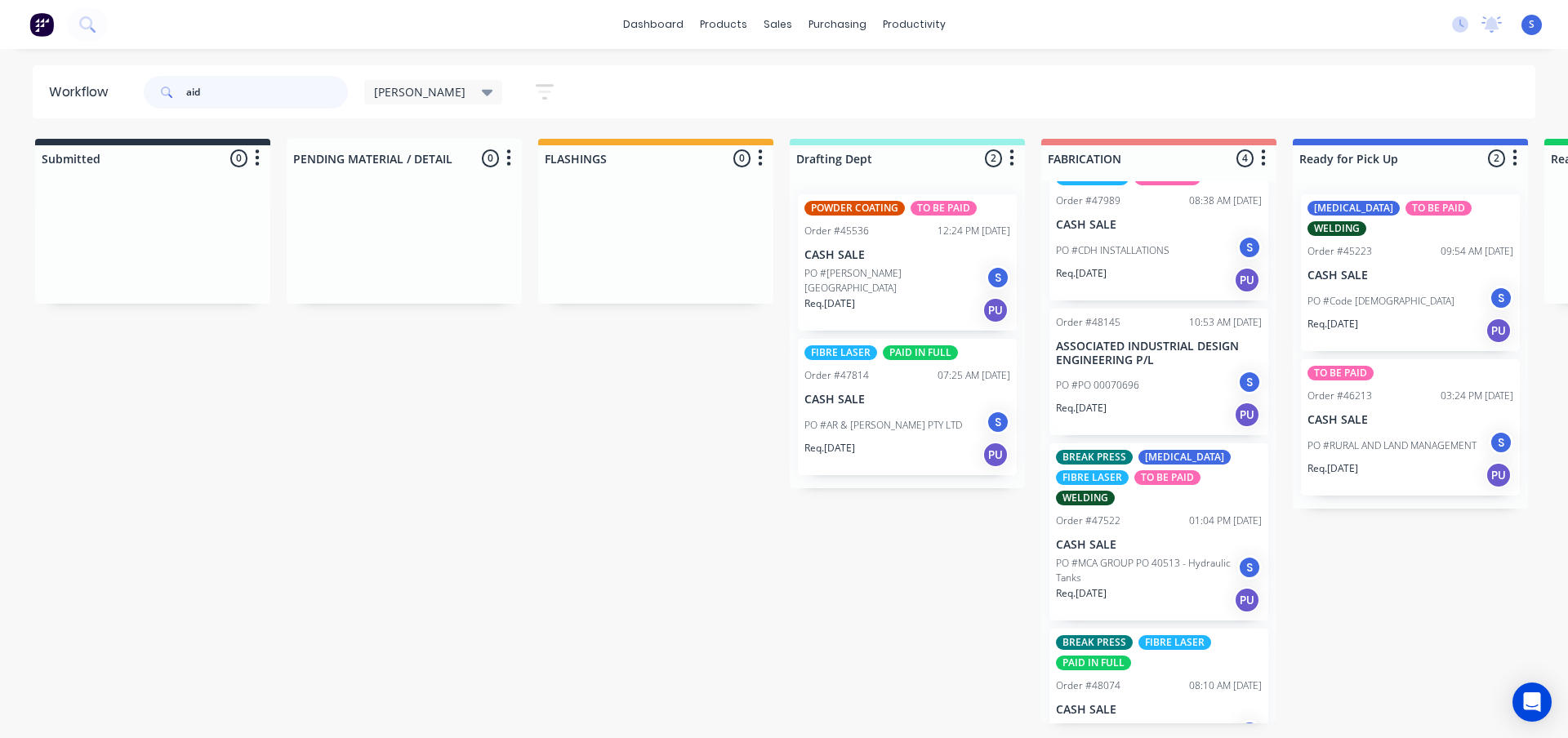
scroll to position [82, 0]
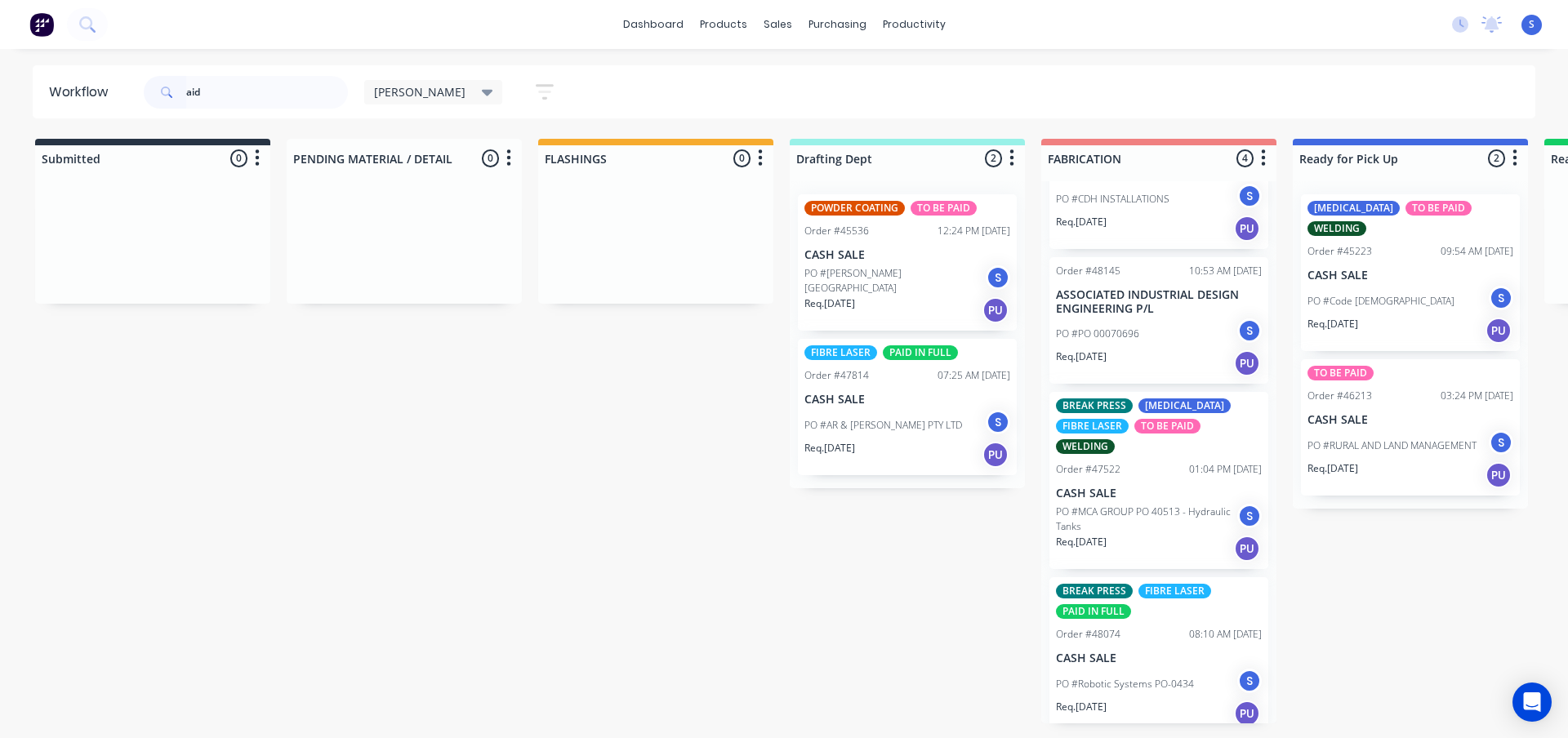
click at [1163, 352] on div "Req. [DATE] PU" at bounding box center [1159, 364] width 206 height 28
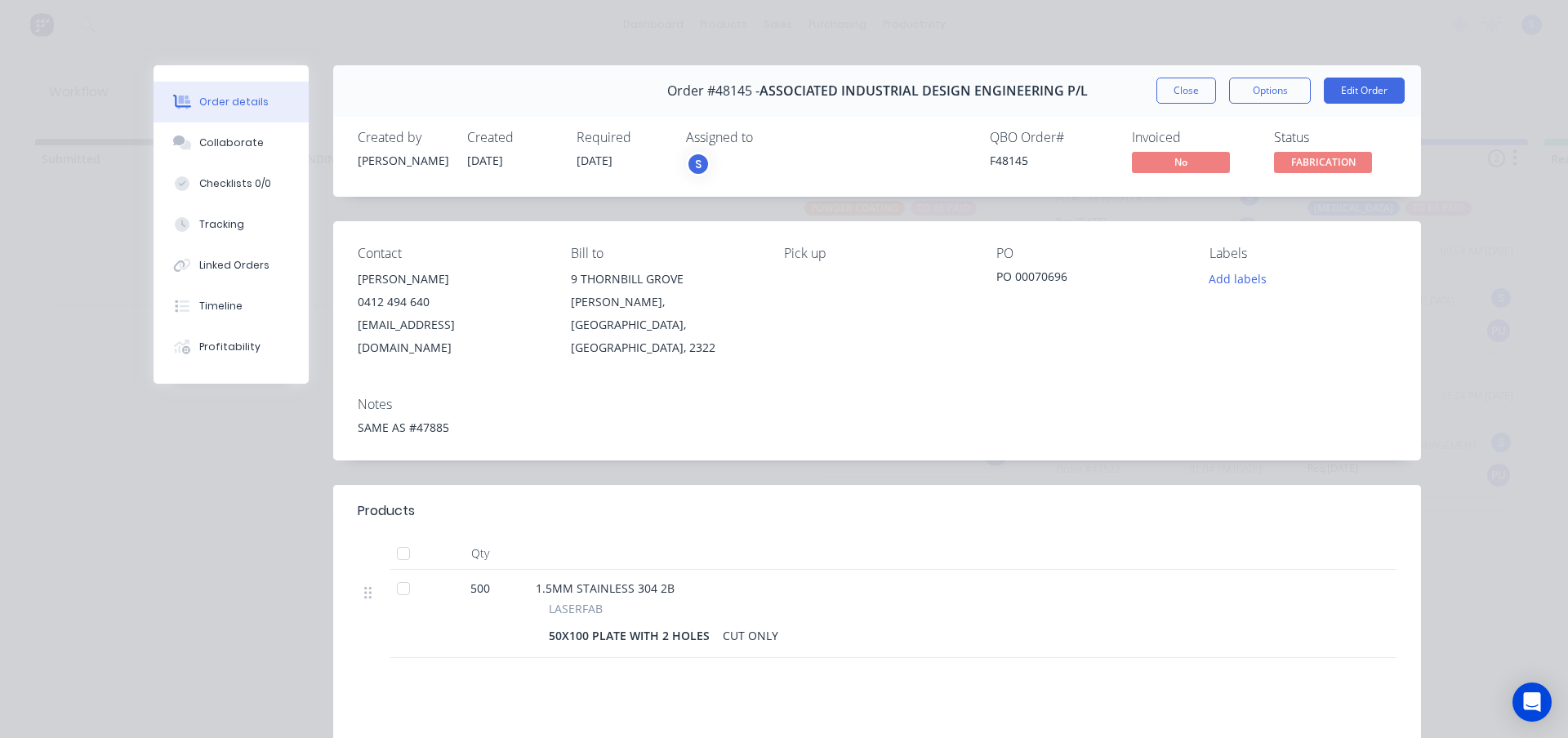
click at [270, 538] on div "Order #48145 - ASSOCIATED INDUSTRIAL DESIGN ENGINEERING P/L Close Options Edit …" at bounding box center [787, 489] width 1267 height 847
click at [1193, 91] on button "Close" at bounding box center [1186, 91] width 59 height 26
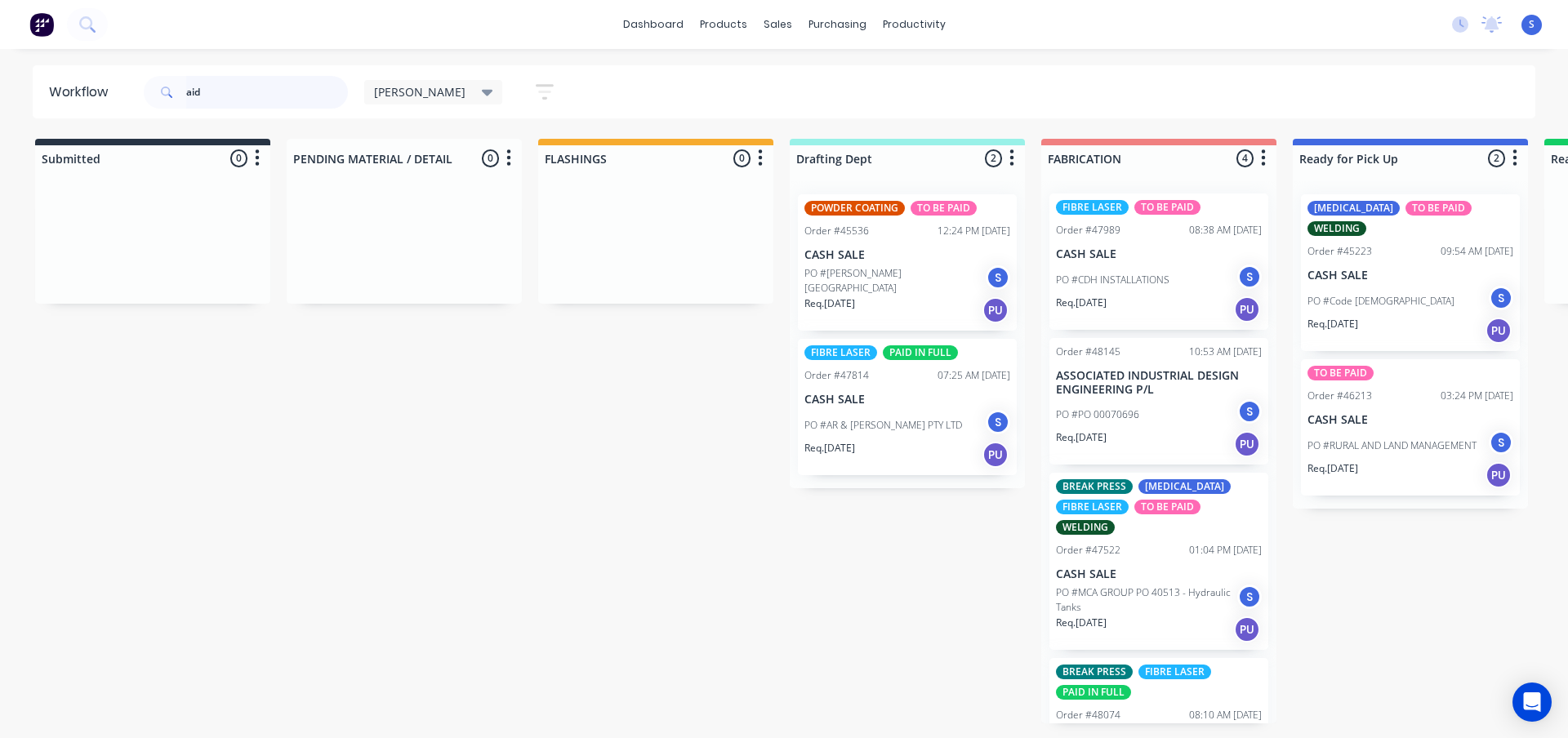
scroll to position [0, 0]
click at [1160, 403] on div "PO #PO 00070696 S" at bounding box center [1159, 416] width 206 height 31
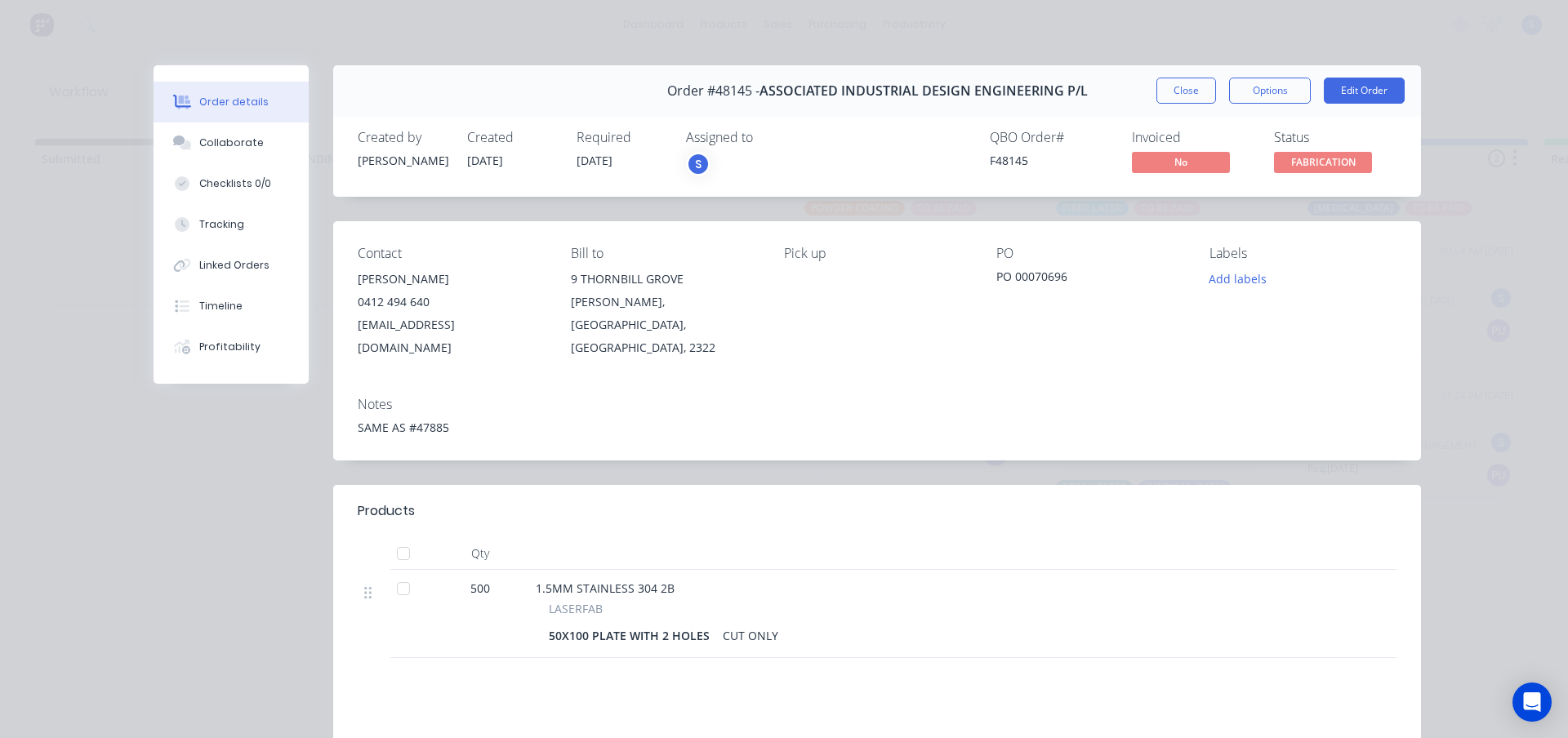
click at [1464, 141] on div "Order details Collaborate Checklists 0/0 Tracking Linked Orders Timeline Profit…" at bounding box center [784, 369] width 1568 height 738
click at [1196, 89] on button "Close" at bounding box center [1186, 91] width 59 height 26
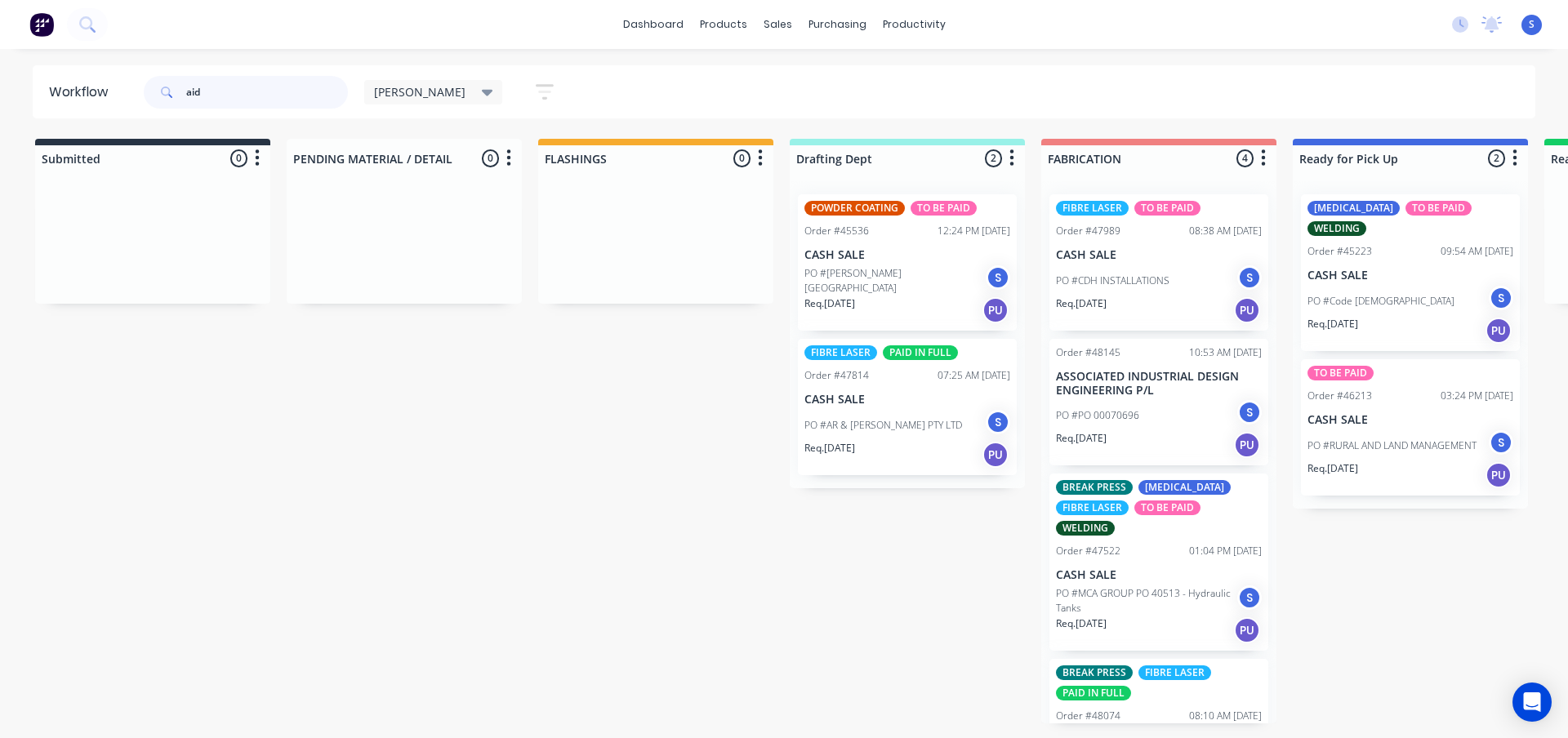
click at [262, 96] on input "aid" at bounding box center [266, 92] width 161 height 32
type input "s"
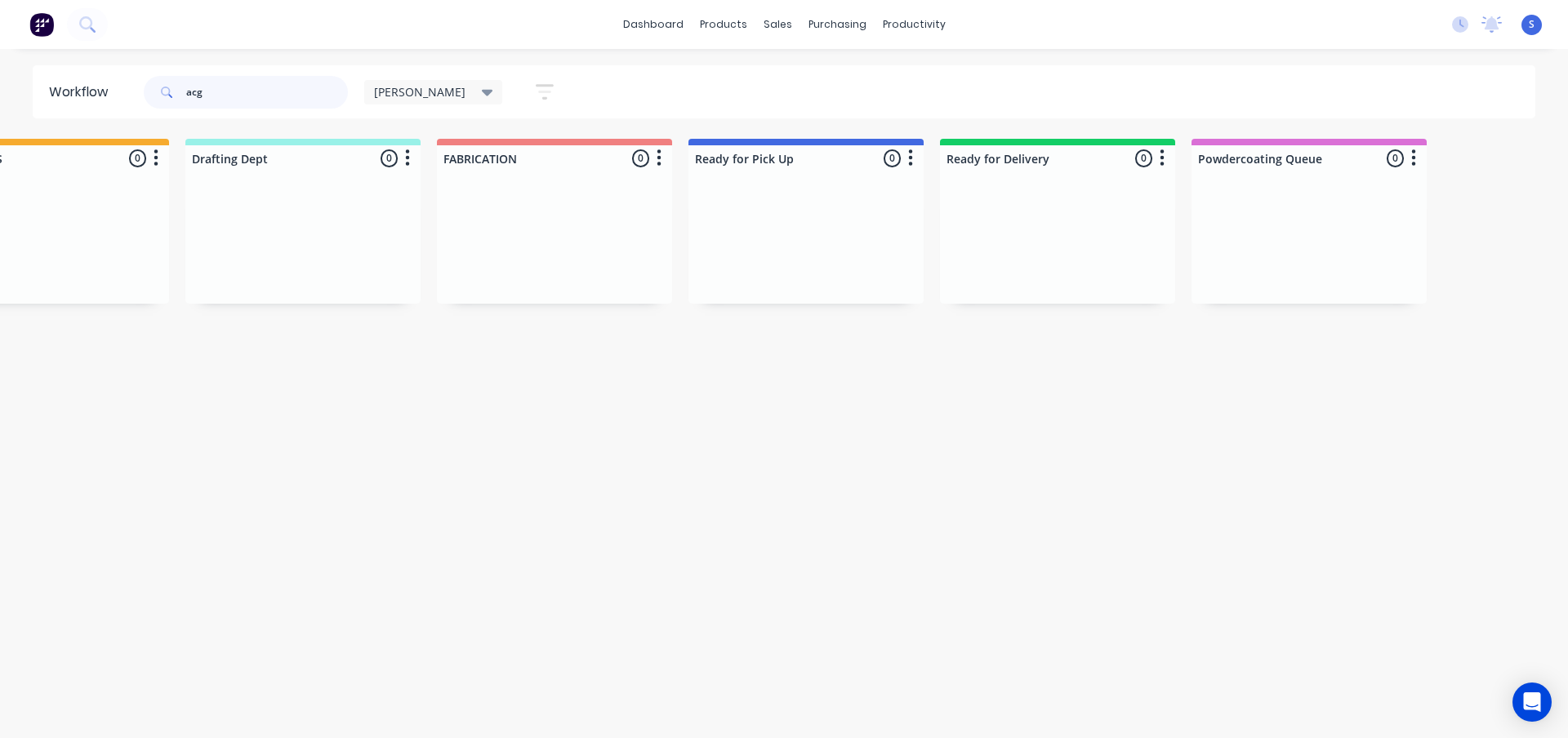
scroll to position [0, 935]
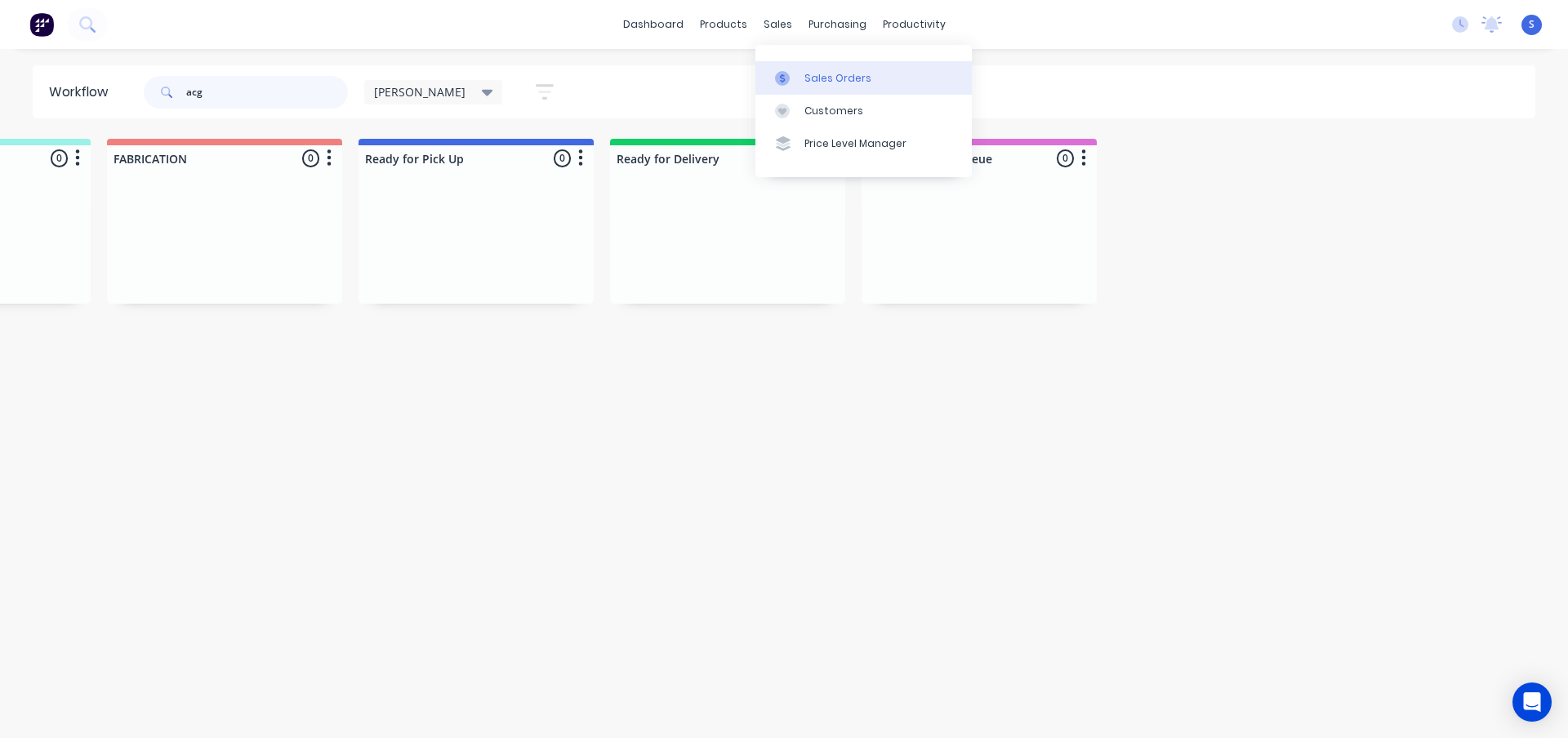
type input "acg"
click at [813, 76] on div "Sales Orders" at bounding box center [838, 78] width 67 height 15
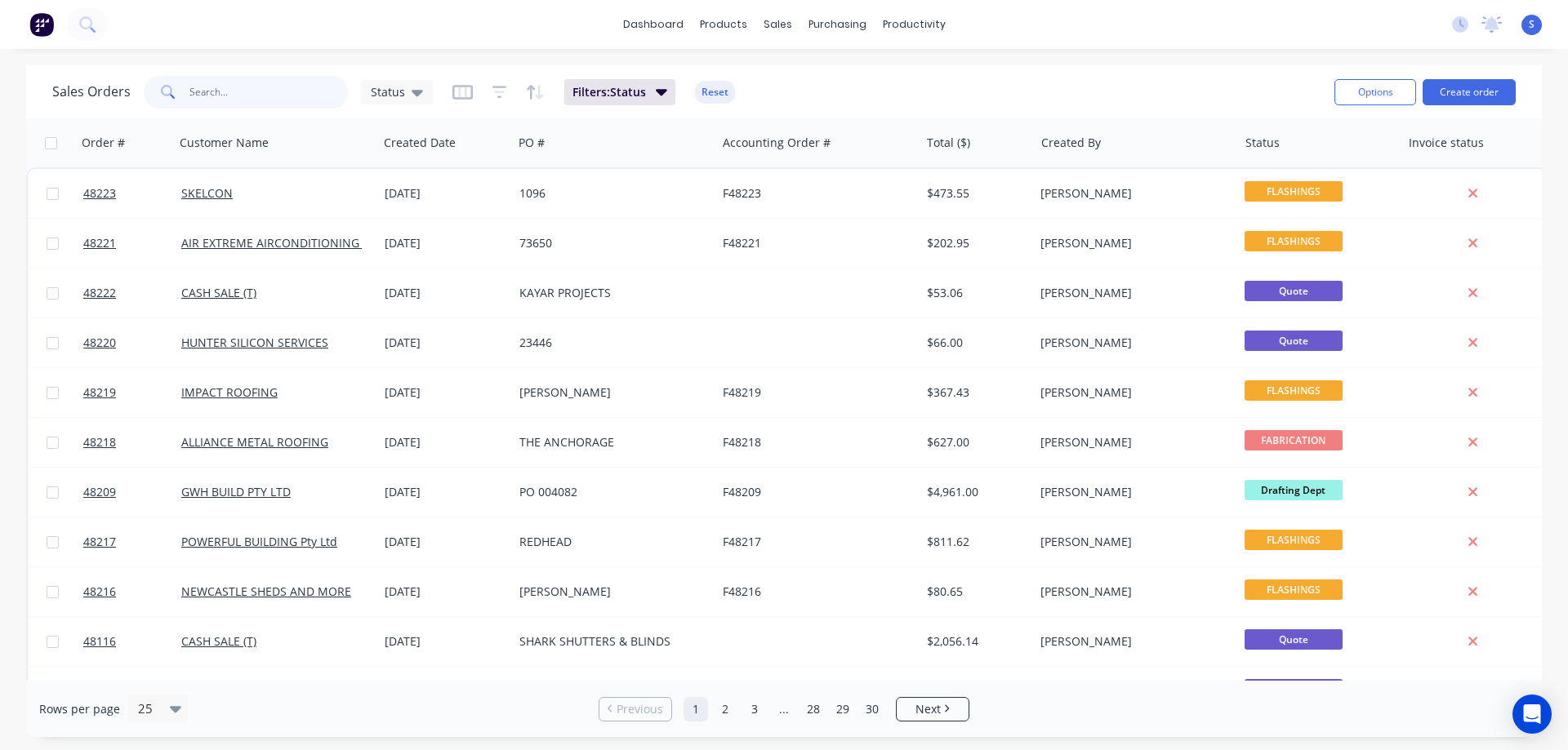
click at [272, 93] on input "text" at bounding box center [269, 92] width 159 height 32
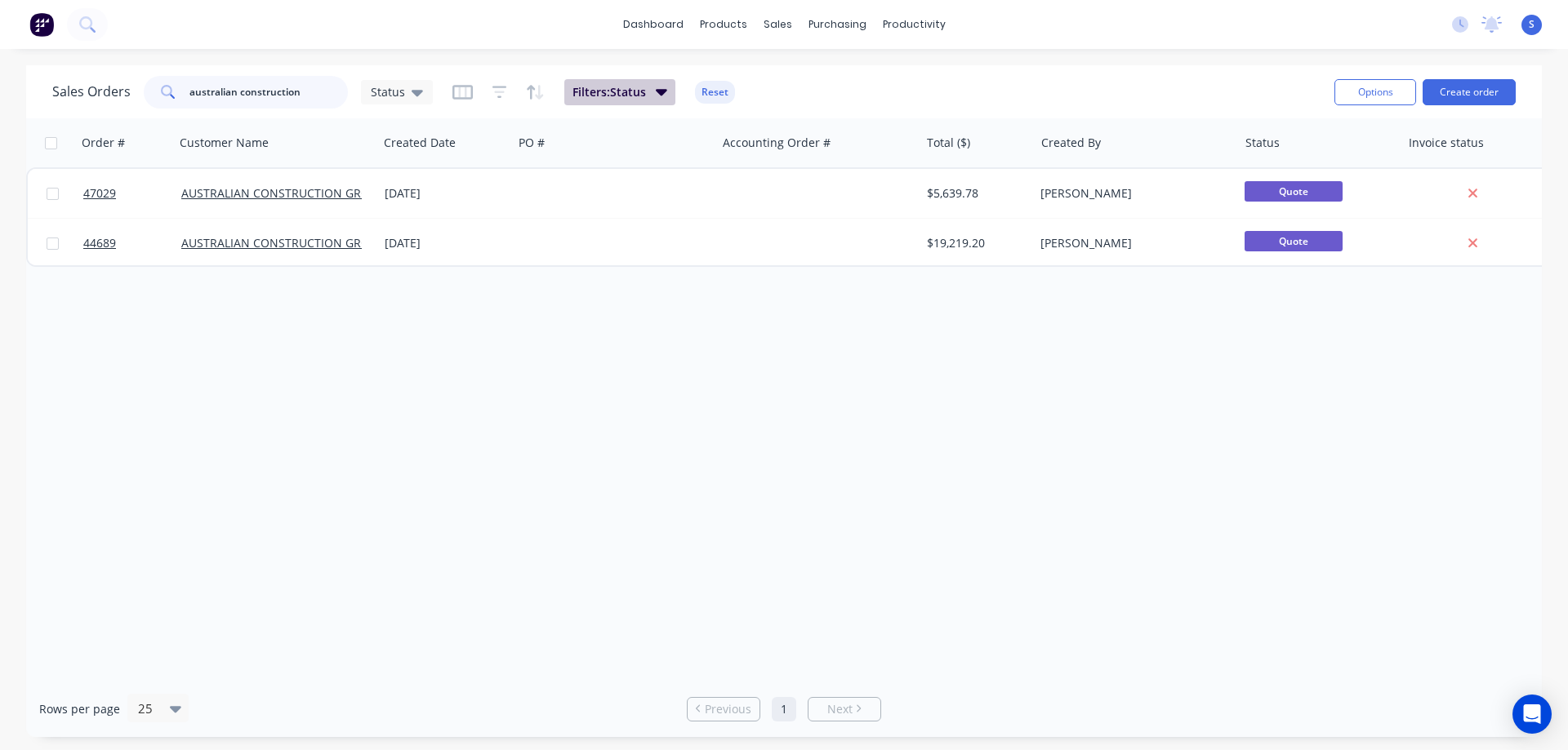
type input "australian construction"
click at [641, 95] on span "Filters: Status" at bounding box center [609, 92] width 73 height 17
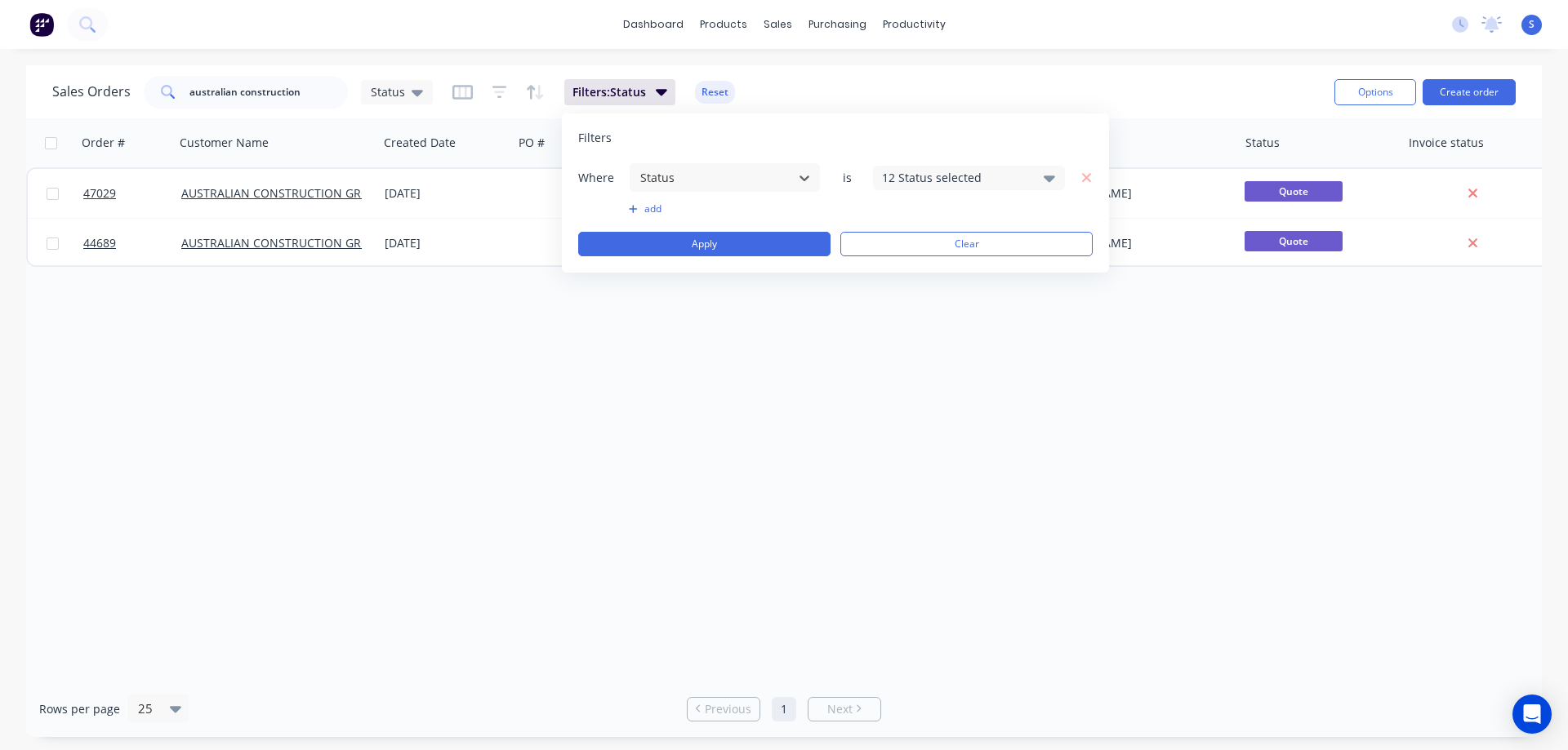
click at [961, 171] on div "12 Status selected" at bounding box center [955, 178] width 147 height 17
click at [904, 305] on div at bounding box center [899, 300] width 32 height 32
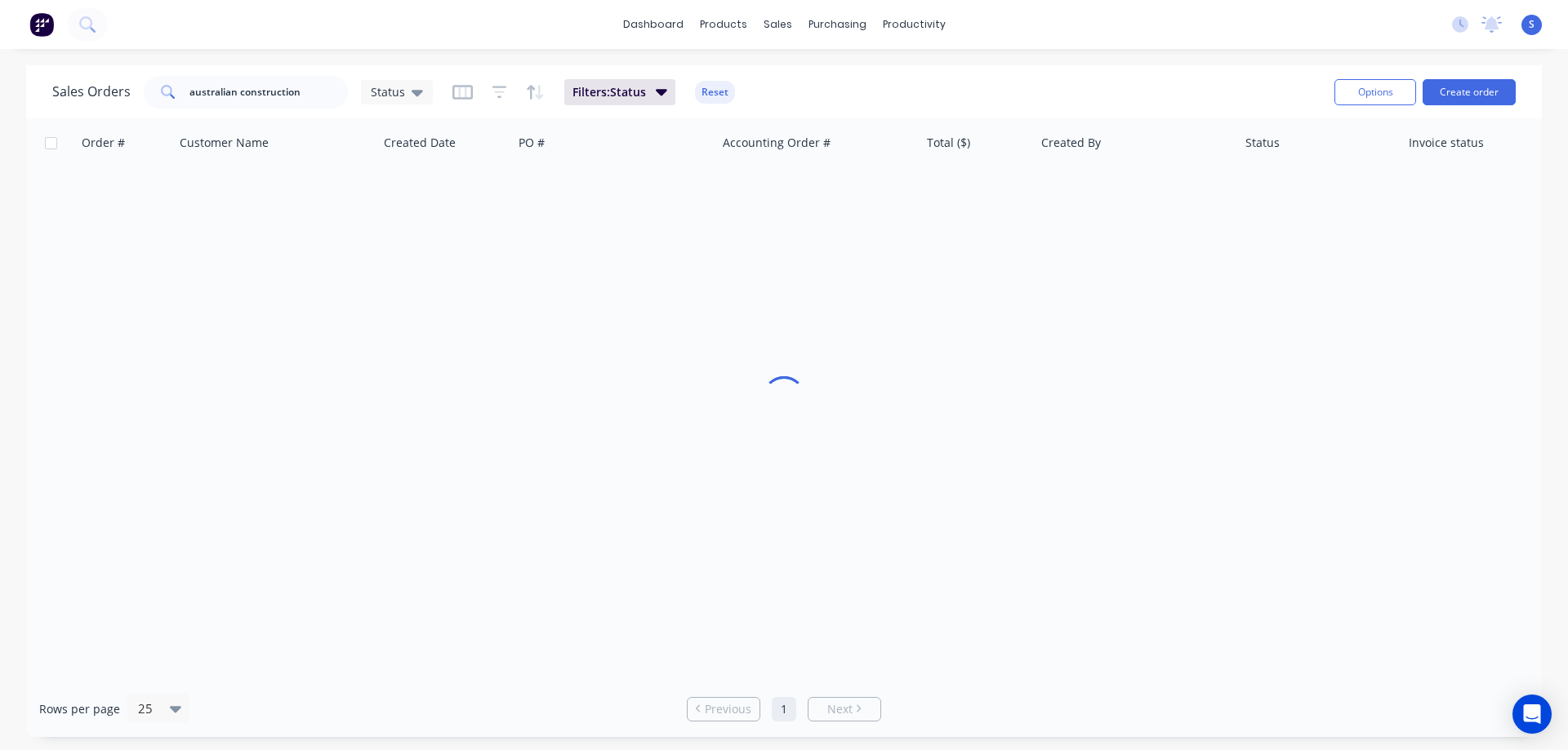
click at [1175, 89] on div "Sales Orders australian construction Status Filters: Status Reset" at bounding box center [687, 92] width 1269 height 40
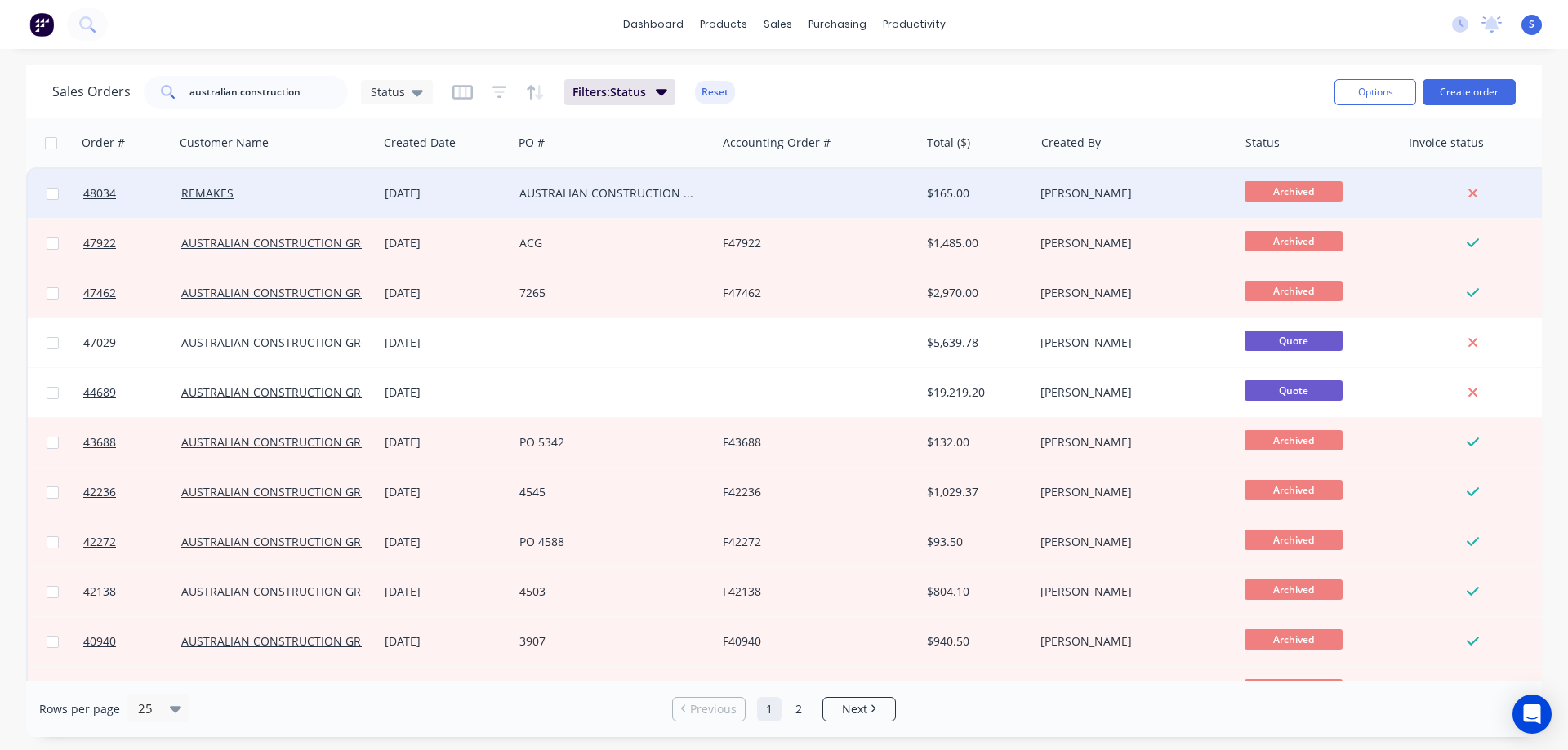
click at [686, 190] on div "AUSTRALIAN CONSTRUCTION GROUP" at bounding box center [610, 193] width 181 height 17
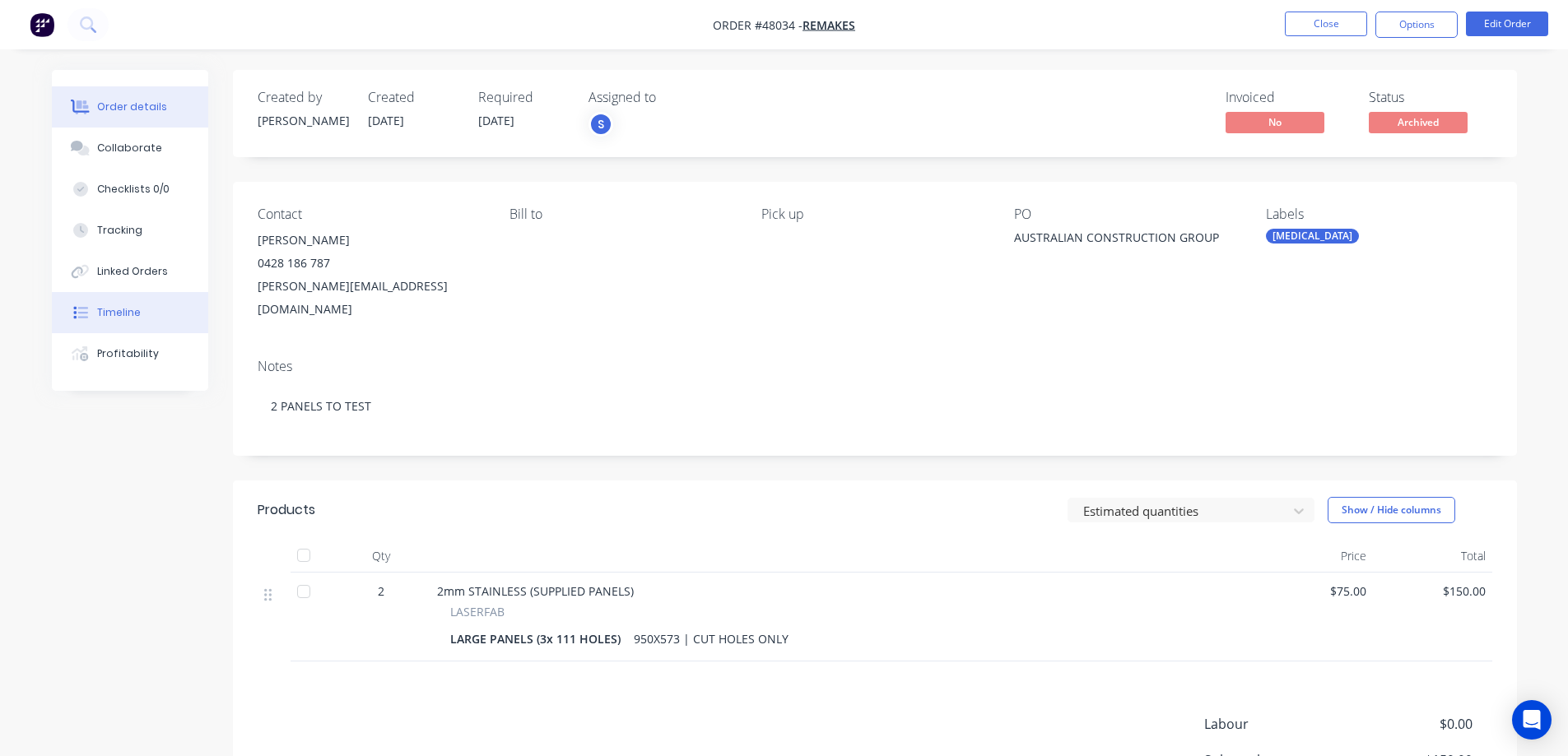
click at [135, 313] on div "Timeline" at bounding box center [119, 312] width 44 height 15
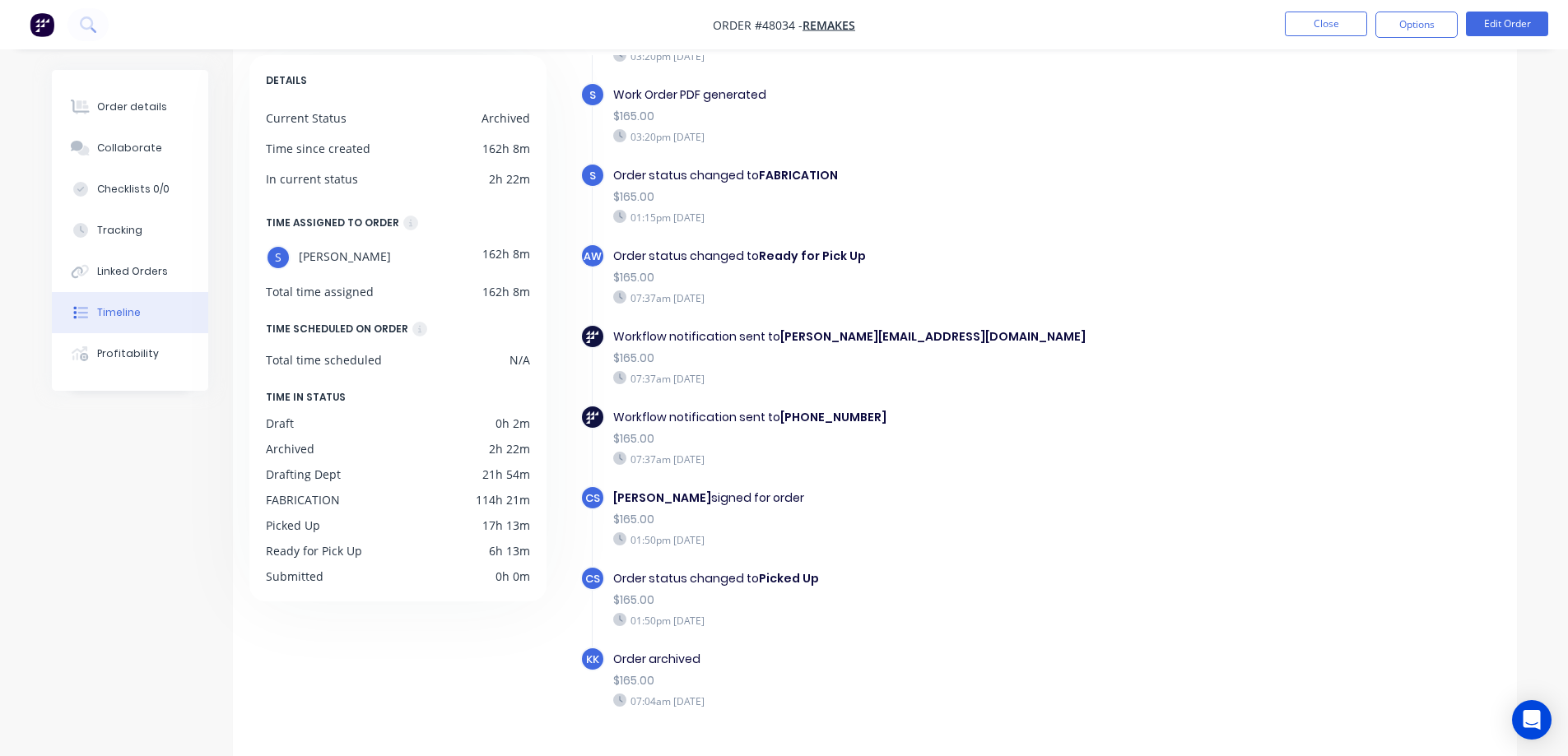
scroll to position [45, 0]
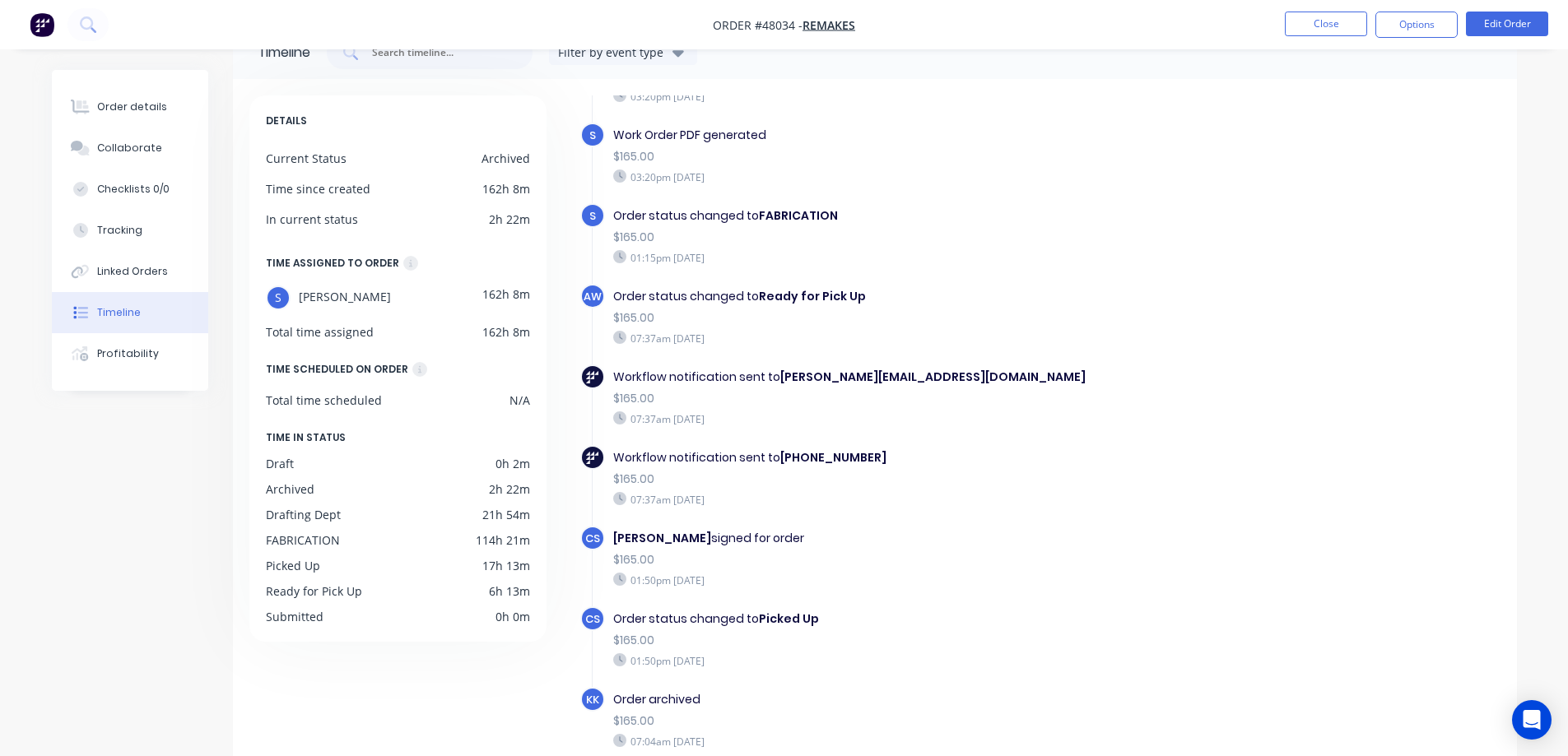
click at [184, 531] on div "Timeline Filter by event type DETAILS Current Status Archived Time since create…" at bounding box center [784, 432] width 1465 height 813
